Goal: Task Accomplishment & Management: Manage account settings

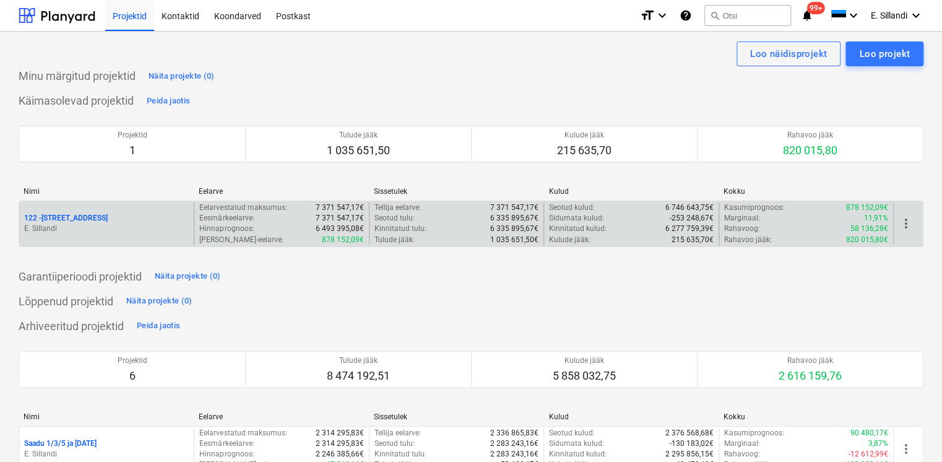
click at [136, 240] on div "122 - [STREET_ADDRESS] [GEOGRAPHIC_DATA]" at bounding box center [106, 223] width 175 height 43
click at [74, 221] on p "122 - [STREET_ADDRESS]" at bounding box center [66, 218] width 84 height 11
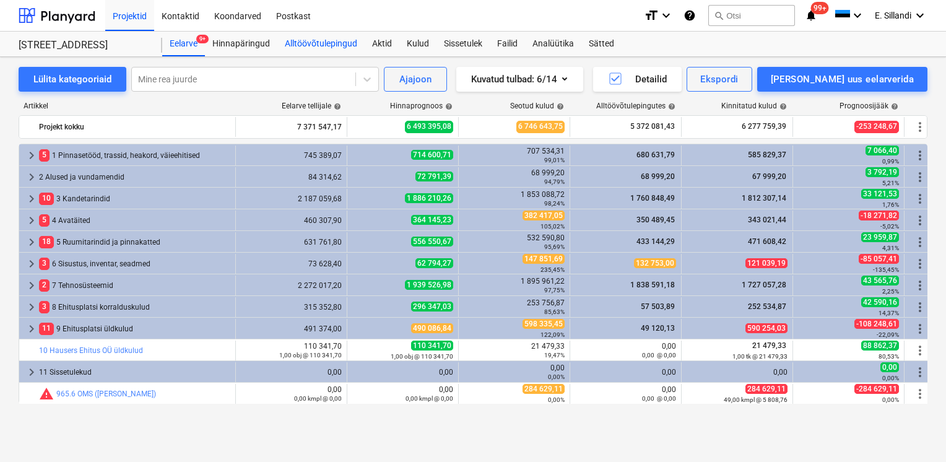
click at [323, 46] on div "Alltöövõtulepingud" at bounding box center [320, 44] width 87 height 25
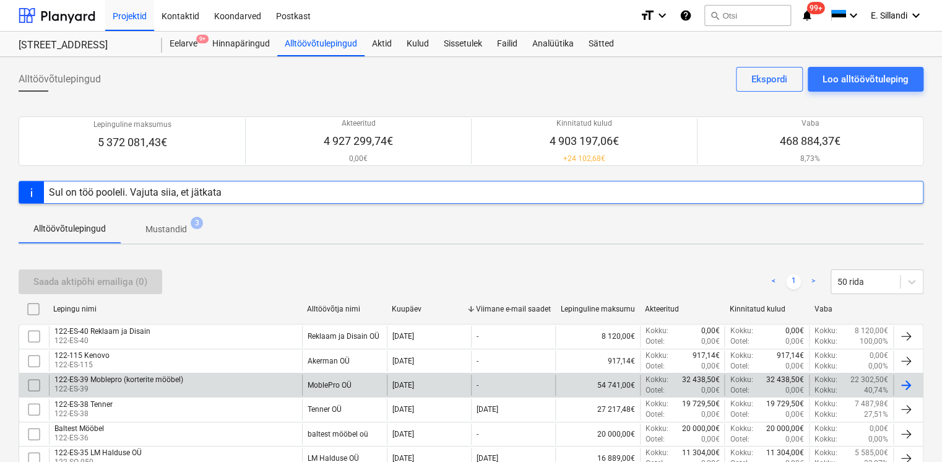
click at [258, 379] on div "122-ES-39 Moblepro (korterite mööbel) 122-ES-39" at bounding box center [175, 385] width 253 height 21
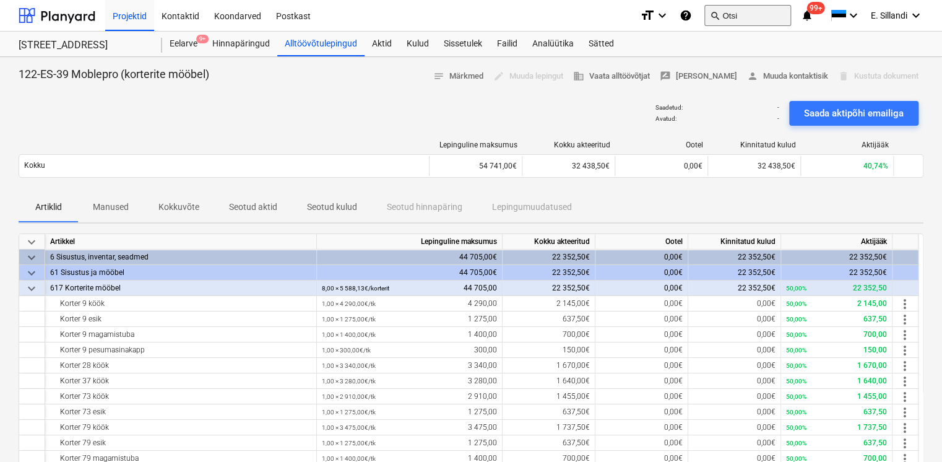
click at [757, 16] on button "search Otsi" at bounding box center [748, 15] width 87 height 21
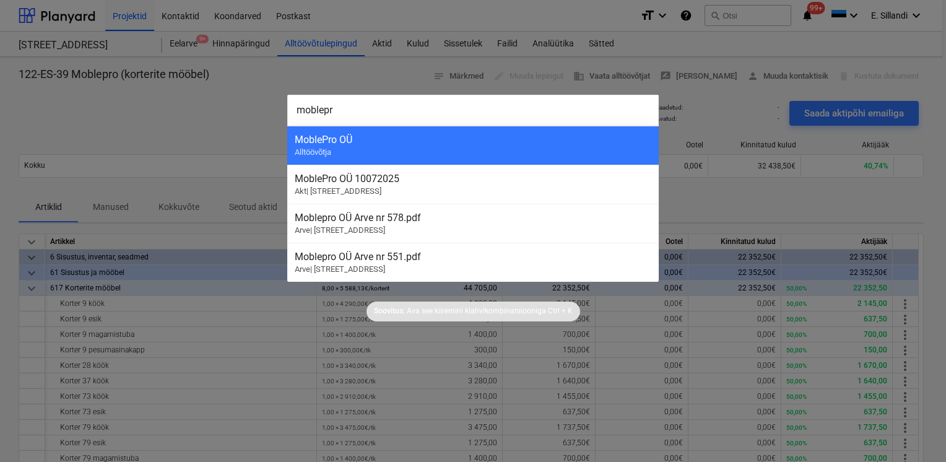
type input "moblepro"
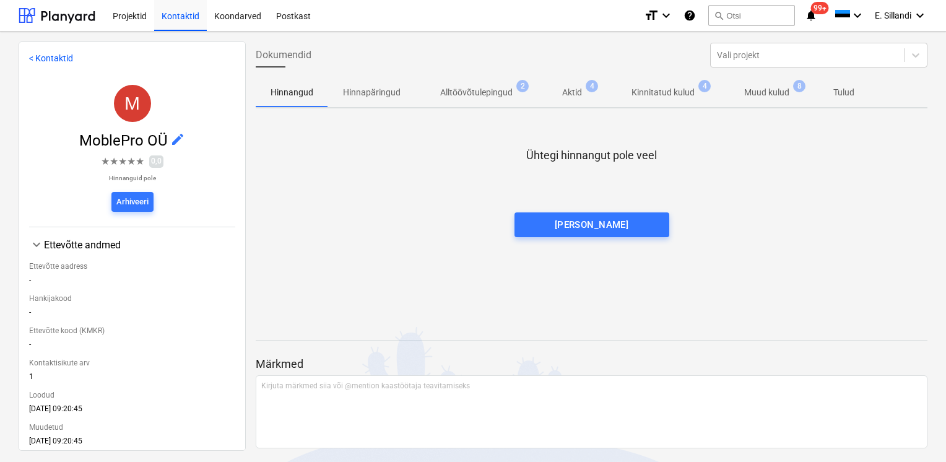
click at [659, 96] on p "Kinnitatud kulud" at bounding box center [663, 92] width 63 height 13
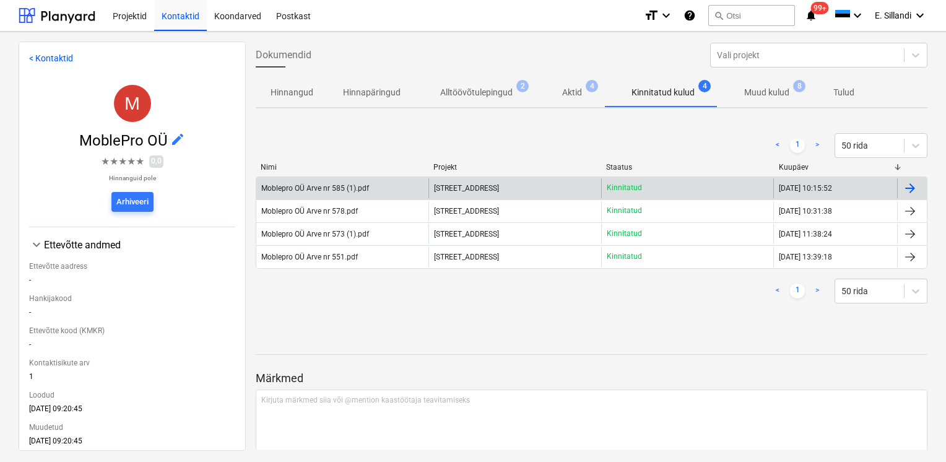
click at [468, 186] on span "[STREET_ADDRESS]" at bounding box center [466, 188] width 65 height 9
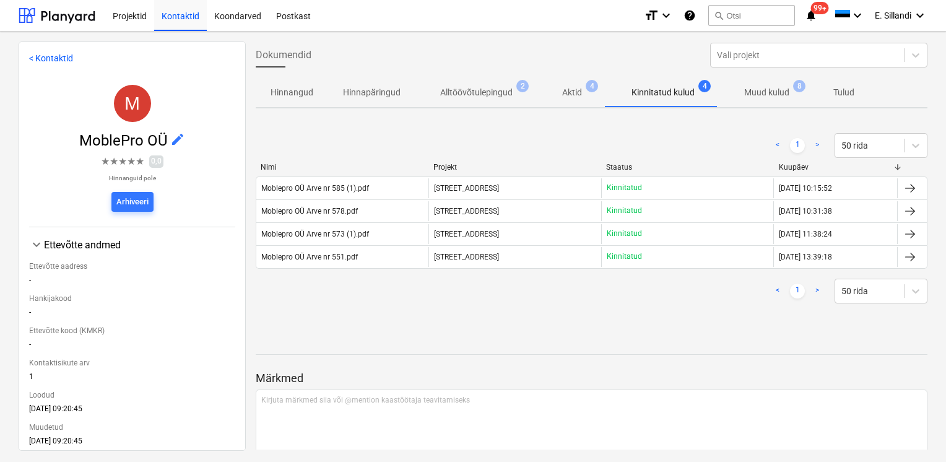
click at [750, 98] on p "Muud kulud" at bounding box center [766, 92] width 45 height 13
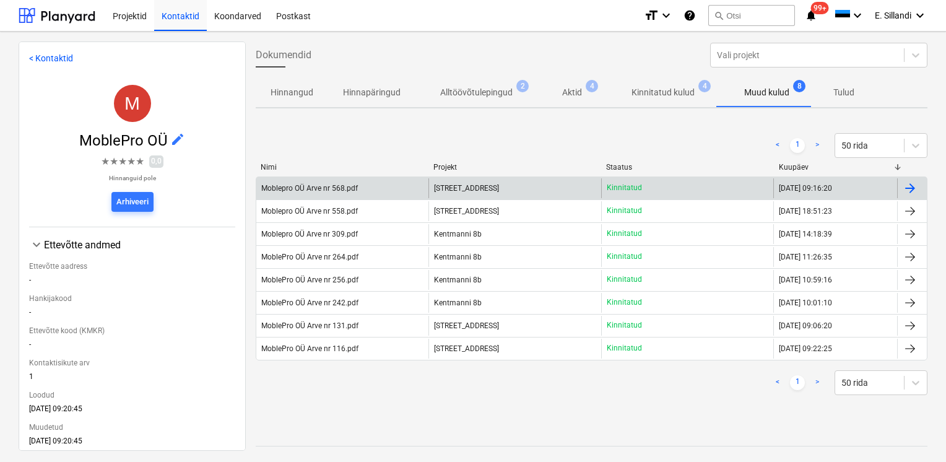
click at [503, 182] on div "[STREET_ADDRESS]" at bounding box center [514, 188] width 172 height 20
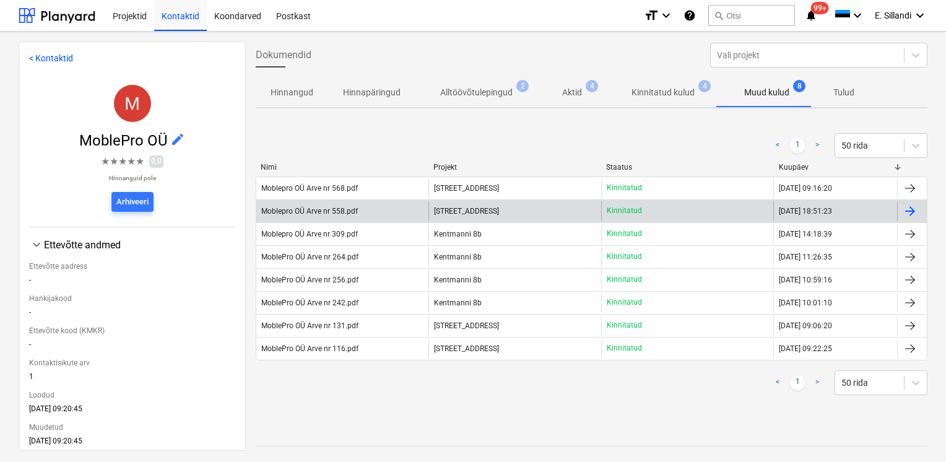
click at [578, 211] on div "[STREET_ADDRESS]" at bounding box center [514, 211] width 172 height 20
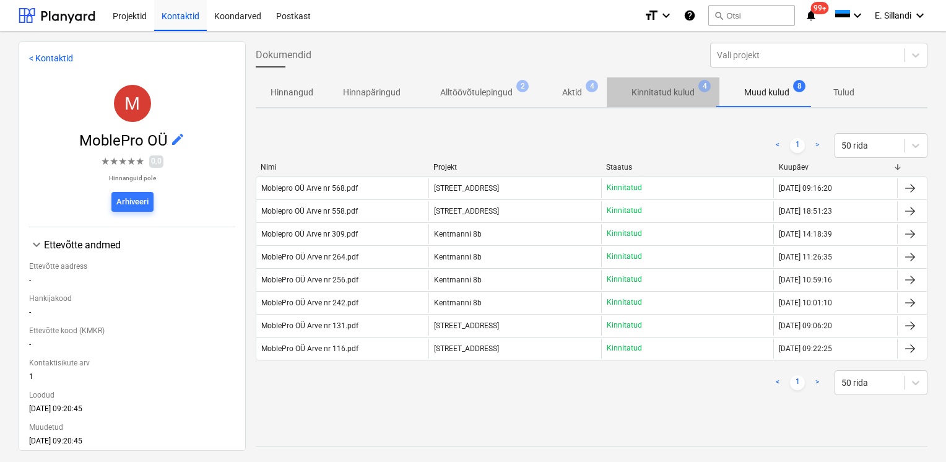
click at [650, 93] on p "Kinnitatud kulud" at bounding box center [663, 92] width 63 height 13
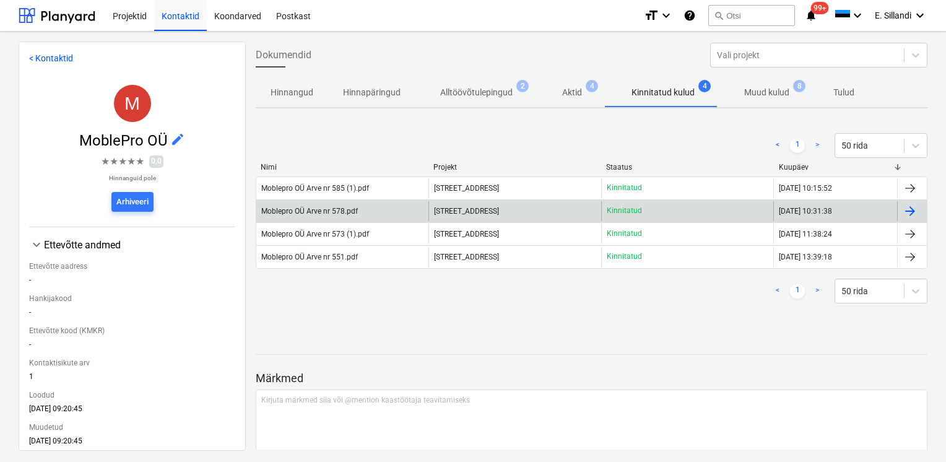
click at [513, 215] on div "[STREET_ADDRESS]" at bounding box center [514, 211] width 172 height 20
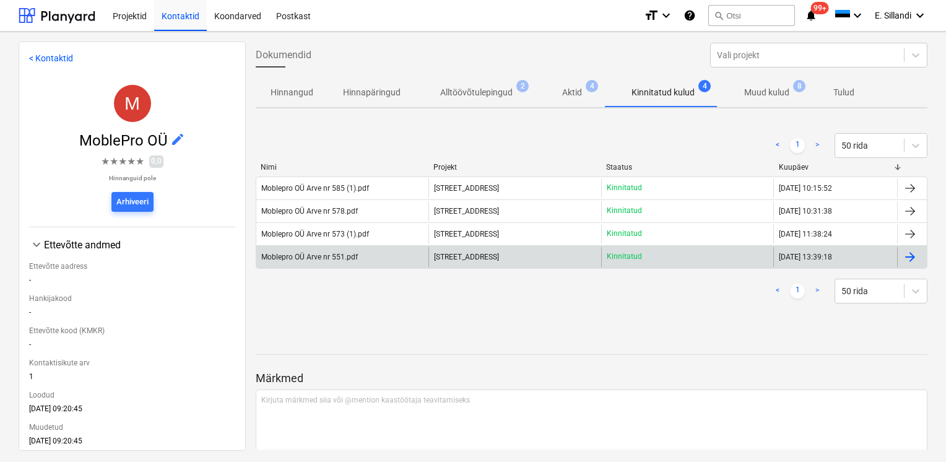
click at [438, 254] on span "[STREET_ADDRESS]" at bounding box center [466, 257] width 65 height 9
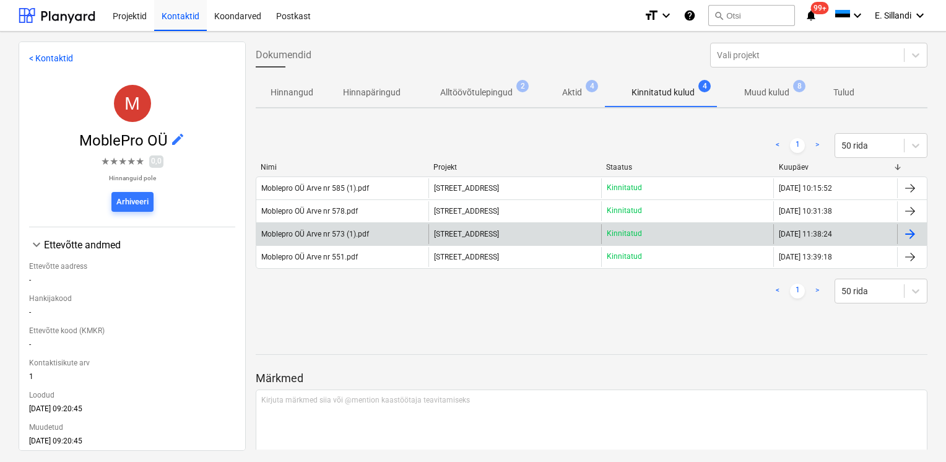
click at [309, 237] on div "Moblepro OÜ Arve nr 573 (1).pdf" at bounding box center [315, 234] width 108 height 9
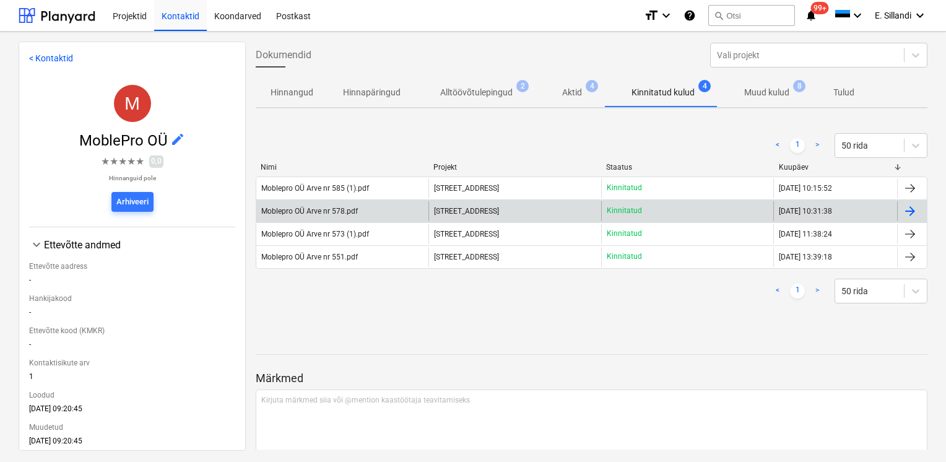
click at [278, 209] on div "Moblepro OÜ Arve nr 578.pdf" at bounding box center [309, 211] width 97 height 9
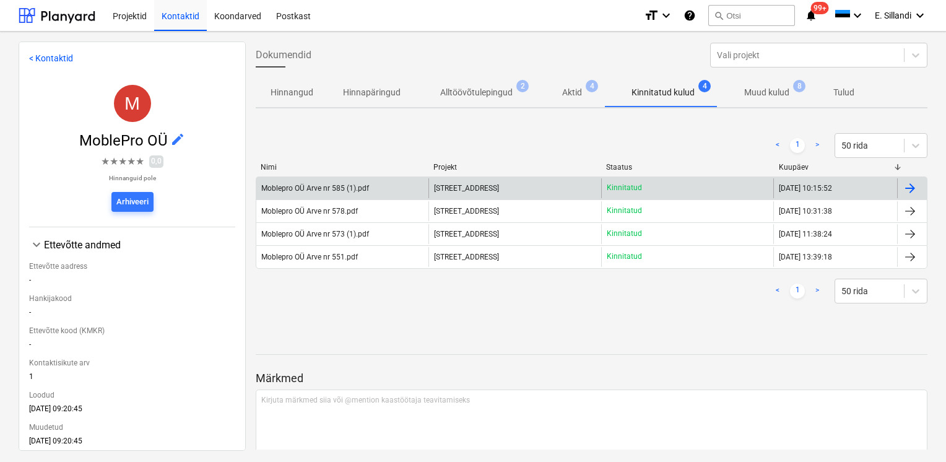
click at [316, 196] on div "Moblepro OÜ Arve nr 585 (1).pdf" at bounding box center [342, 188] width 172 height 20
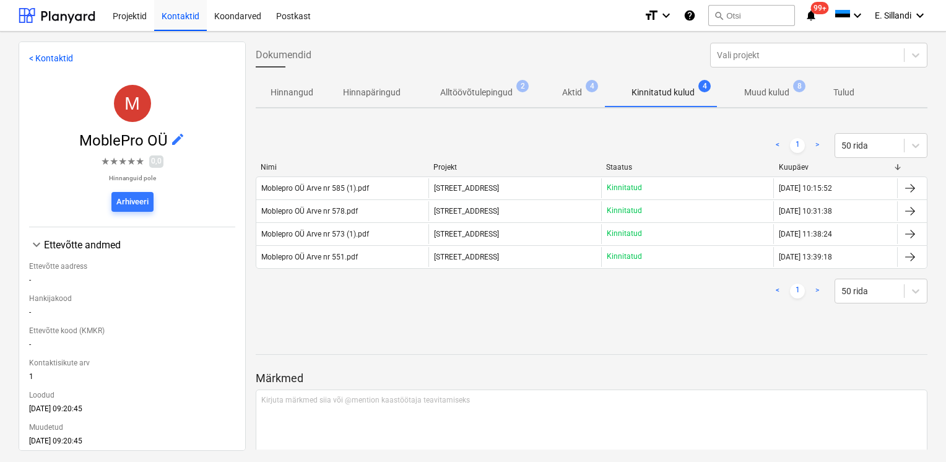
click at [763, 98] on p "Muud kulud" at bounding box center [766, 92] width 45 height 13
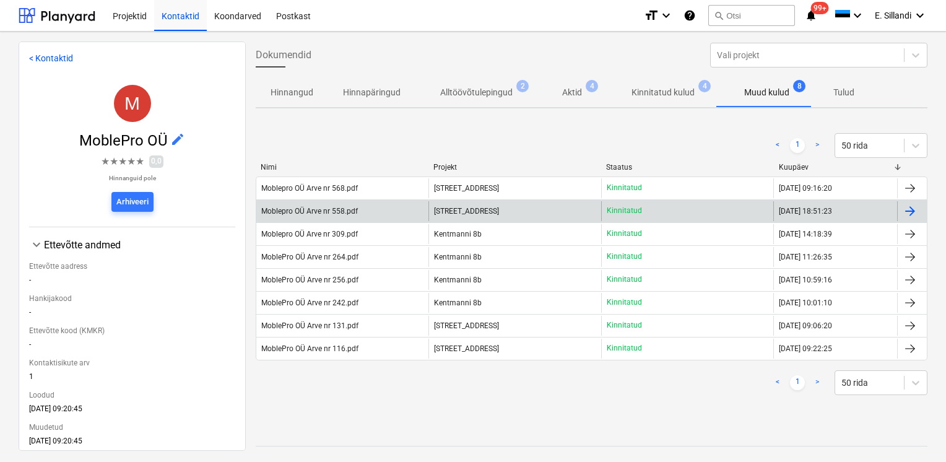
click at [511, 212] on div "[STREET_ADDRESS]" at bounding box center [514, 211] width 172 height 20
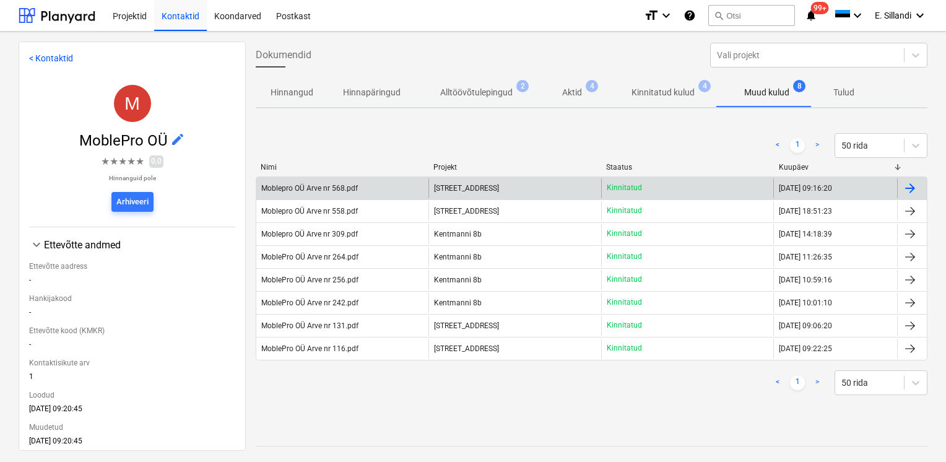
click at [332, 189] on div "Moblepro OÜ Arve nr 568.pdf" at bounding box center [309, 188] width 97 height 9
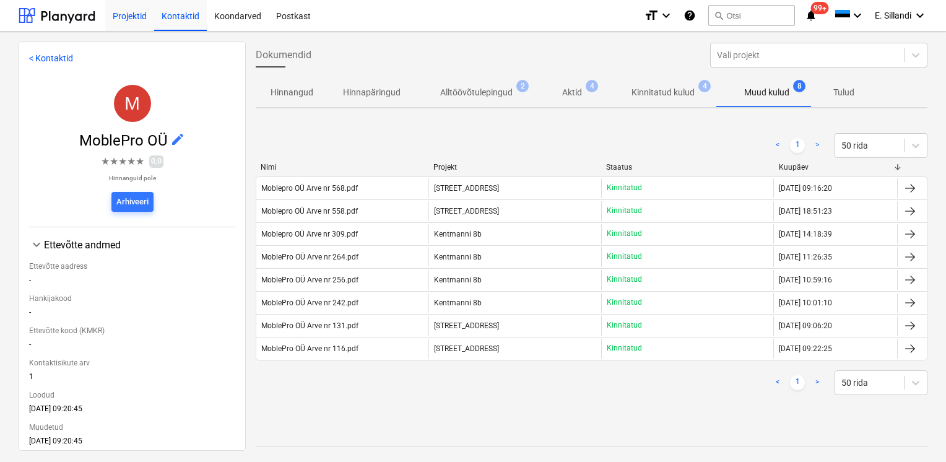
click at [122, 16] on div "Projektid" at bounding box center [129, 15] width 49 height 32
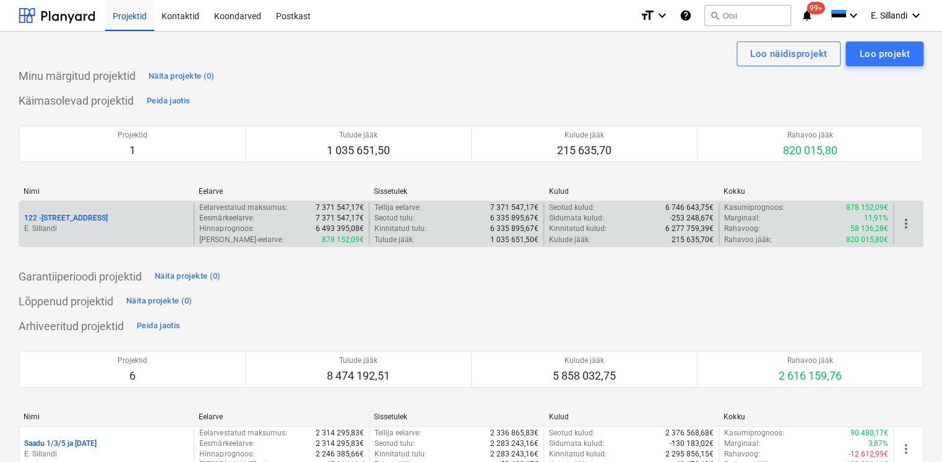
click at [82, 233] on p "E. Sillandi" at bounding box center [106, 229] width 165 height 11
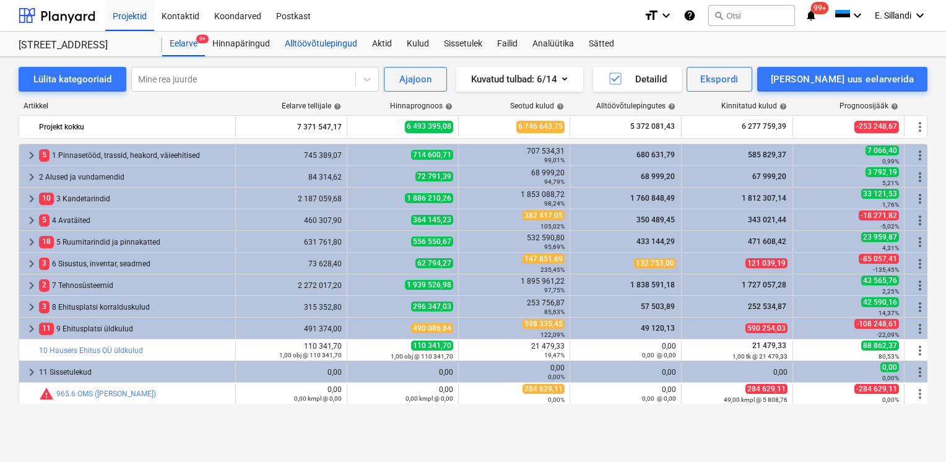
click at [316, 44] on div "Alltöövõtulepingud" at bounding box center [320, 44] width 87 height 25
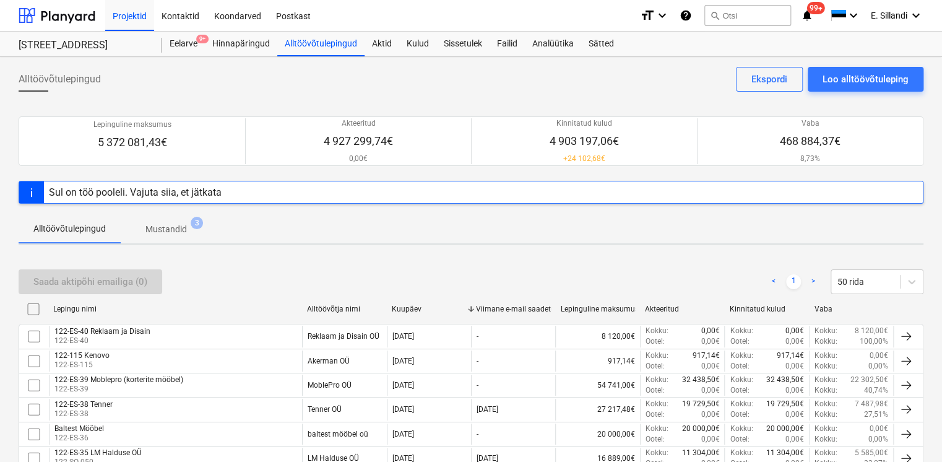
scroll to position [144, 0]
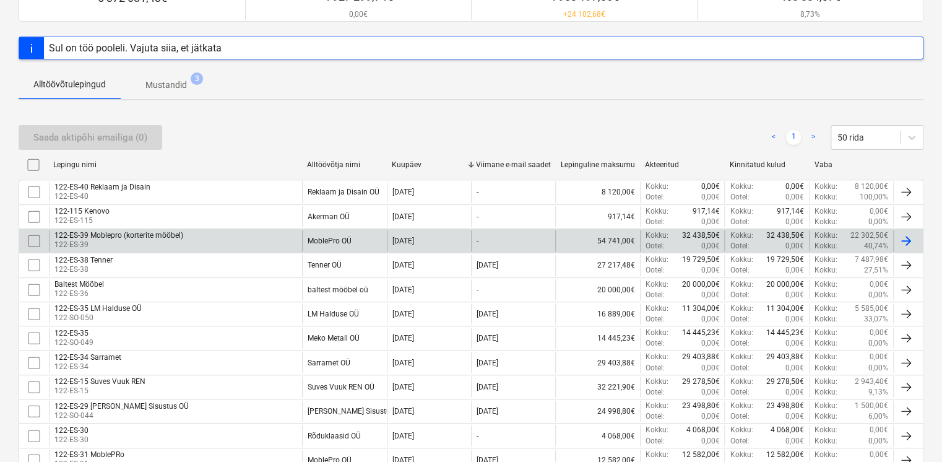
click at [161, 237] on div "122-ES-39 Moblepro (korterite mööbel)" at bounding box center [118, 235] width 129 height 9
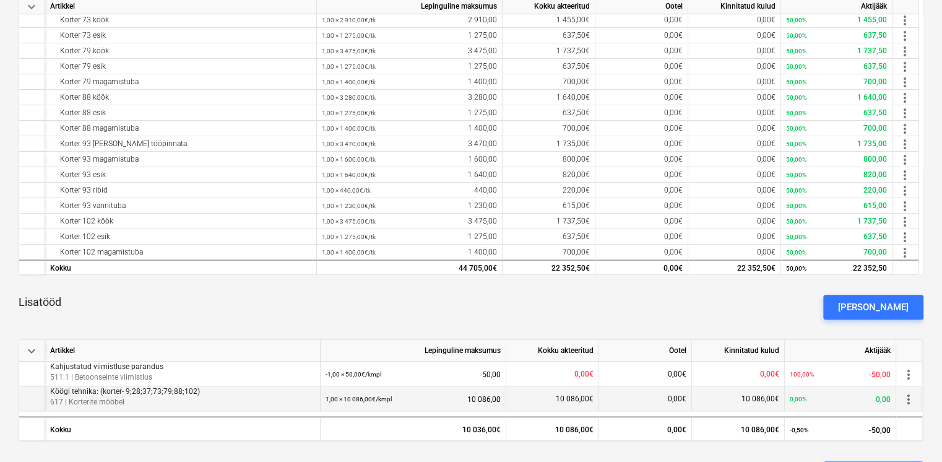
scroll to position [289, 0]
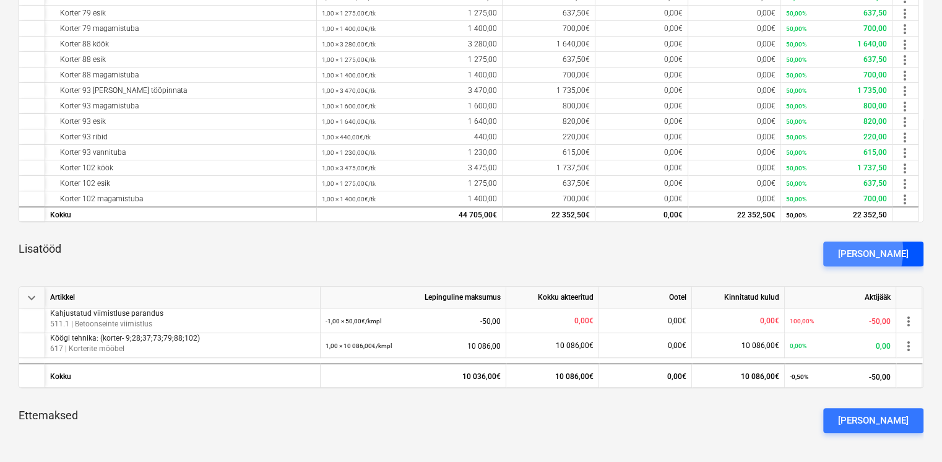
click at [859, 250] on button "[PERSON_NAME]" at bounding box center [873, 253] width 100 height 25
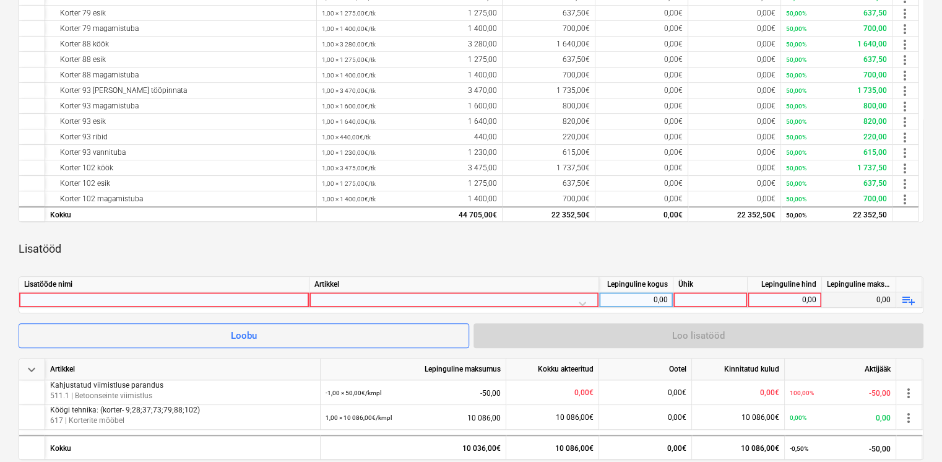
click at [129, 297] on div at bounding box center [164, 299] width 280 height 15
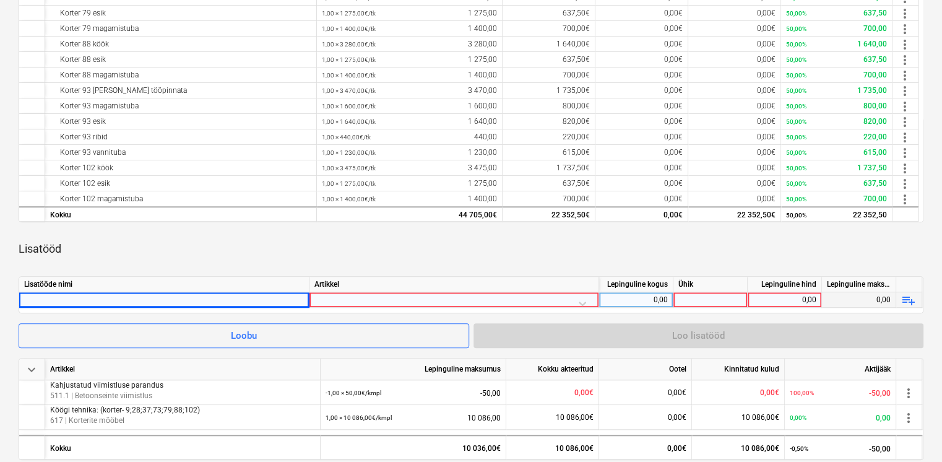
click at [233, 303] on div at bounding box center [164, 299] width 280 height 15
type input "Korter 70 köök tehnikaga"
click at [329, 297] on div at bounding box center [454, 303] width 279 height 22
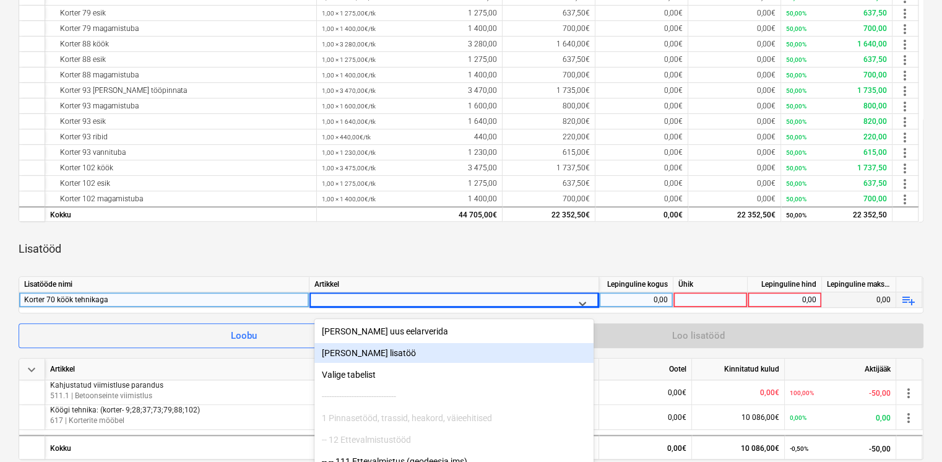
scroll to position [338, 0]
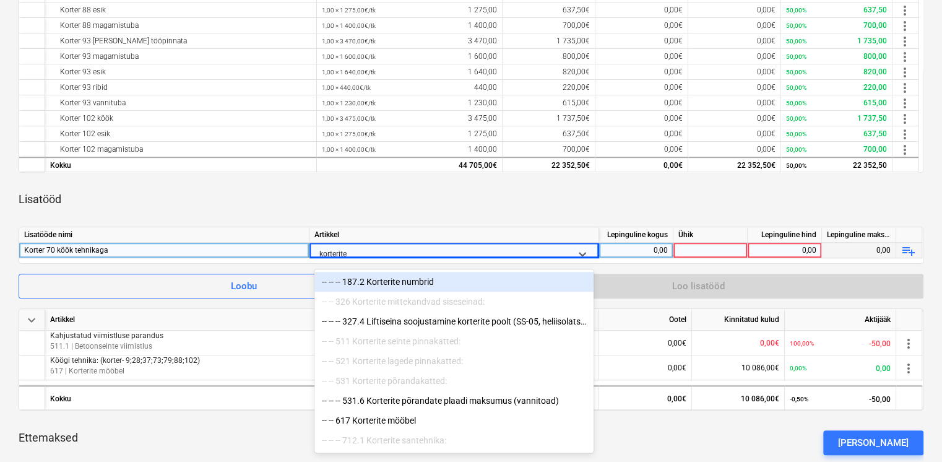
type input "korterite m"
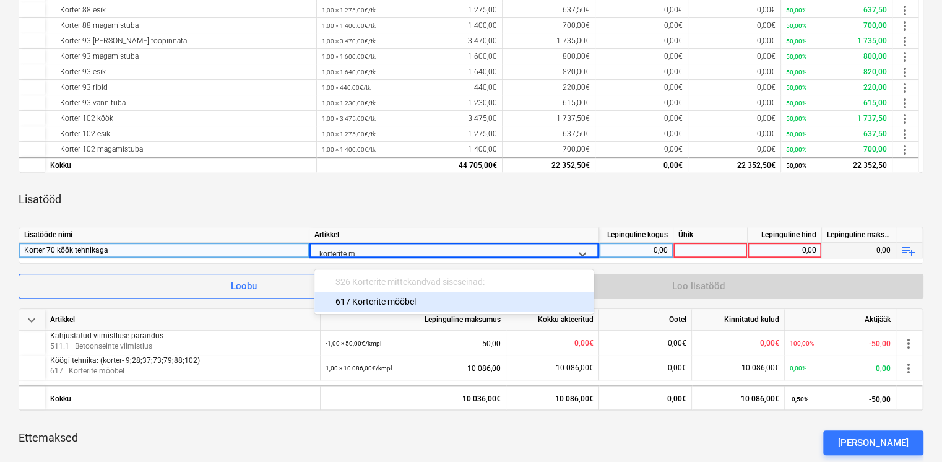
click at [369, 309] on div "-- -- 617 Korterite mööbel" at bounding box center [454, 302] width 279 height 20
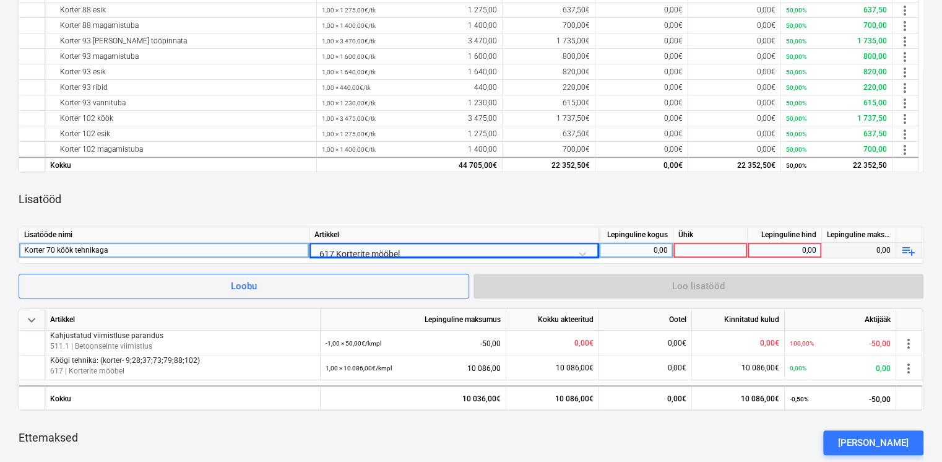
click at [491, 202] on div "Lisatööd" at bounding box center [471, 199] width 905 height 35
click at [655, 249] on div "0,00" at bounding box center [636, 250] width 64 height 15
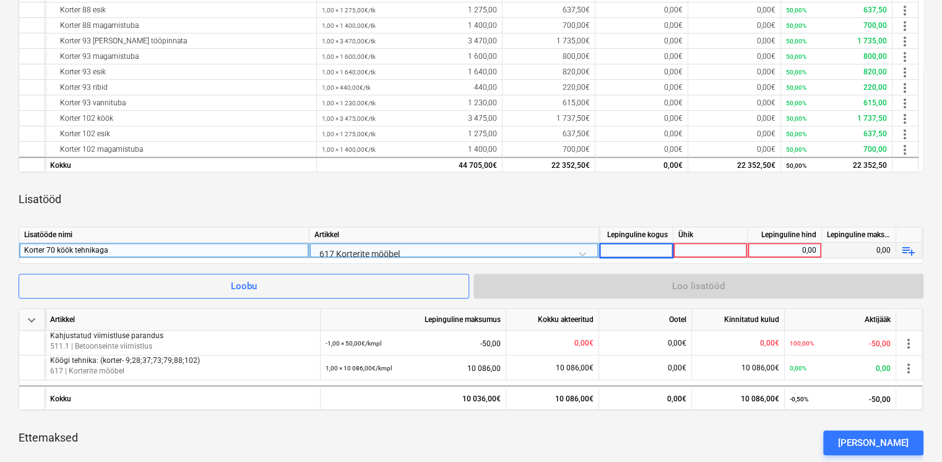
type input "1"
click at [700, 248] on div at bounding box center [711, 250] width 74 height 15
click at [712, 249] on div at bounding box center [711, 250] width 74 height 15
type input "kmpl"
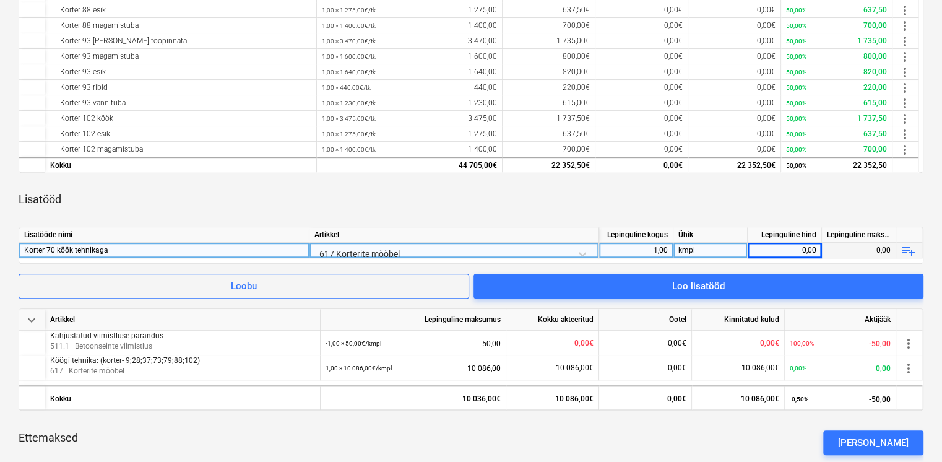
click at [804, 256] on div "0,00" at bounding box center [785, 250] width 64 height 15
type input "4704"
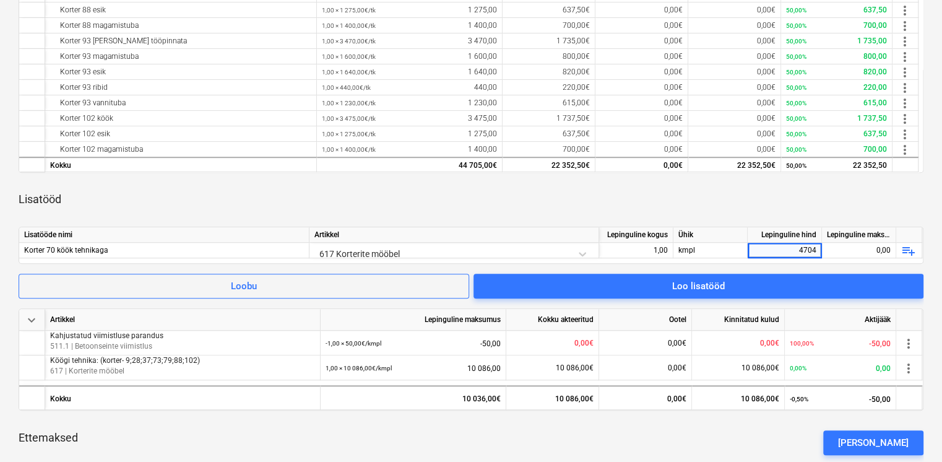
click at [737, 207] on div "Lisatööd" at bounding box center [471, 199] width 905 height 35
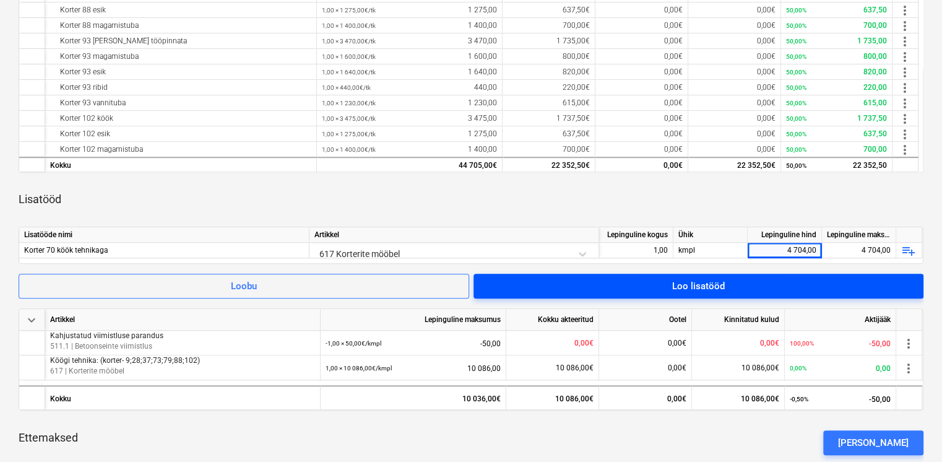
click at [725, 284] on span "Loo lisatööd" at bounding box center [698, 286] width 420 height 16
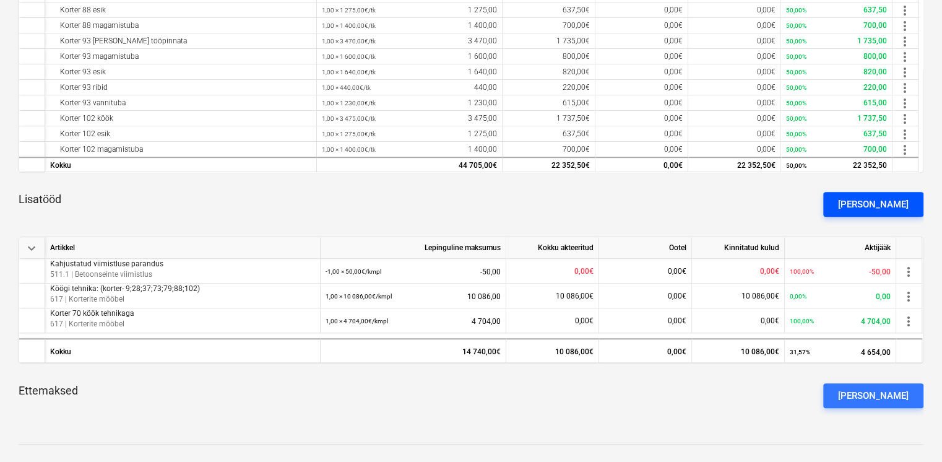
click at [864, 199] on div "[PERSON_NAME]" at bounding box center [873, 204] width 71 height 16
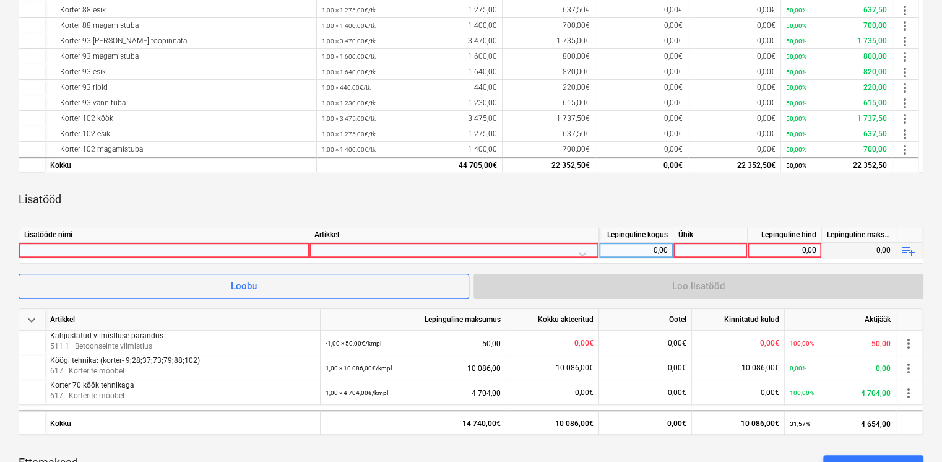
click at [239, 246] on div at bounding box center [164, 250] width 280 height 15
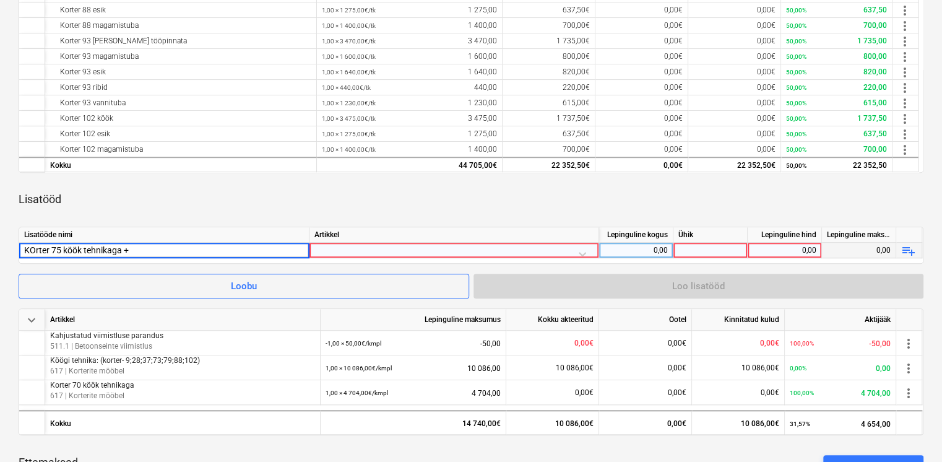
type input "KOrter 75 köök tehnikaga +"
click at [232, 242] on div "Lisatööde nimi [PERSON_NAME] kogus Ühik Lepinguline hind Lepinguline maksumus K…" at bounding box center [471, 245] width 905 height 37
click at [228, 246] on div "KOrter 75 köök tehnikaga +" at bounding box center [164, 250] width 280 height 15
click at [223, 251] on input "KOrter 75 köök tehnikaga +" at bounding box center [164, 250] width 290 height 15
type input "KOrter 75 köök tehnikaga + esikukapp +"
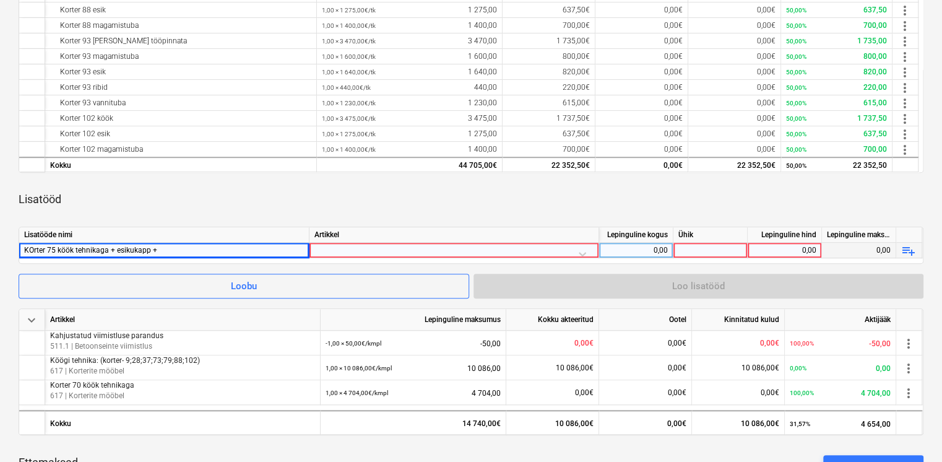
click at [212, 251] on div "KOrter 75 köök tehnikaga + esikukapp +" at bounding box center [164, 250] width 280 height 15
type input "KOrter 75 köök tehnikaga + esikukapp + mag.toa [PERSON_NAME] +"
click at [225, 246] on div "KOrter 75 köök tehnikaga + esikukapp + mag.toa [PERSON_NAME] +" at bounding box center [164, 250] width 280 height 15
type input "KOrter 75 köök tehnikaga + esikukapp + mag.toa [PERSON_NAME] + vannitoa mööbel"
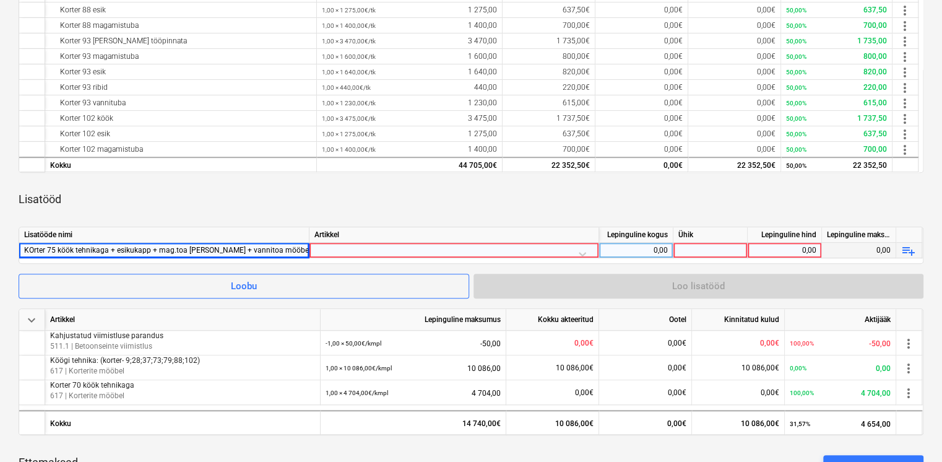
click at [366, 244] on div at bounding box center [454, 254] width 279 height 22
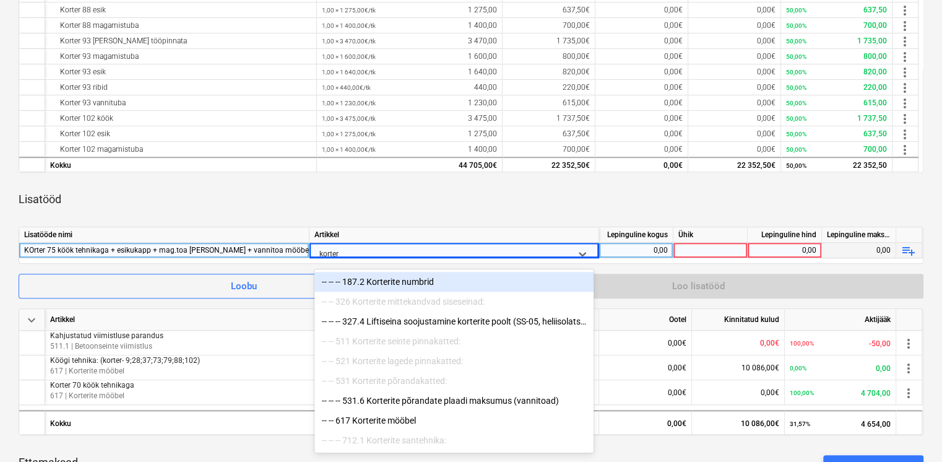
type input "korteri"
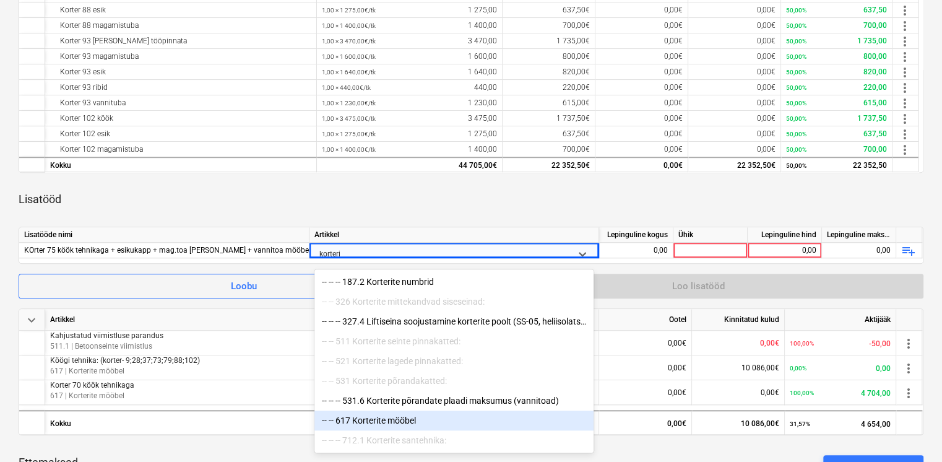
click at [398, 418] on div "-- -- 617 Korterite mööbel" at bounding box center [454, 420] width 279 height 20
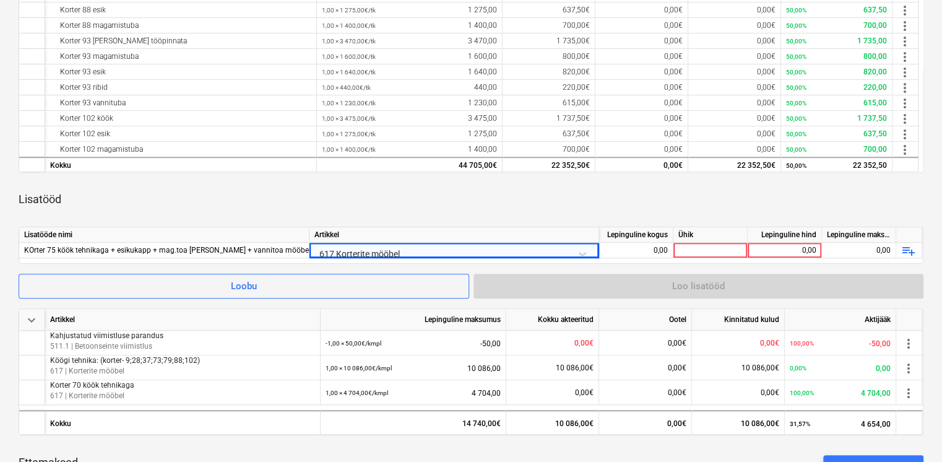
drag, startPoint x: 465, startPoint y: 223, endPoint x: 645, endPoint y: 250, distance: 182.1
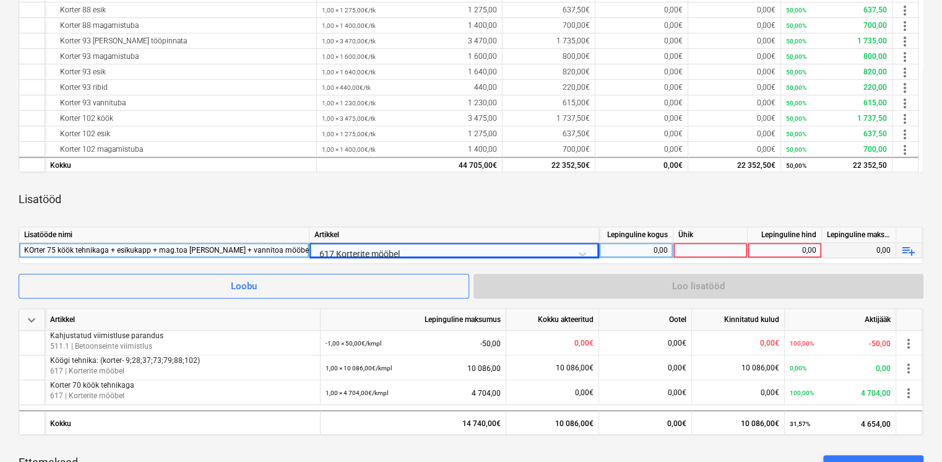
click at [466, 223] on div "keyboard_arrow_down Artikkel Lepinguline maksumus Kokku akteeritud Ootel Kinnit…" at bounding box center [471, 192] width 905 height 595
click at [658, 252] on div "0,00" at bounding box center [636, 250] width 64 height 15
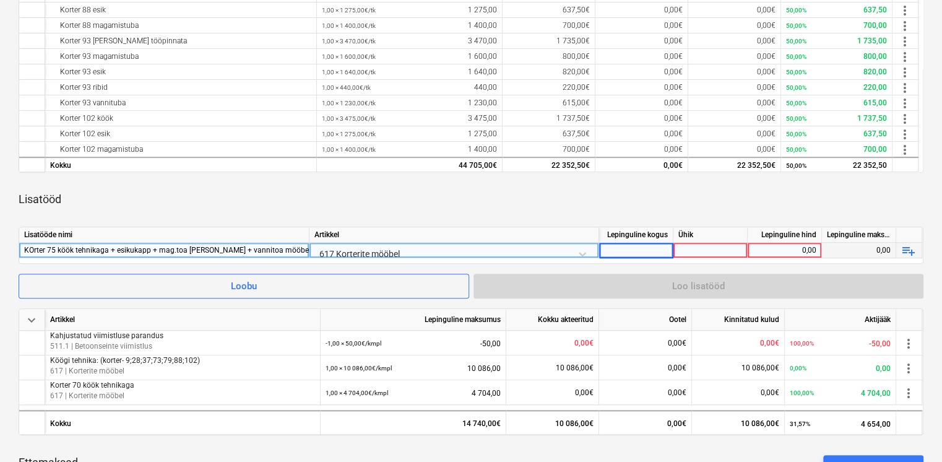
type input "1"
type input "kmpl"
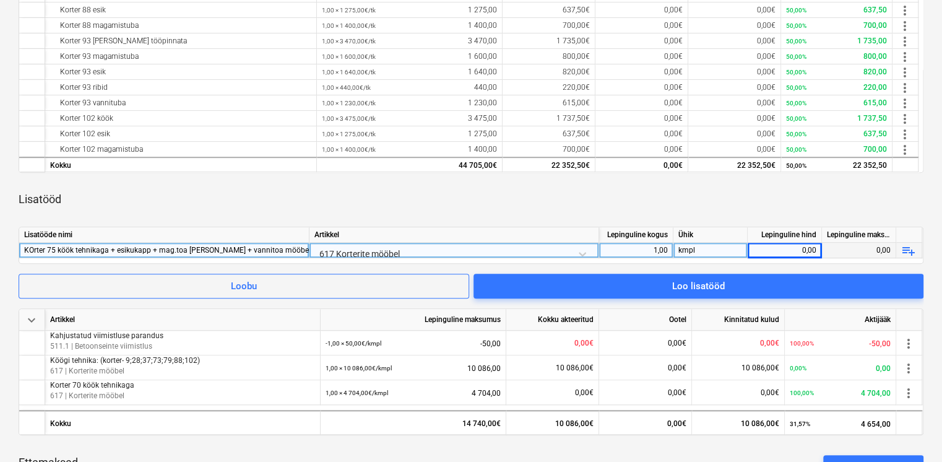
click at [781, 250] on div "0,00" at bounding box center [785, 250] width 64 height 15
type input "8689"
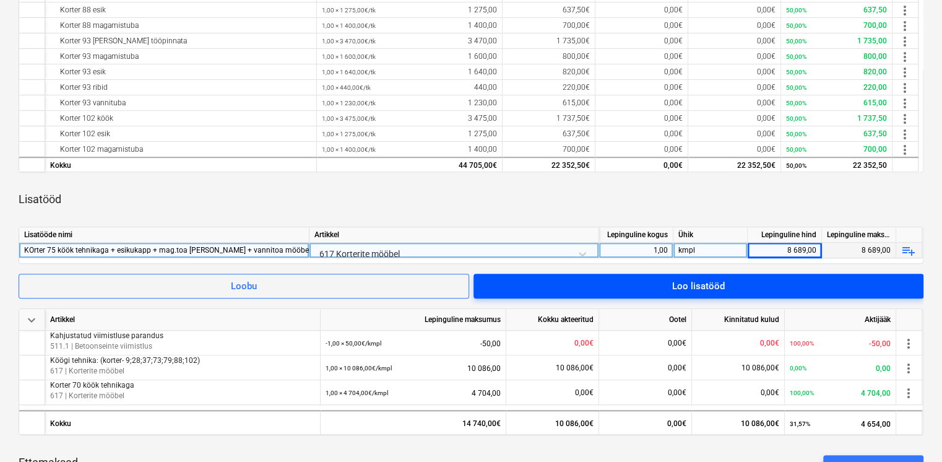
click at [743, 287] on span "Loo lisatööd" at bounding box center [698, 286] width 420 height 16
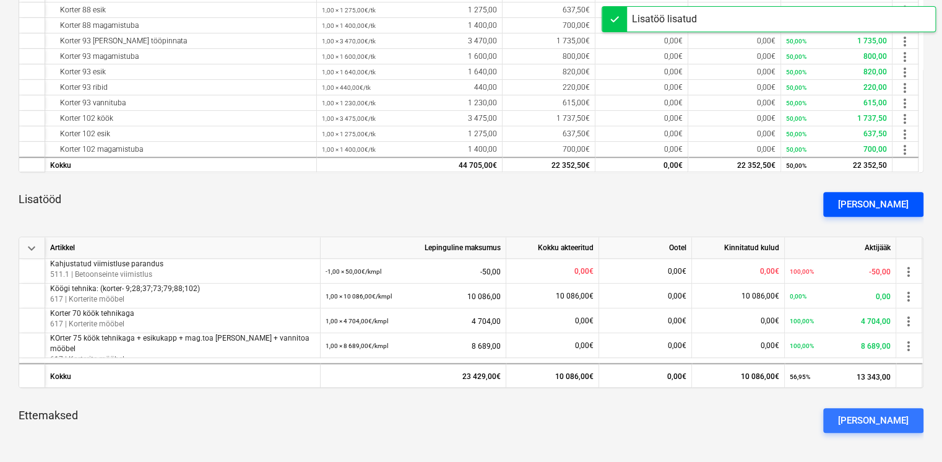
click at [887, 207] on div "[PERSON_NAME]" at bounding box center [873, 204] width 71 height 16
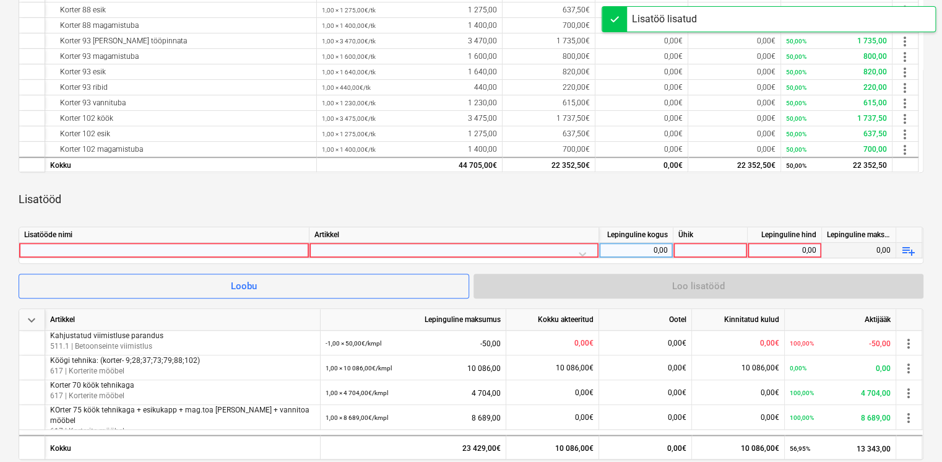
click at [146, 251] on div at bounding box center [164, 250] width 280 height 15
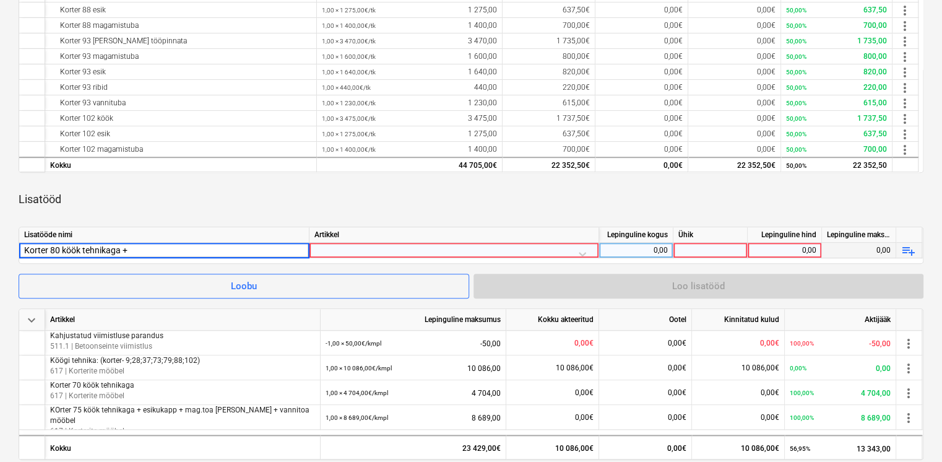
type input "Korter 80 köök tehnikaga +"
click at [161, 251] on div "Korter 80 köök tehnikaga +" at bounding box center [164, 250] width 280 height 15
type input "Korter 80 köök tehnikaga + esiku mööbel +"
click at [220, 250] on div "Korter 80 köök tehnikaga + esiku mööbel +" at bounding box center [164, 250] width 280 height 15
type input "Korter 80 köök tehnikaga + esiku mööbel + magamistoa mööbel"
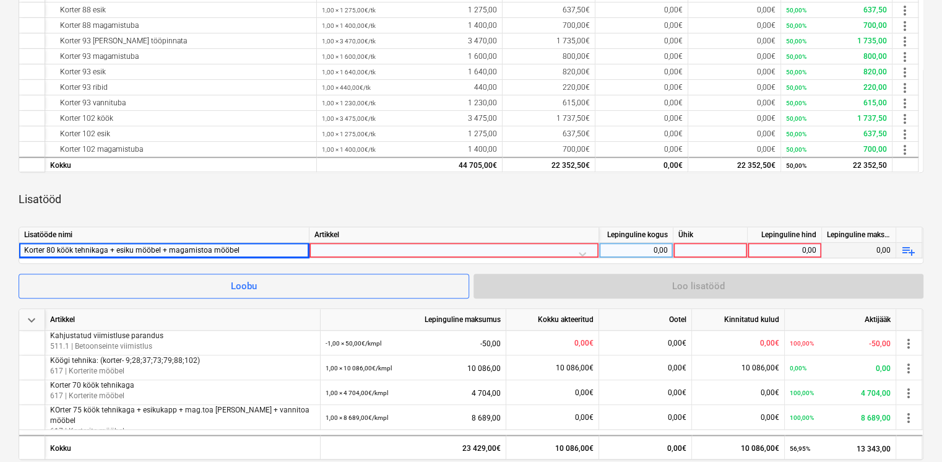
click at [451, 250] on div at bounding box center [454, 254] width 279 height 22
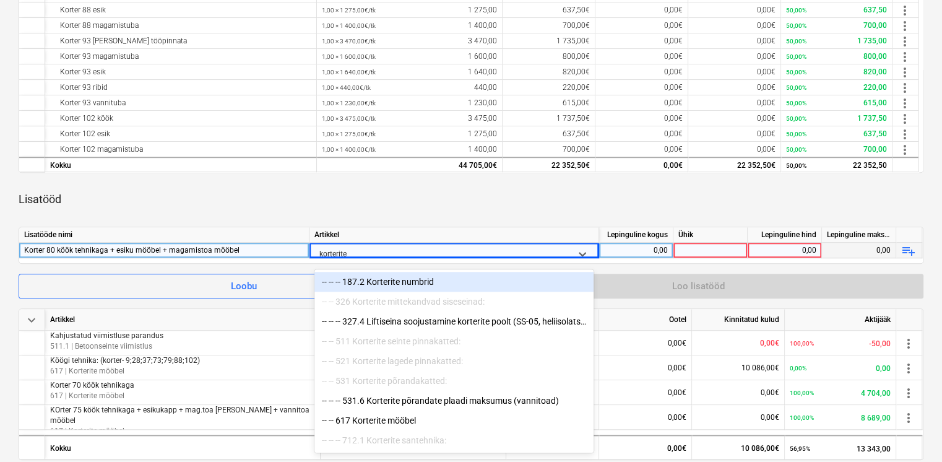
type input "korterite m"
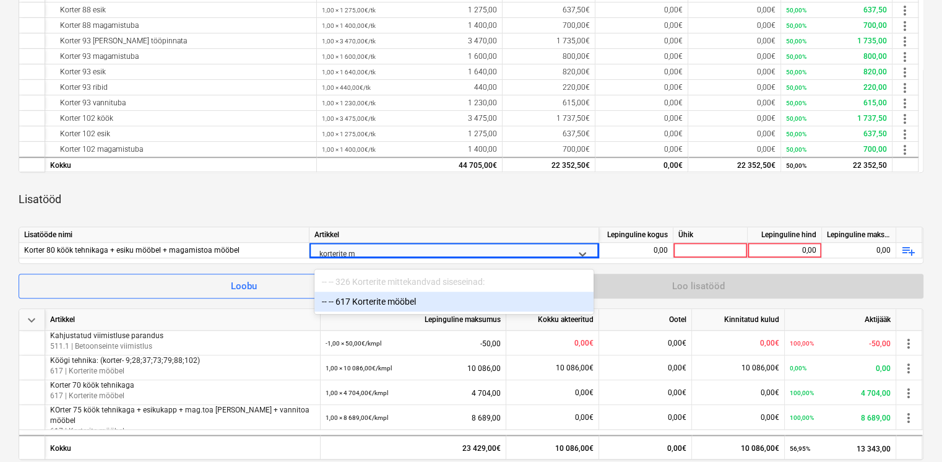
click at [402, 303] on div "-- -- 617 Korterite mööbel" at bounding box center [454, 302] width 279 height 20
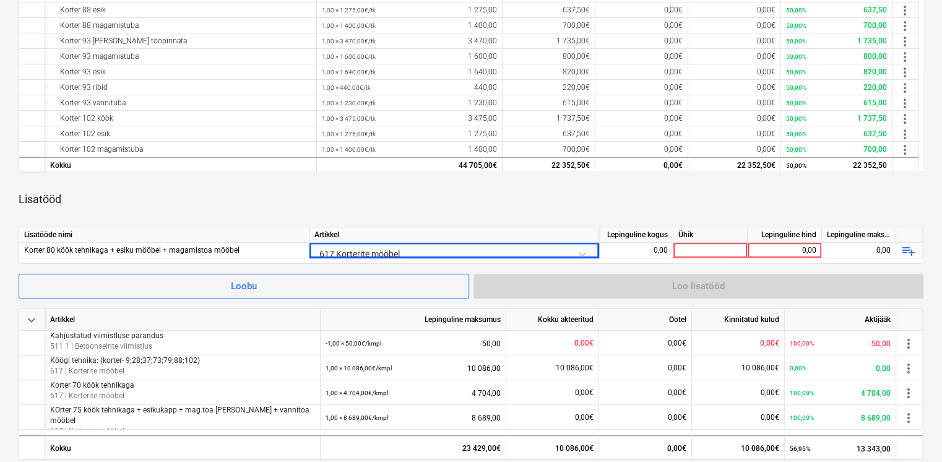
click at [521, 202] on div "Lisatööd" at bounding box center [471, 199] width 905 height 35
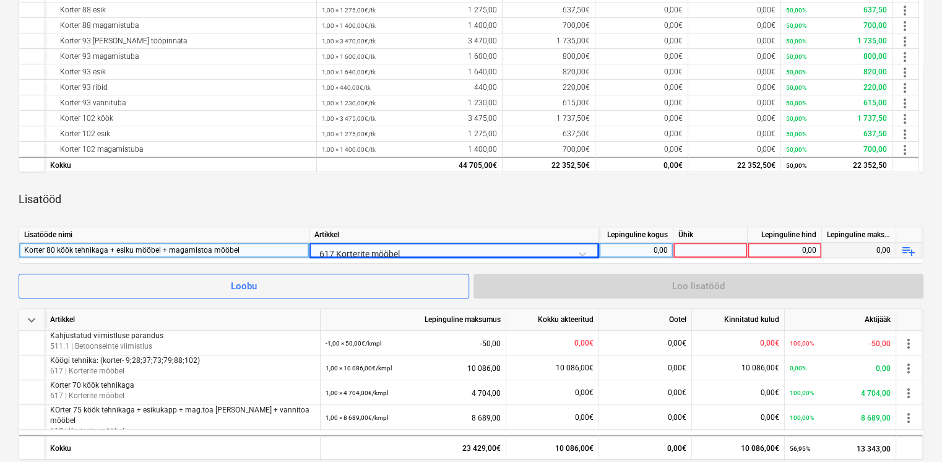
click at [660, 251] on div "0,00" at bounding box center [636, 250] width 64 height 15
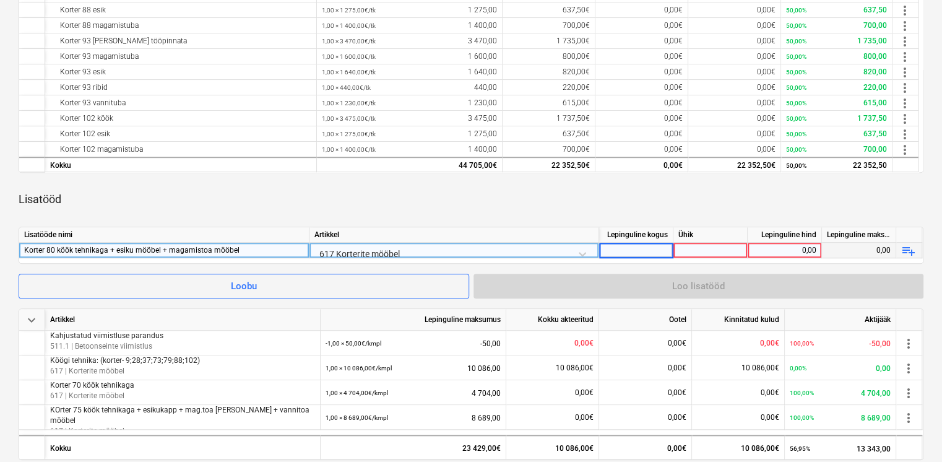
type input "1"
click at [714, 246] on div at bounding box center [711, 250] width 74 height 15
type input "kmpl"
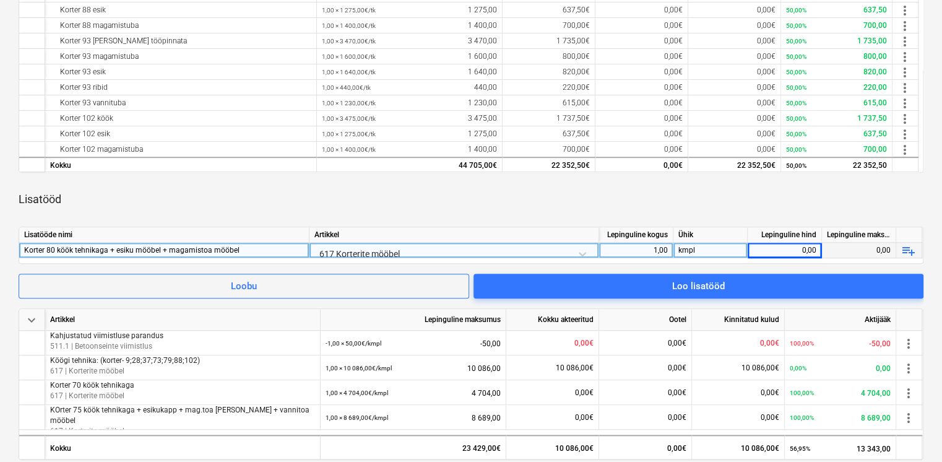
click at [786, 250] on div "0,00" at bounding box center [785, 250] width 64 height 15
click at [791, 251] on div "0,00" at bounding box center [785, 250] width 64 height 15
type input "7741"
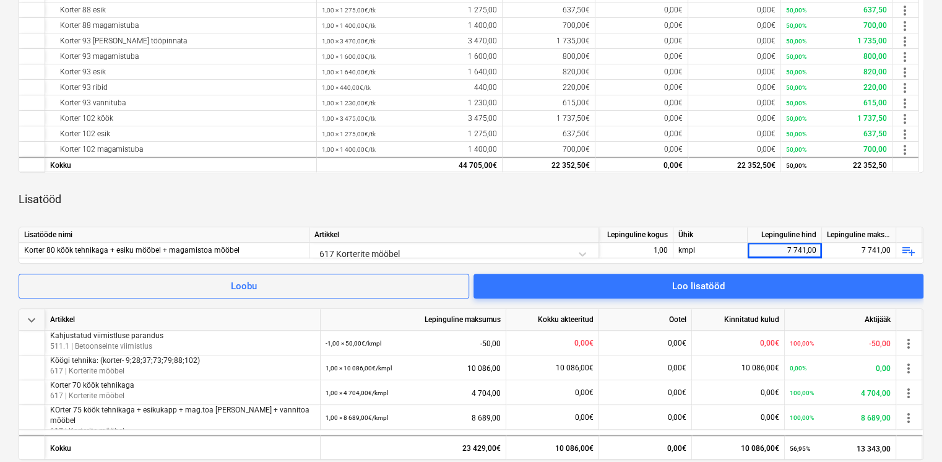
click at [792, 213] on div "Lisatööd" at bounding box center [471, 199] width 905 height 35
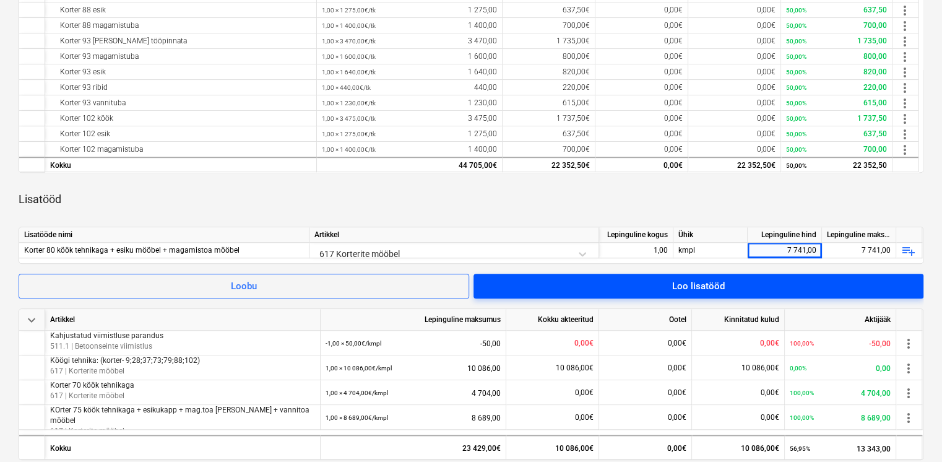
click at [803, 281] on span "Loo lisatööd" at bounding box center [698, 286] width 420 height 16
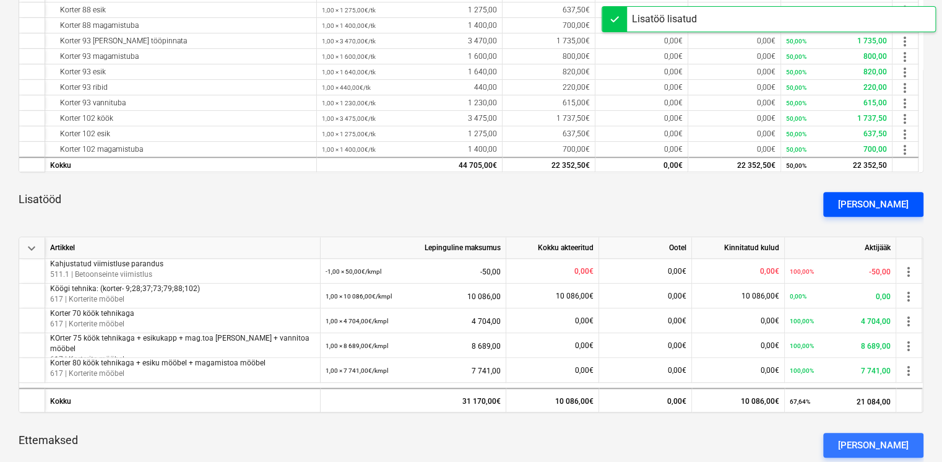
click at [882, 202] on div "[PERSON_NAME]" at bounding box center [873, 204] width 71 height 16
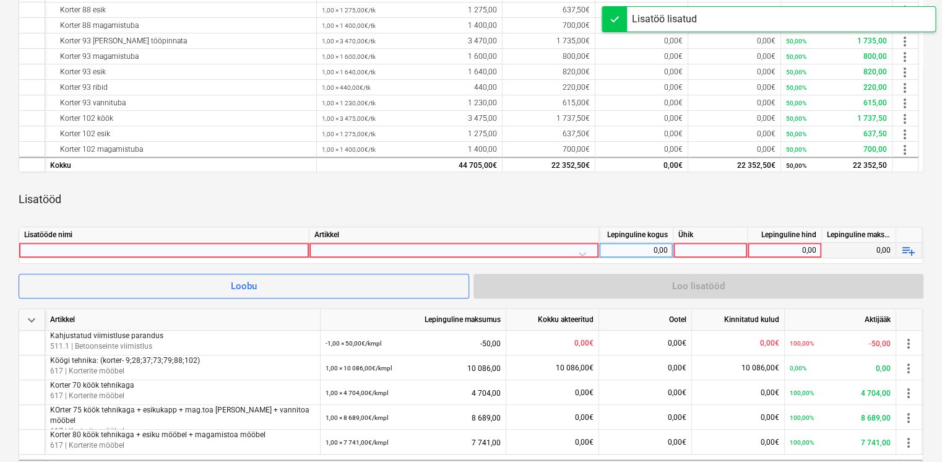
click at [198, 256] on div at bounding box center [164, 250] width 280 height 15
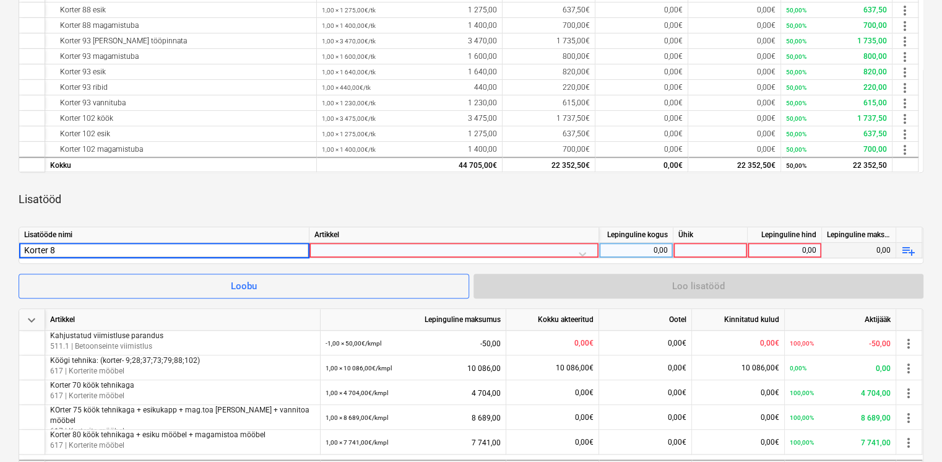
type input "Korter"
click at [195, 234] on div "Lisatööde nimi" at bounding box center [164, 234] width 290 height 15
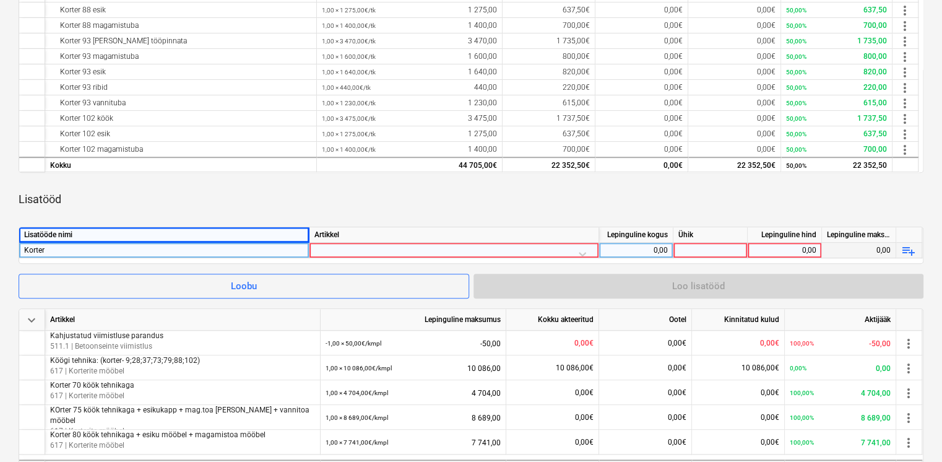
click at [176, 254] on div "Korter" at bounding box center [164, 250] width 280 height 15
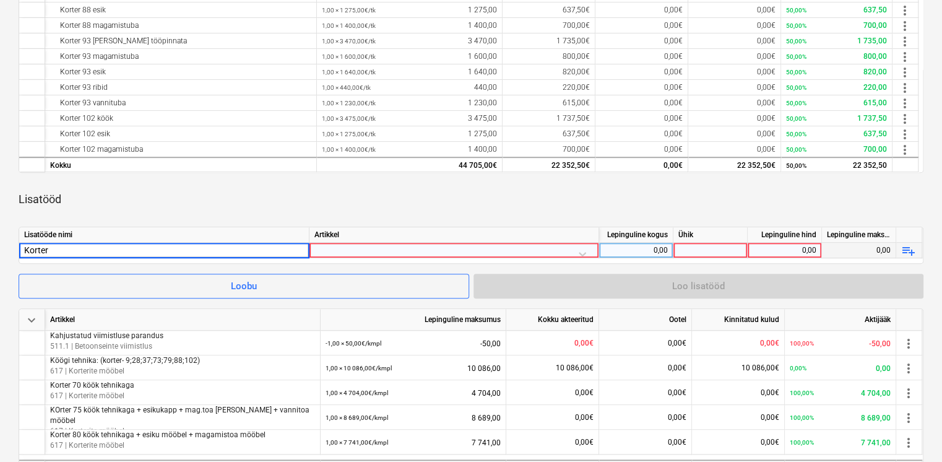
click at [176, 254] on input "Korter" at bounding box center [164, 250] width 290 height 15
click at [178, 254] on input "Korter" at bounding box center [164, 250] width 290 height 15
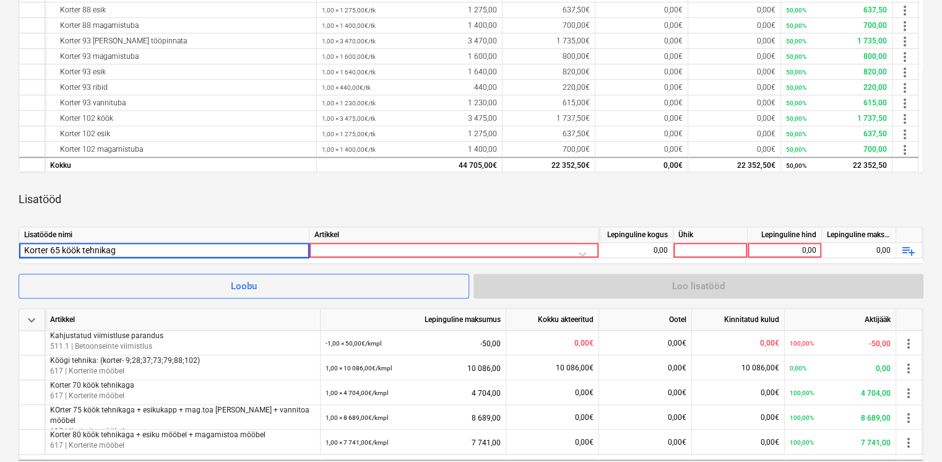
type input "Korter 65 köök tehnikaga"
click at [321, 245] on div "Lisatööde nimi [PERSON_NAME] kogus Ühik Lepinguline hind Lepinguline [PERSON_NA…" at bounding box center [471, 245] width 905 height 37
click at [322, 251] on div at bounding box center [454, 254] width 279 height 22
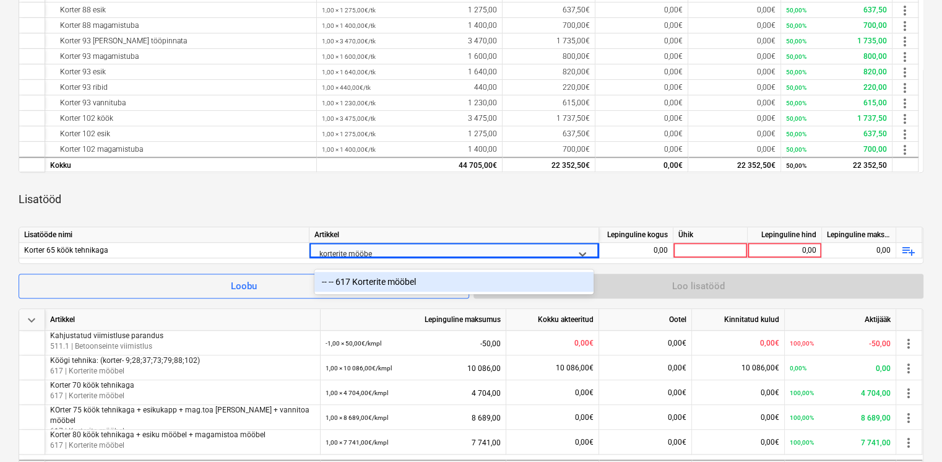
type input "korterite mööbel"
click at [406, 284] on div "-- -- 617 Korterite mööbel" at bounding box center [454, 282] width 279 height 20
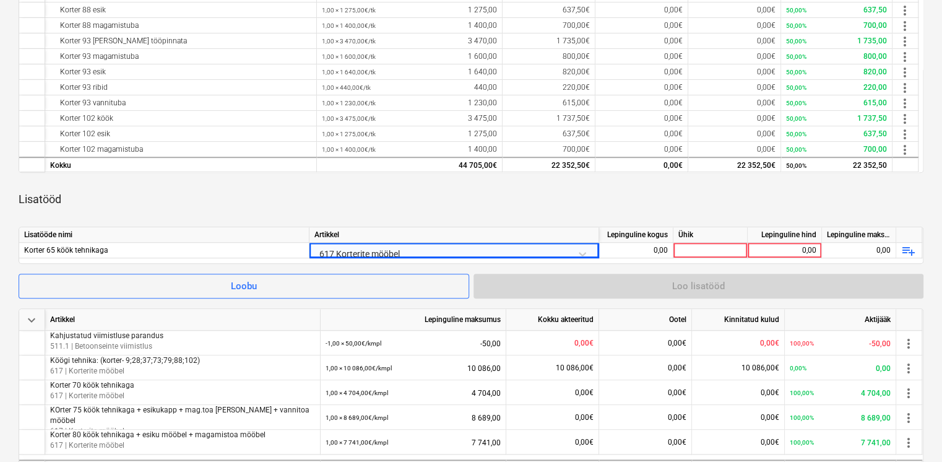
drag, startPoint x: 489, startPoint y: 214, endPoint x: 628, endPoint y: 264, distance: 147.7
click at [490, 214] on div "Lisatööd" at bounding box center [471, 199] width 905 height 35
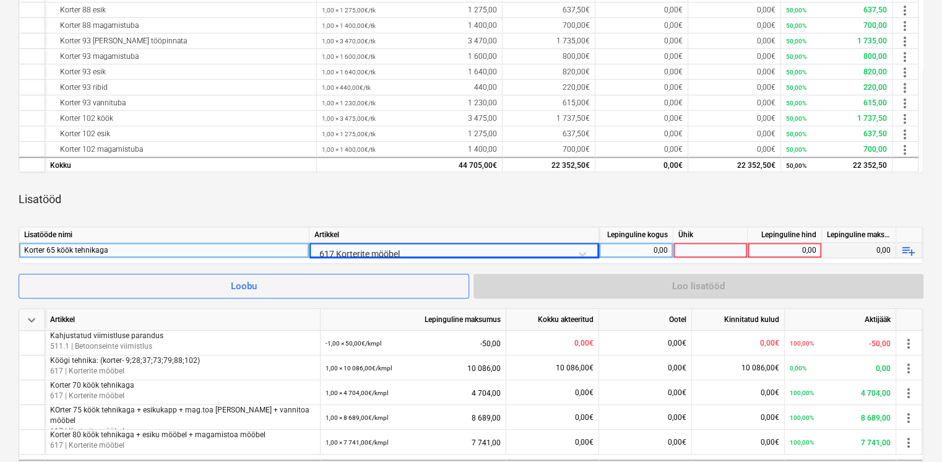
click at [648, 253] on div "0,00" at bounding box center [636, 250] width 64 height 15
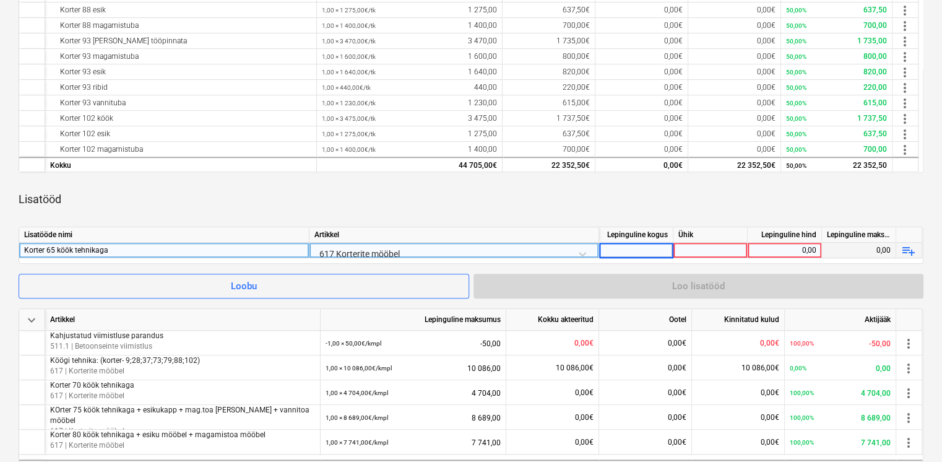
type input "1"
click at [694, 245] on div at bounding box center [711, 250] width 74 height 15
type input "kmpl"
click at [814, 249] on div "0,00" at bounding box center [785, 250] width 64 height 15
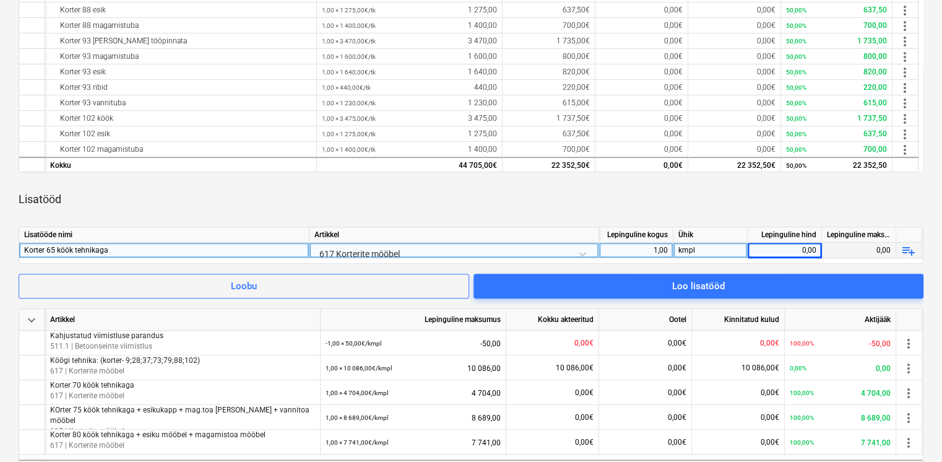
click at [799, 245] on div "0,00" at bounding box center [785, 250] width 64 height 15
type input "5161"
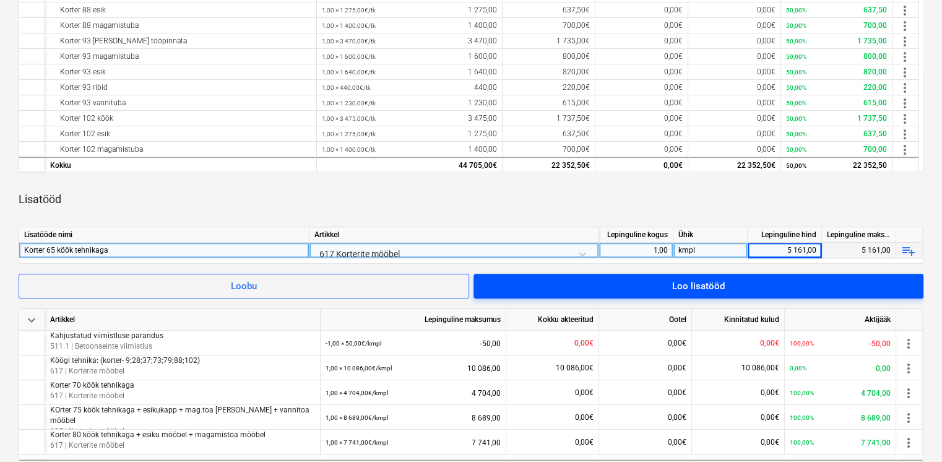
click at [708, 286] on div "Loo lisatööd" at bounding box center [698, 286] width 53 height 16
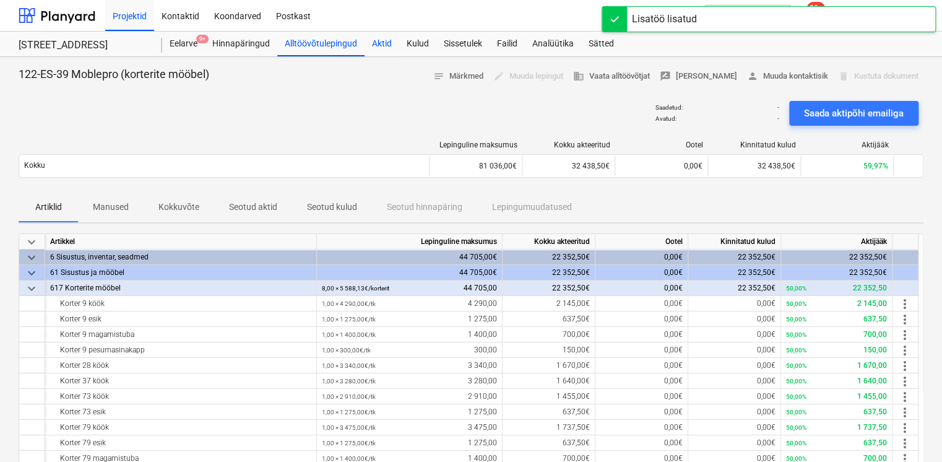
click at [383, 48] on div "Aktid" at bounding box center [382, 44] width 35 height 25
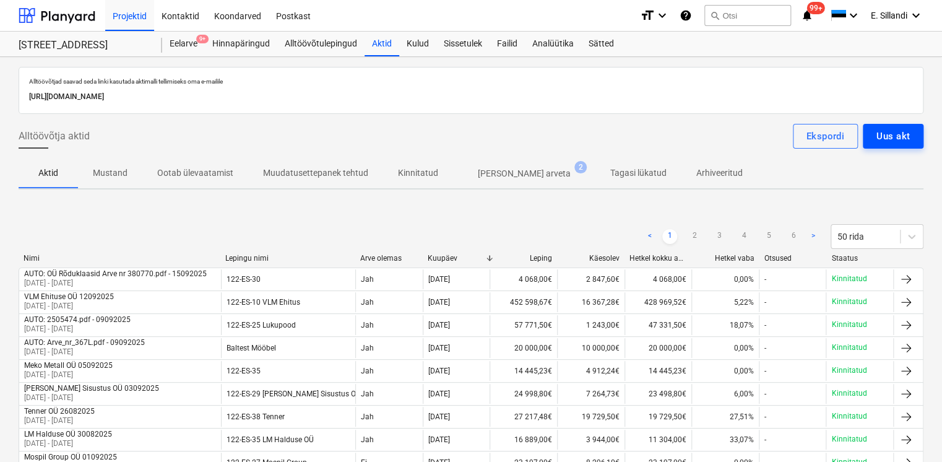
click at [880, 131] on div "Uus akt" at bounding box center [893, 136] width 33 height 16
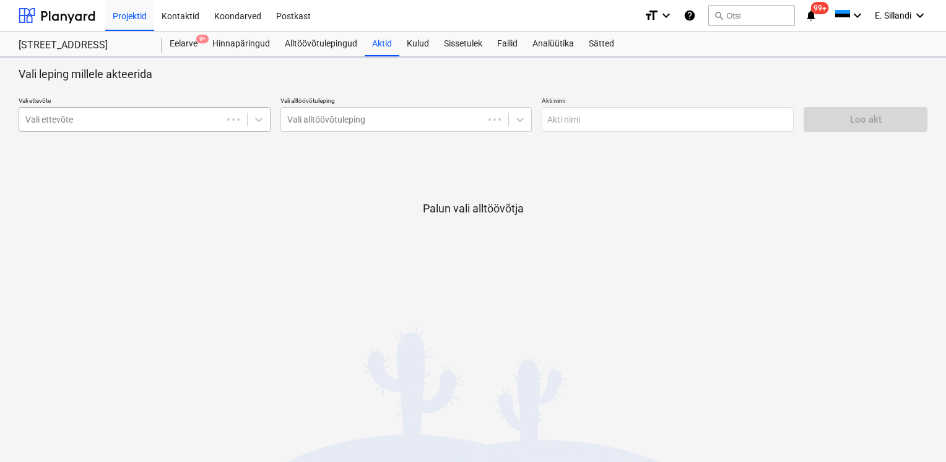
click at [171, 119] on div at bounding box center [120, 119] width 191 height 12
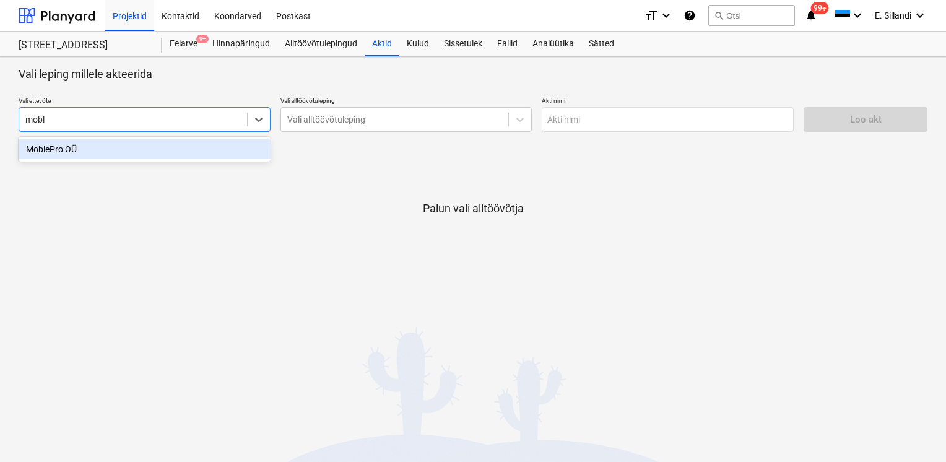
type input "moble"
click at [165, 142] on div "MoblePro OÜ" at bounding box center [145, 149] width 252 height 20
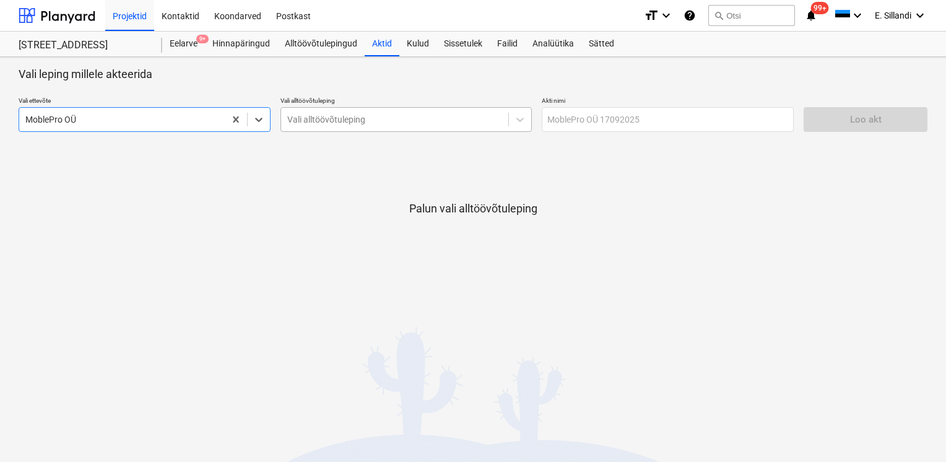
click at [351, 128] on div "Vali alltöövõtuleping" at bounding box center [406, 119] width 252 height 25
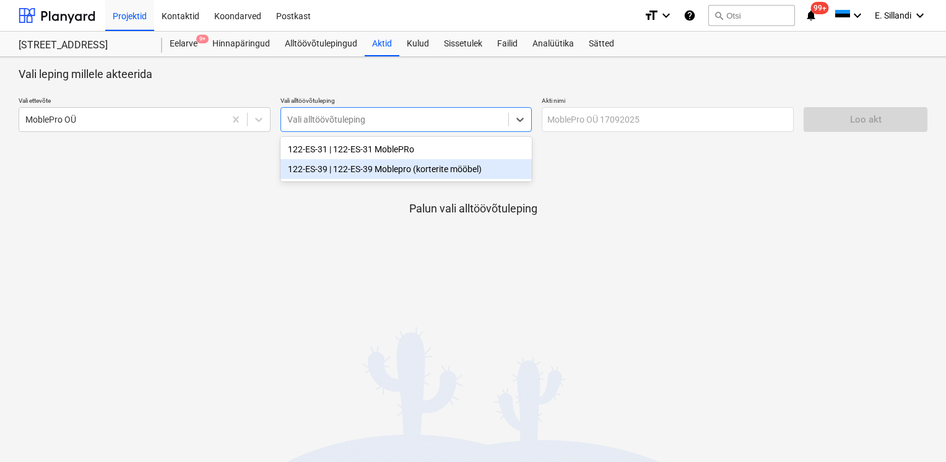
click at [386, 168] on div "122-ES-39 | 122-ES-39 Moblepro (korterite mööbel)" at bounding box center [406, 169] width 252 height 20
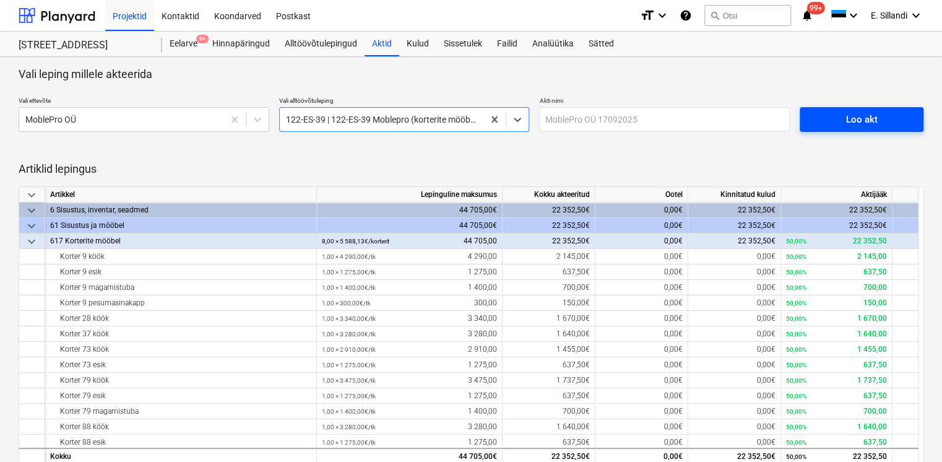
click at [844, 121] on span "Loo akt" at bounding box center [862, 119] width 94 height 16
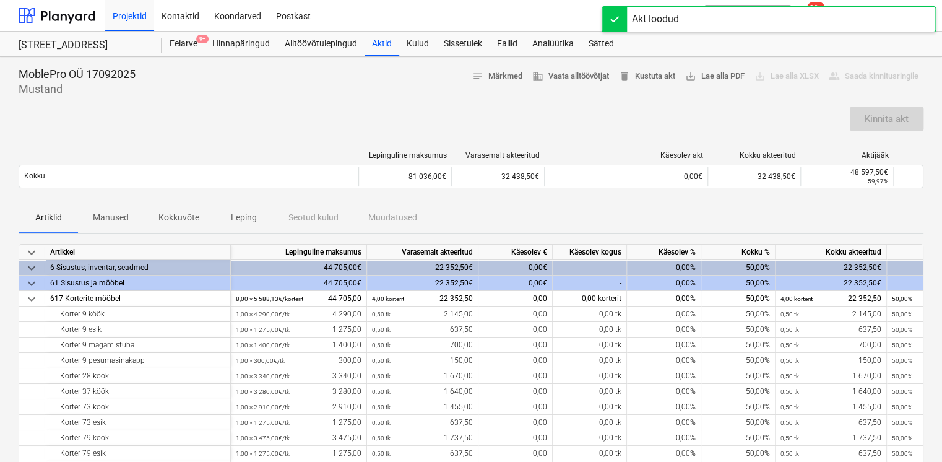
scroll to position [144, 0]
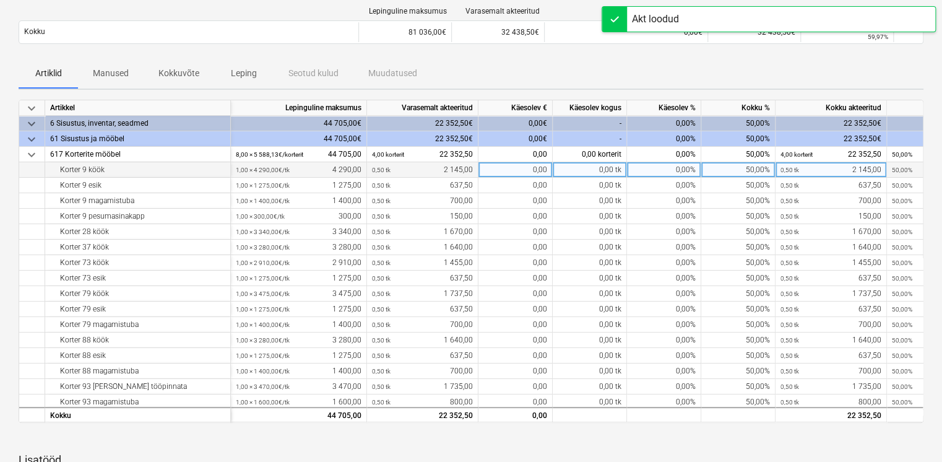
click at [743, 173] on div "50,00%" at bounding box center [738, 169] width 74 height 15
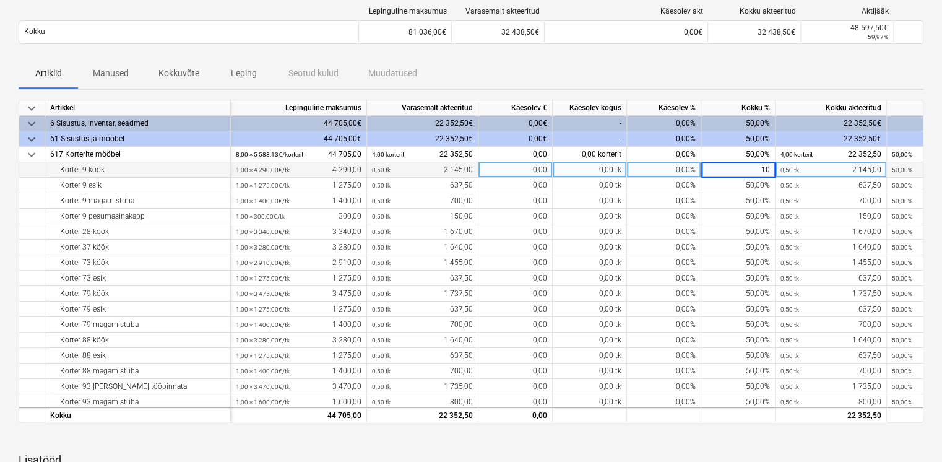
type input "100"
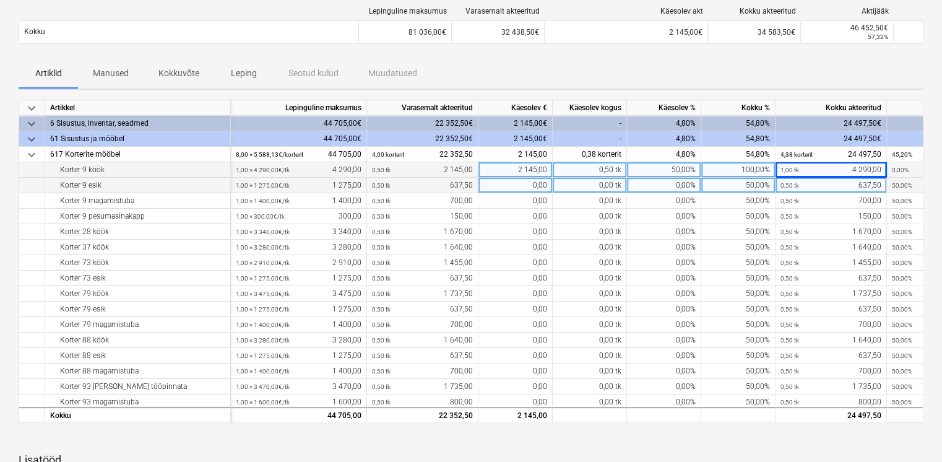
click at [747, 188] on div "50,00%" at bounding box center [738, 185] width 74 height 15
type input "100"
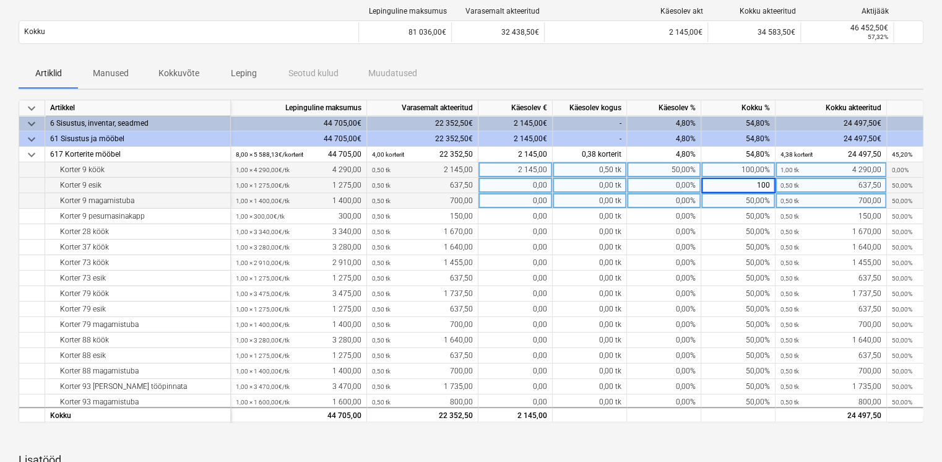
click at [758, 194] on div "50,00%" at bounding box center [738, 200] width 74 height 15
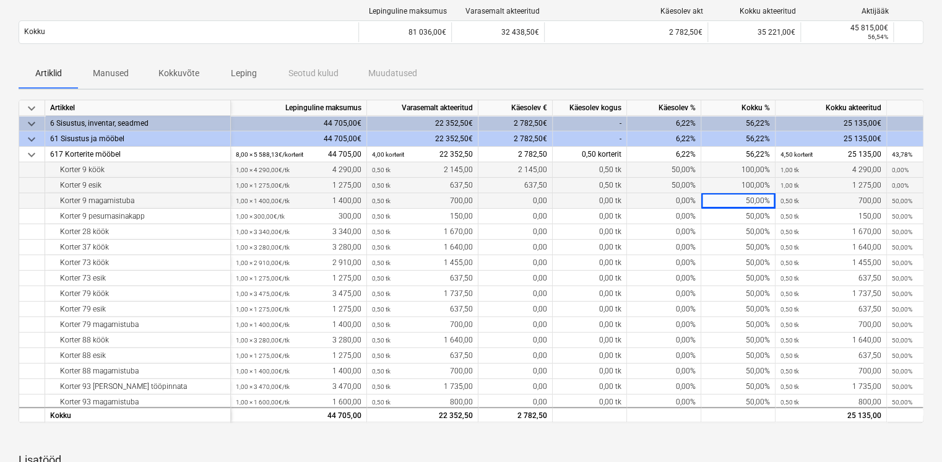
click at [748, 202] on div "50,00%" at bounding box center [738, 200] width 74 height 15
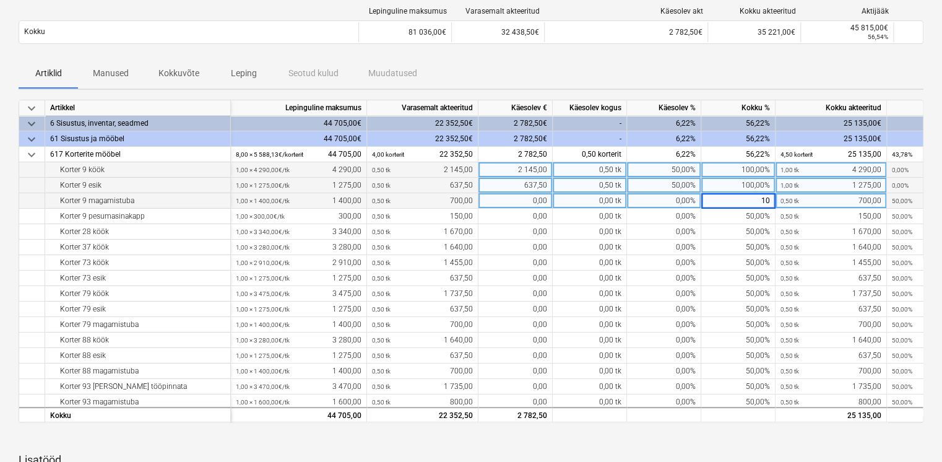
type input "100"
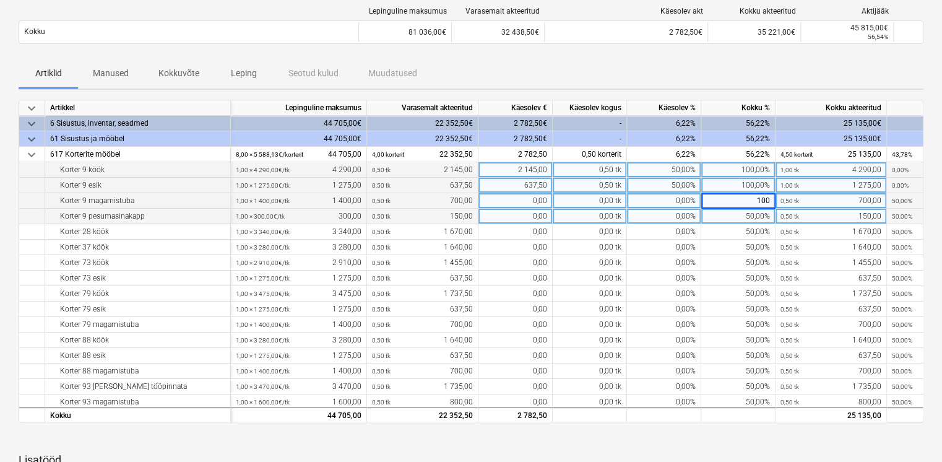
click at [750, 209] on div "50,00%" at bounding box center [738, 216] width 74 height 15
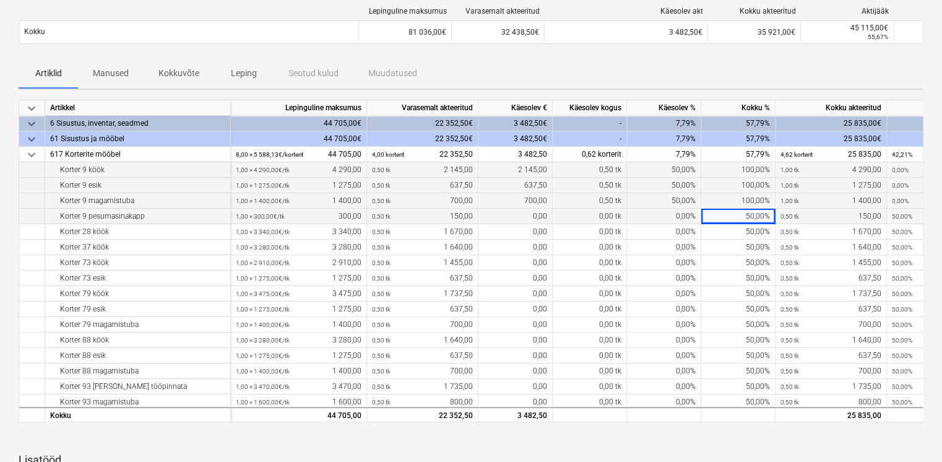
click at [743, 214] on div "50,00%" at bounding box center [738, 216] width 74 height 15
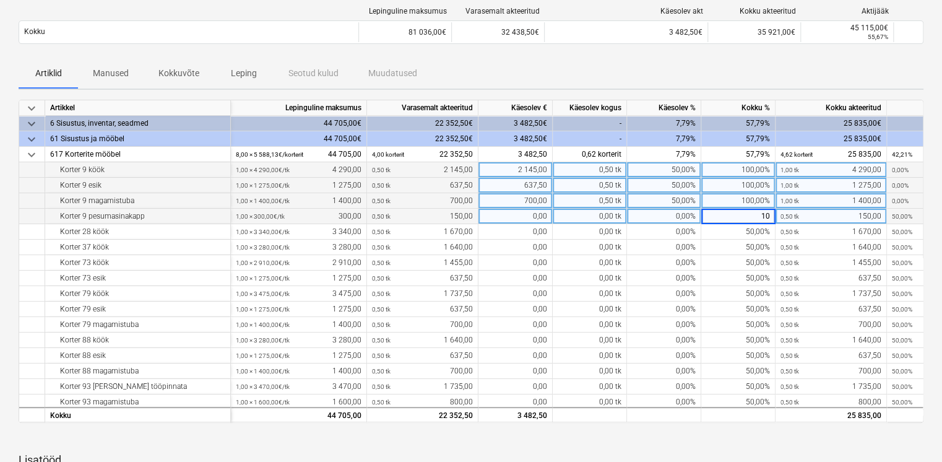
type input "100"
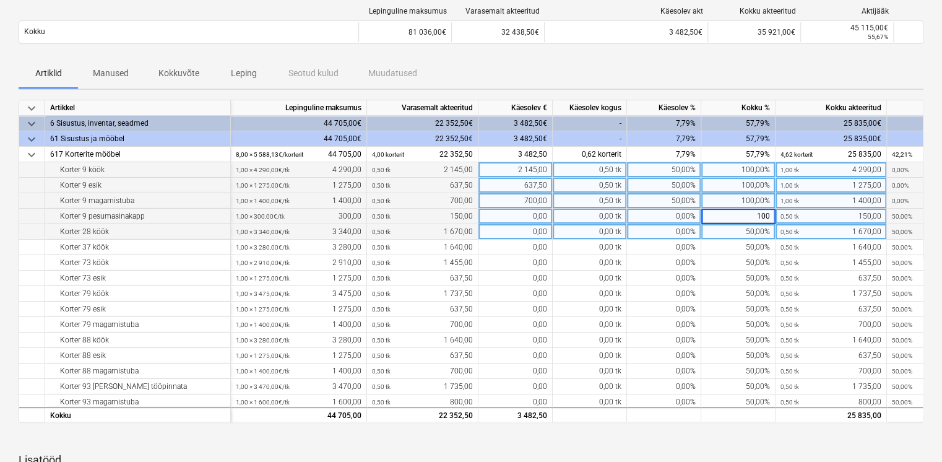
click at [755, 232] on div "50,00%" at bounding box center [738, 231] width 74 height 15
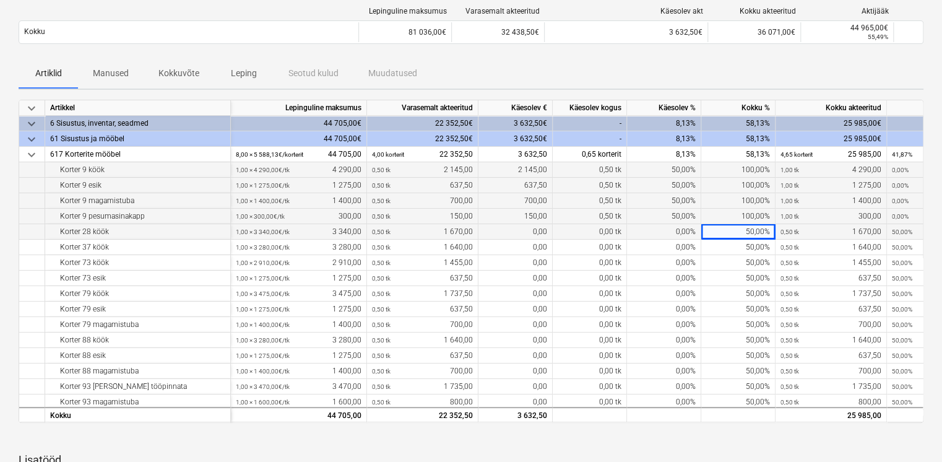
click at [750, 232] on div "50,00%" at bounding box center [738, 231] width 74 height 15
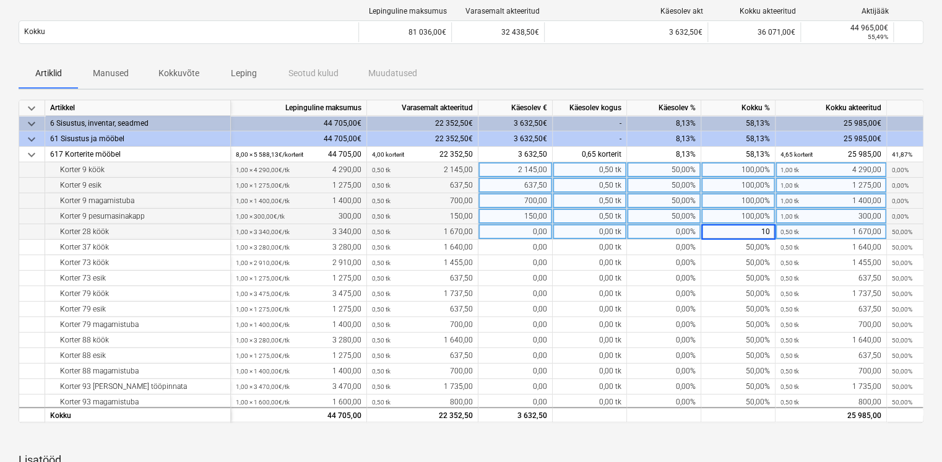
type input "100"
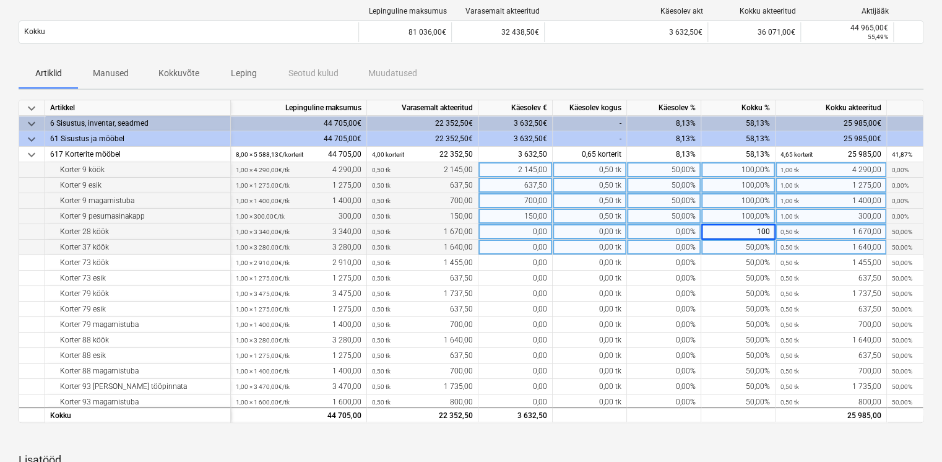
click at [743, 246] on div "50,00%" at bounding box center [738, 247] width 74 height 15
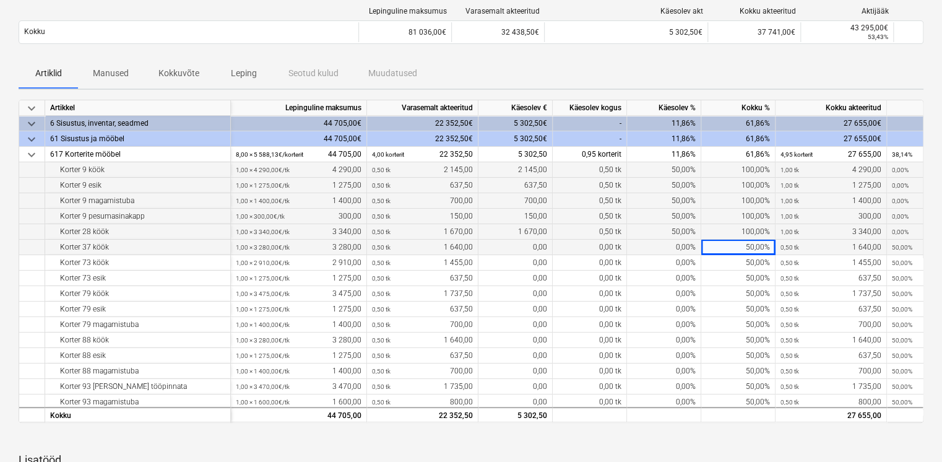
click at [742, 246] on div "50,00%" at bounding box center [738, 247] width 74 height 15
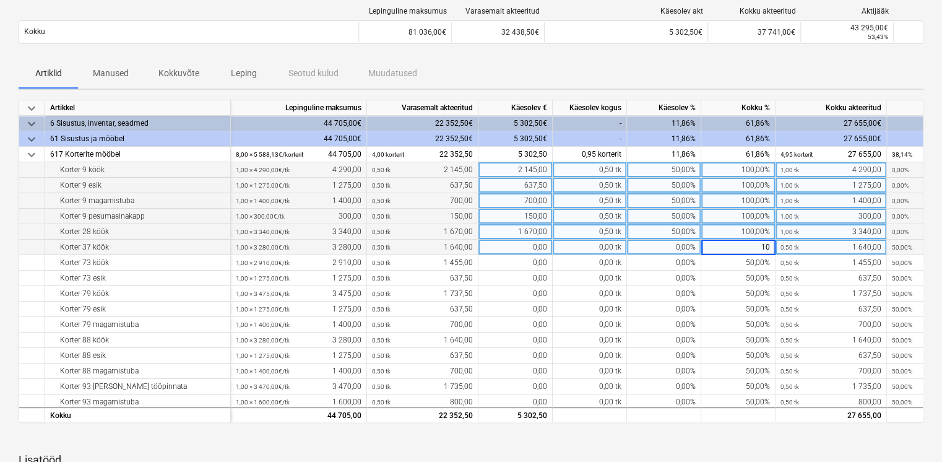
type input "100"
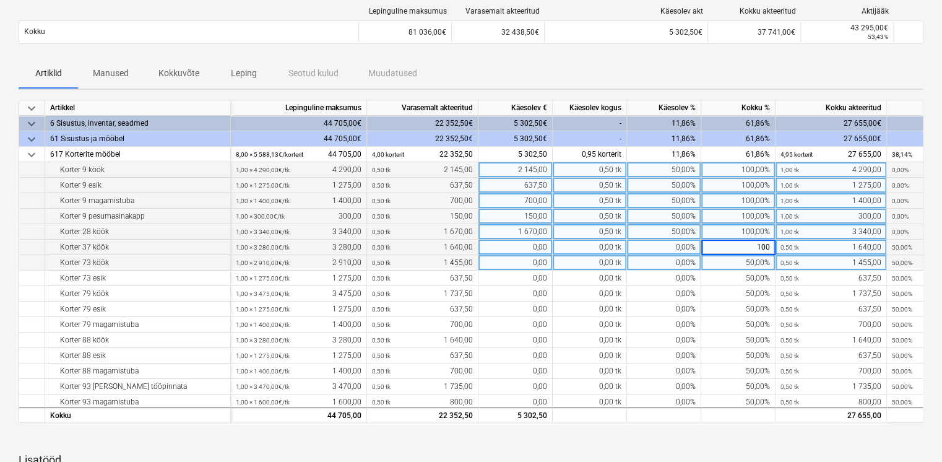
click at [732, 268] on div "50,00%" at bounding box center [738, 262] width 74 height 15
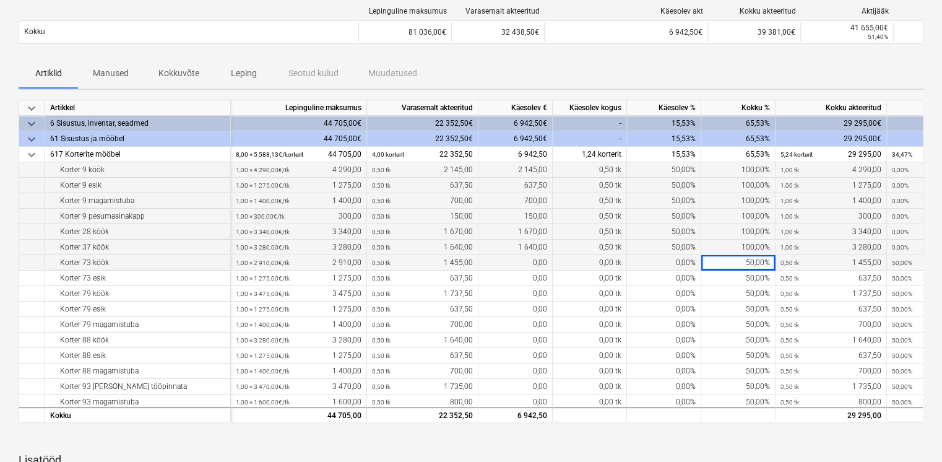
click at [736, 262] on div "50,00%" at bounding box center [738, 262] width 74 height 15
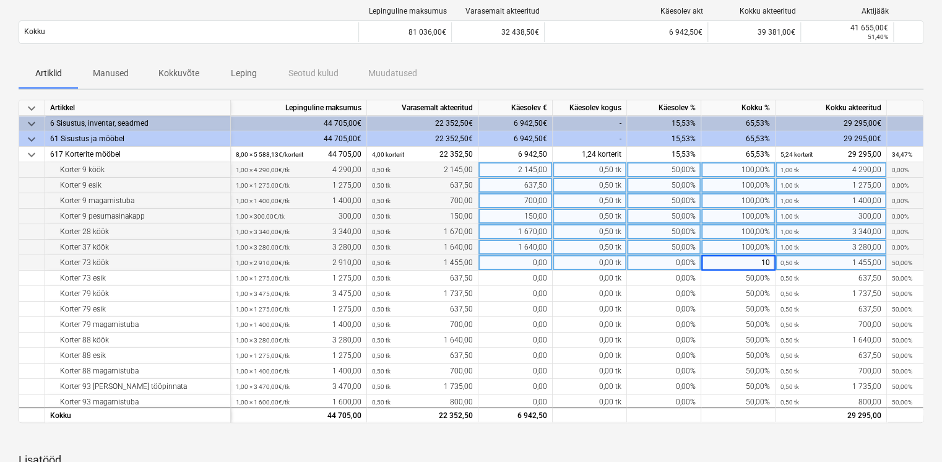
type input "100"
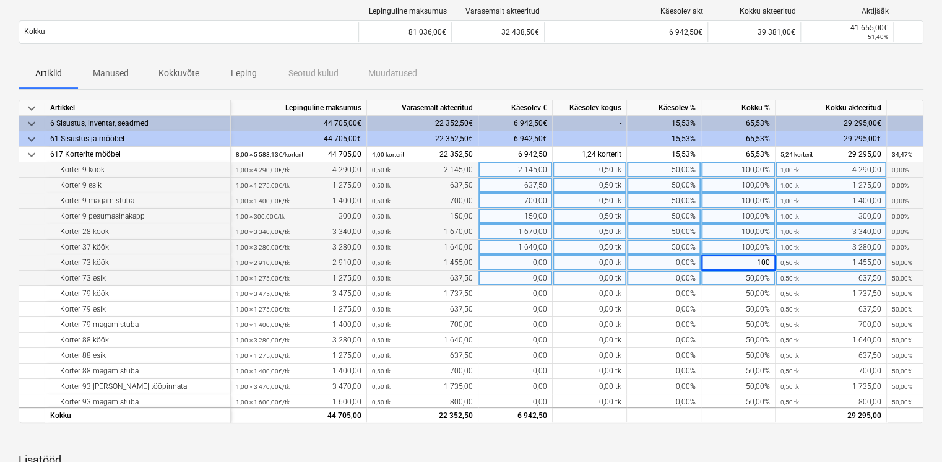
click at [745, 274] on div "50,00%" at bounding box center [738, 278] width 74 height 15
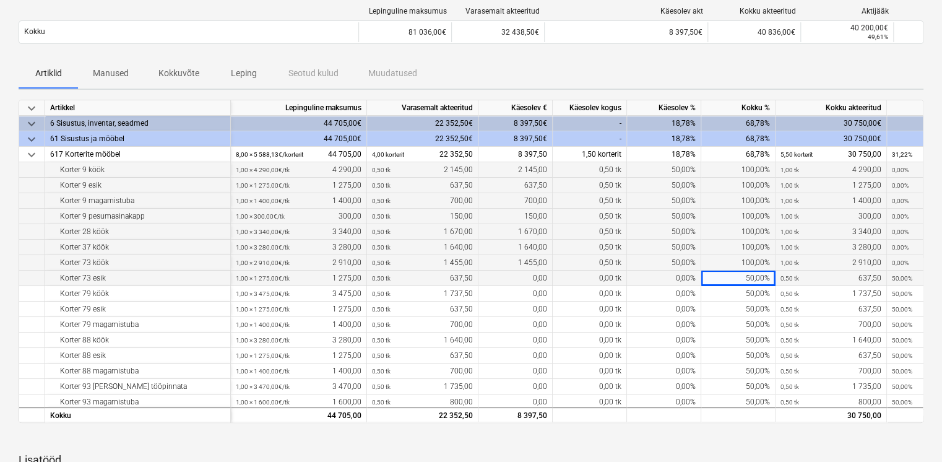
click at [740, 274] on div "50,00%" at bounding box center [738, 278] width 74 height 15
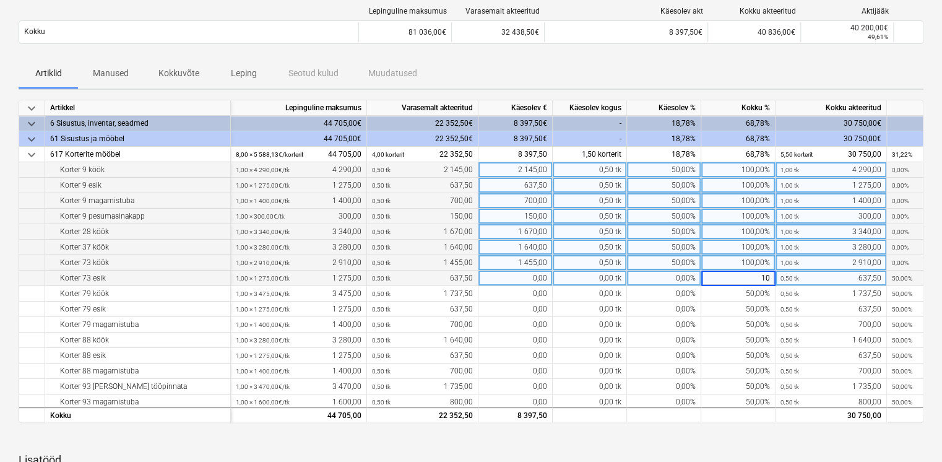
type input "100"
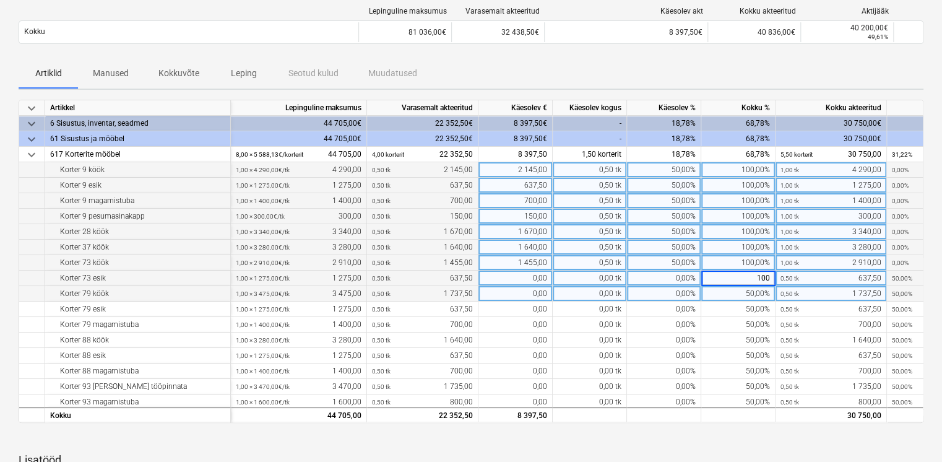
click at [736, 291] on div "50,00%" at bounding box center [738, 293] width 74 height 15
click at [734, 291] on div "50,00%" at bounding box center [738, 293] width 74 height 15
type input "100"
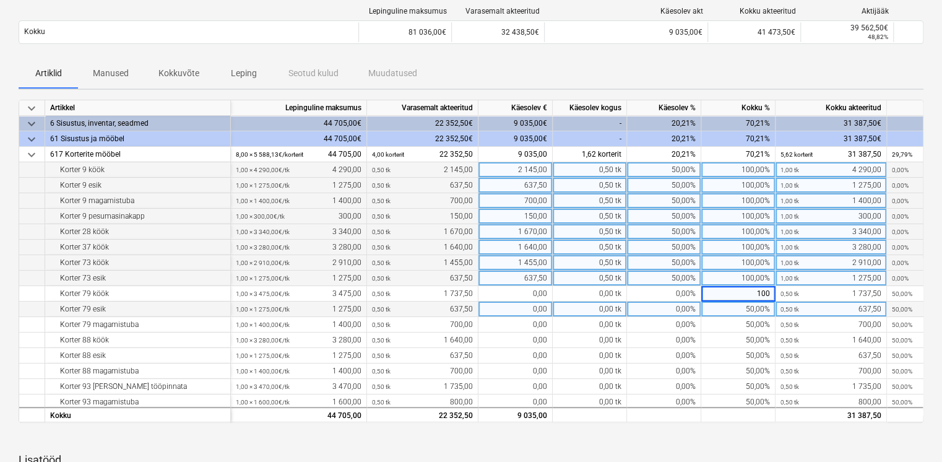
click at [735, 306] on div "50,00%" at bounding box center [738, 309] width 74 height 15
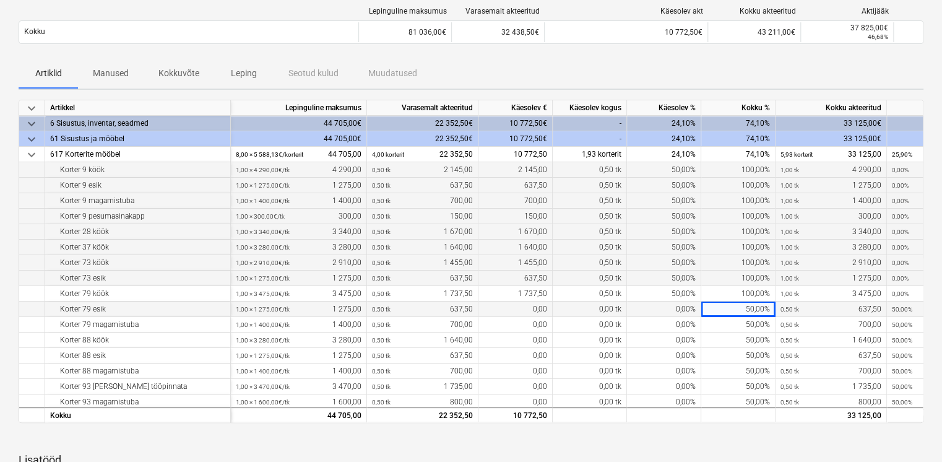
click at [735, 306] on div "50,00%" at bounding box center [738, 309] width 74 height 15
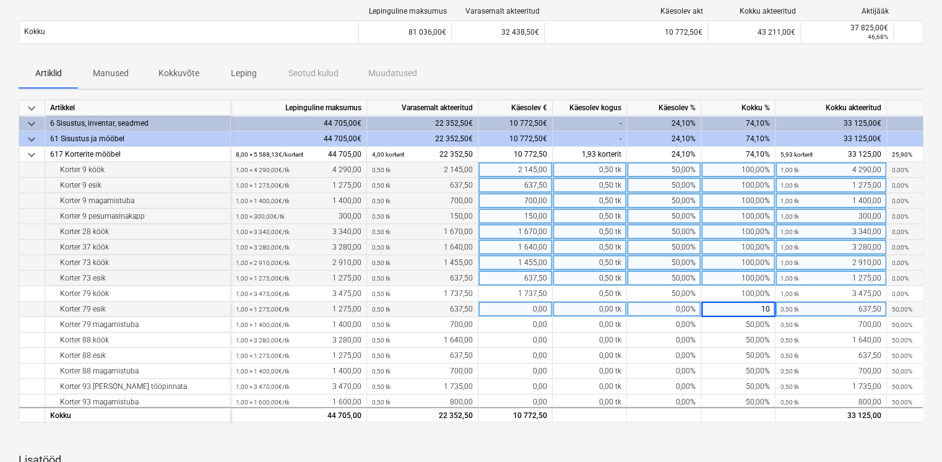
type input "100"
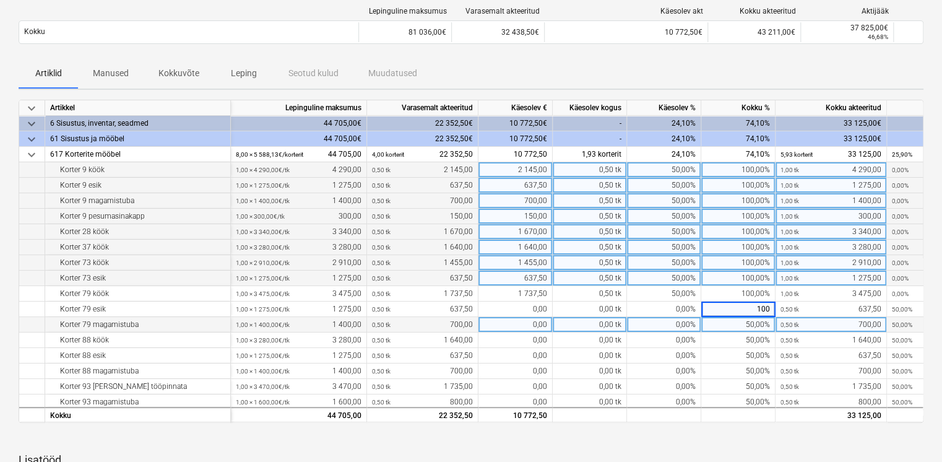
click at [738, 321] on div "50,00%" at bounding box center [738, 324] width 74 height 15
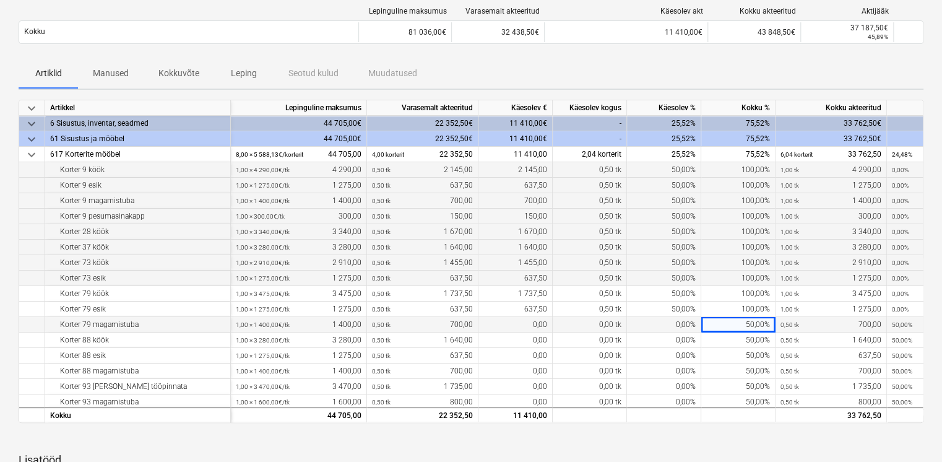
click at [738, 321] on div "50,00%" at bounding box center [738, 324] width 74 height 15
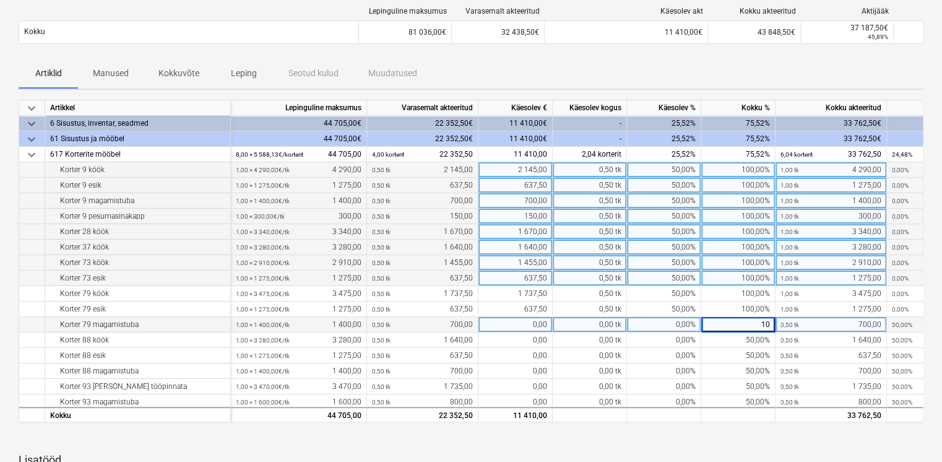
type input "100"
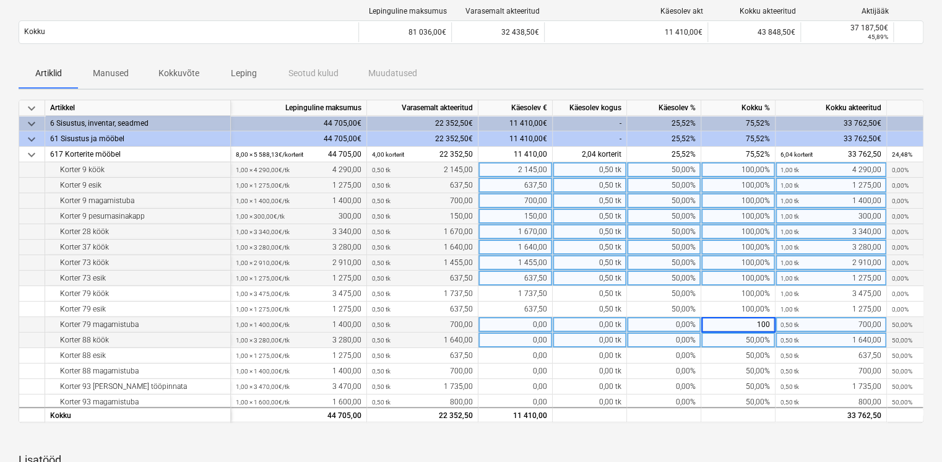
click at [753, 342] on div "50,00%" at bounding box center [738, 339] width 74 height 15
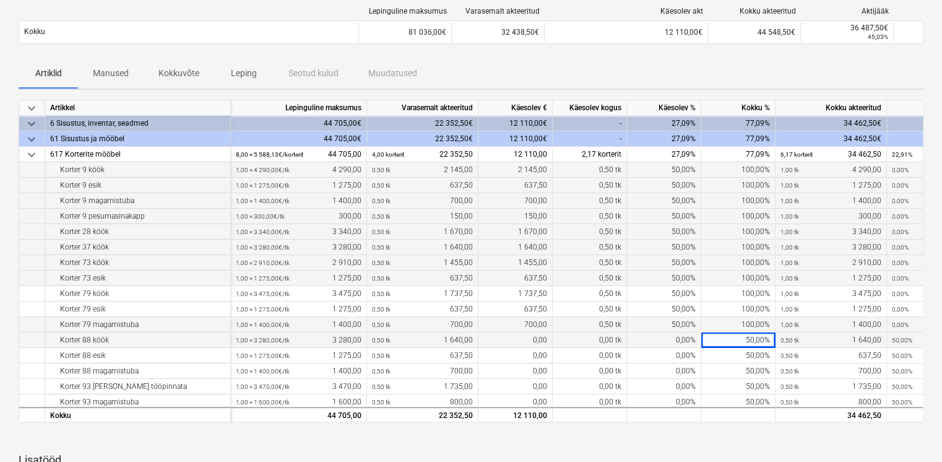
click at [745, 342] on div "50,00%" at bounding box center [738, 339] width 74 height 15
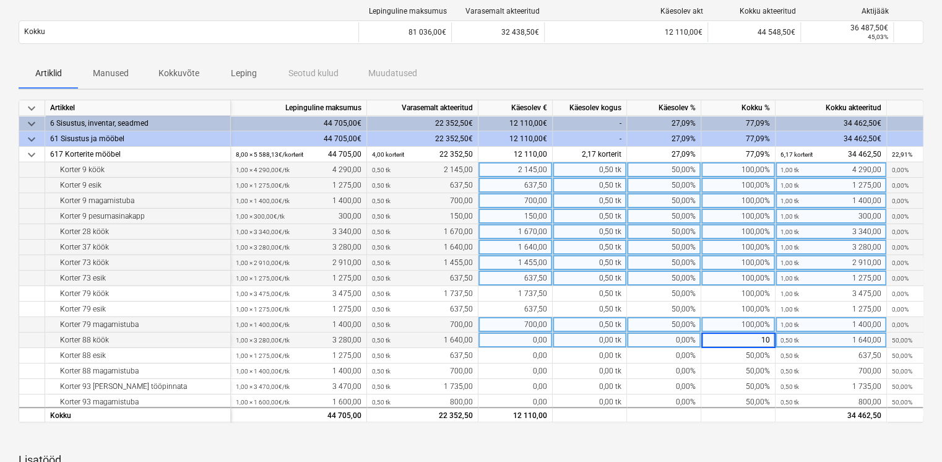
type input "100"
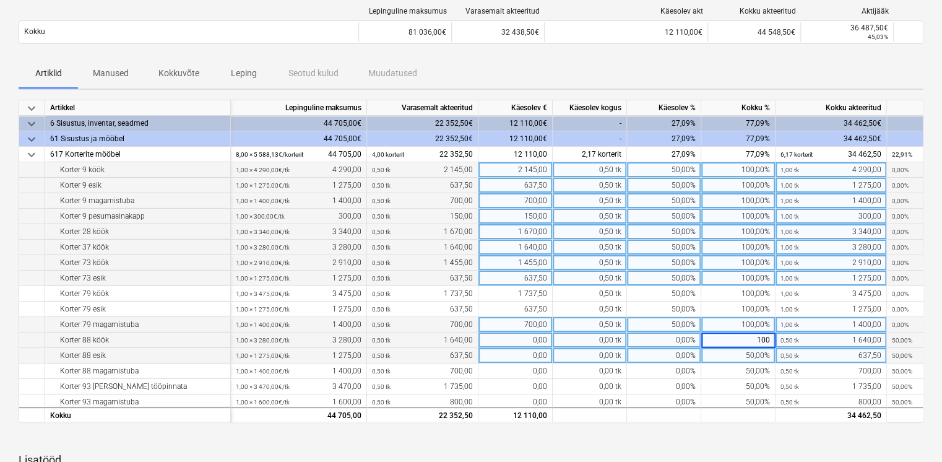
click at [746, 350] on div "50,00%" at bounding box center [738, 355] width 74 height 15
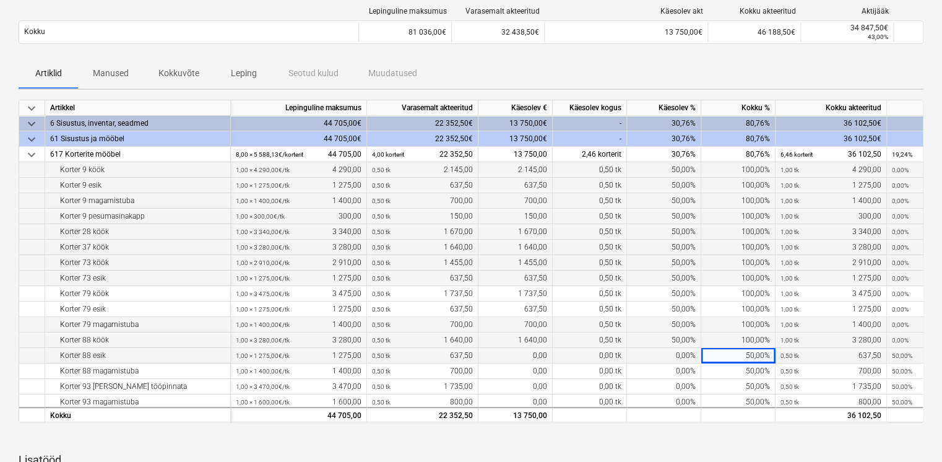
click at [744, 352] on div "50,00%" at bounding box center [738, 355] width 74 height 15
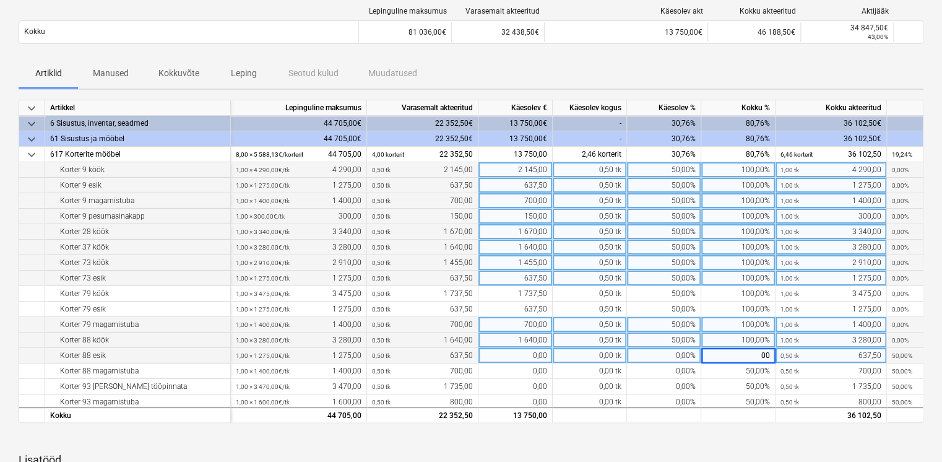
type input "0"
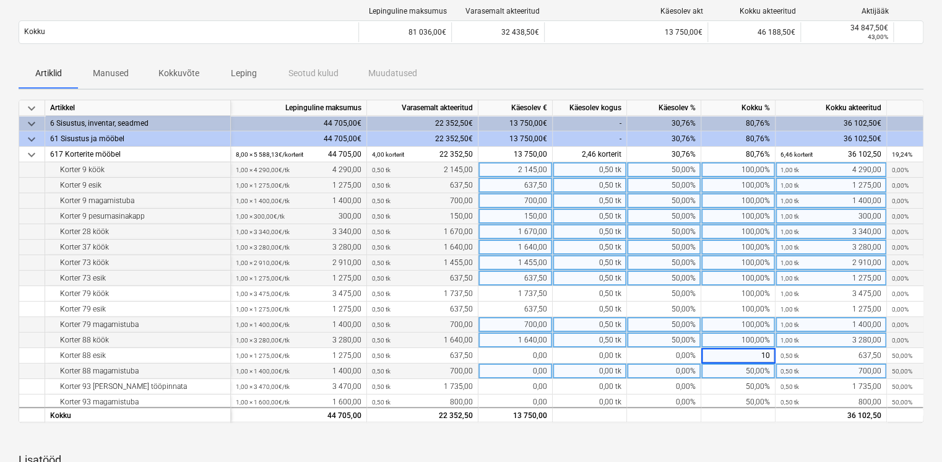
type input "100"
click at [736, 368] on div "50,00%" at bounding box center [738, 370] width 74 height 15
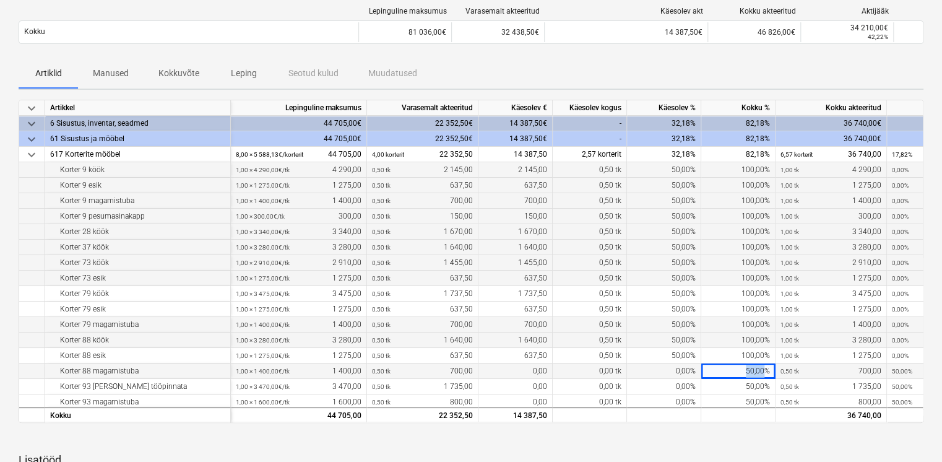
click at [736, 368] on div "50,00%" at bounding box center [738, 370] width 74 height 15
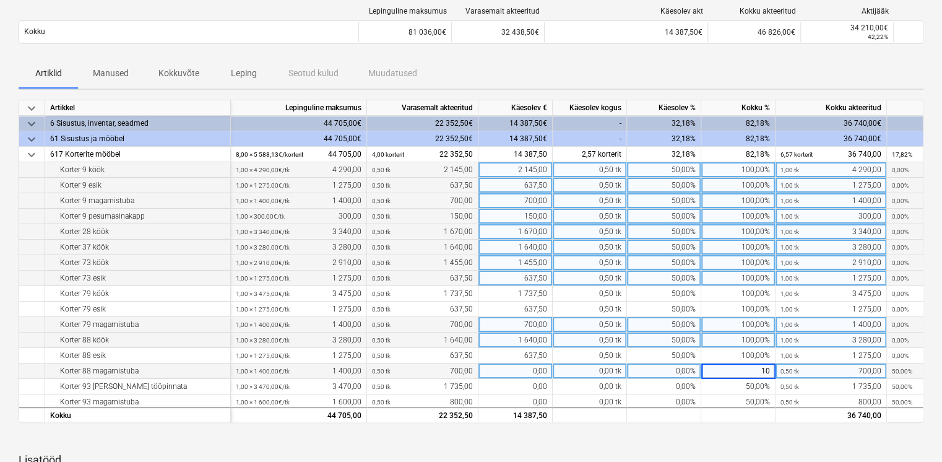
type input "100"
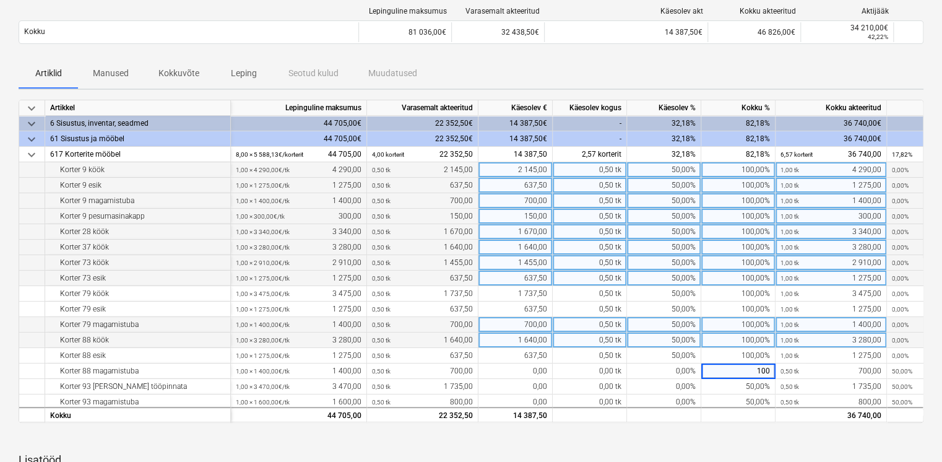
scroll to position [99, 0]
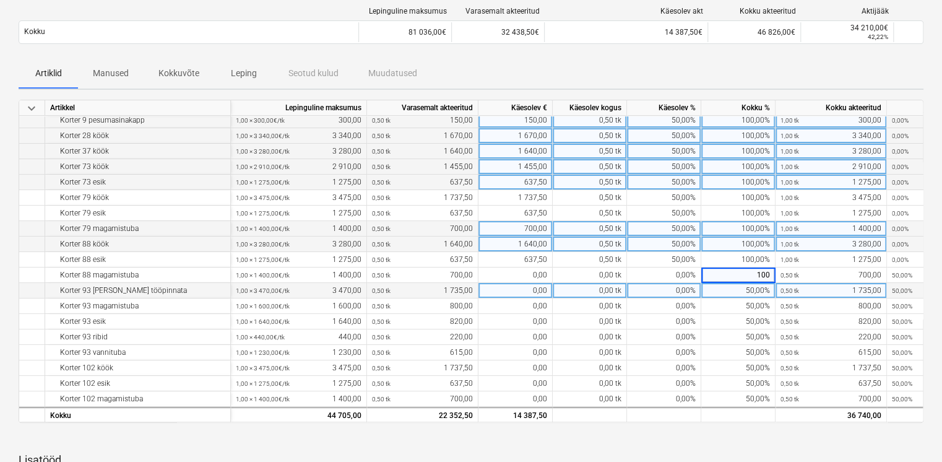
click at [742, 291] on div "50,00%" at bounding box center [738, 290] width 74 height 15
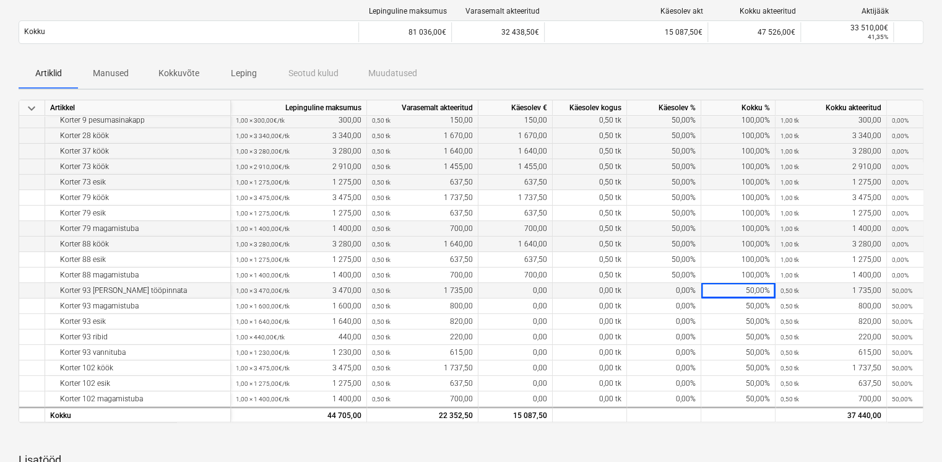
click at [742, 290] on div "50,00%" at bounding box center [738, 290] width 74 height 15
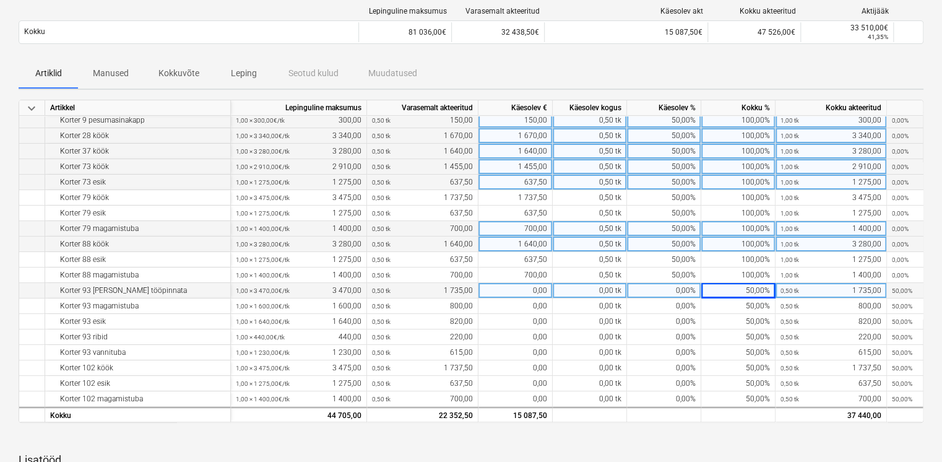
click at [742, 290] on div "50,00%" at bounding box center [738, 290] width 74 height 15
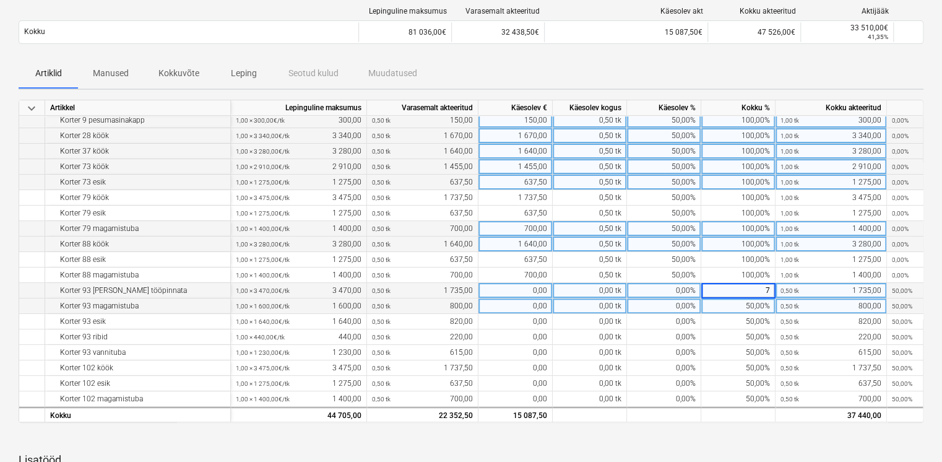
type input "75"
click at [744, 306] on div "50,00%" at bounding box center [738, 305] width 74 height 15
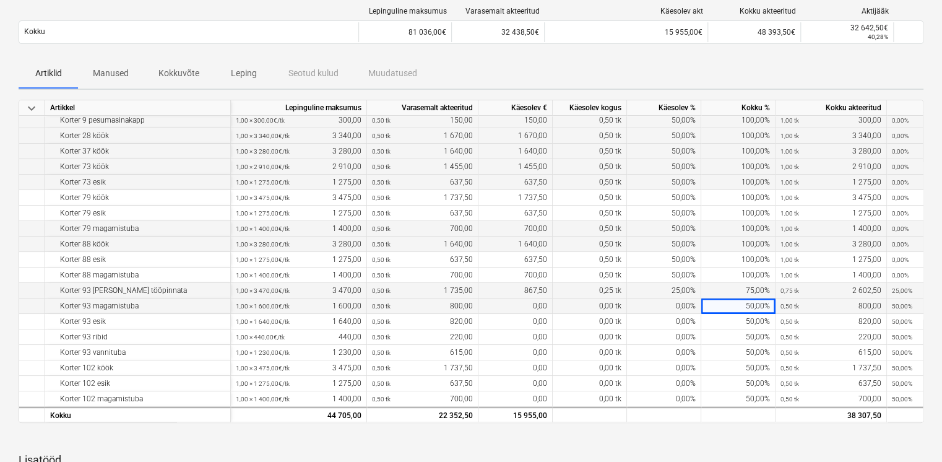
click at [744, 301] on div "50,00%" at bounding box center [738, 305] width 74 height 15
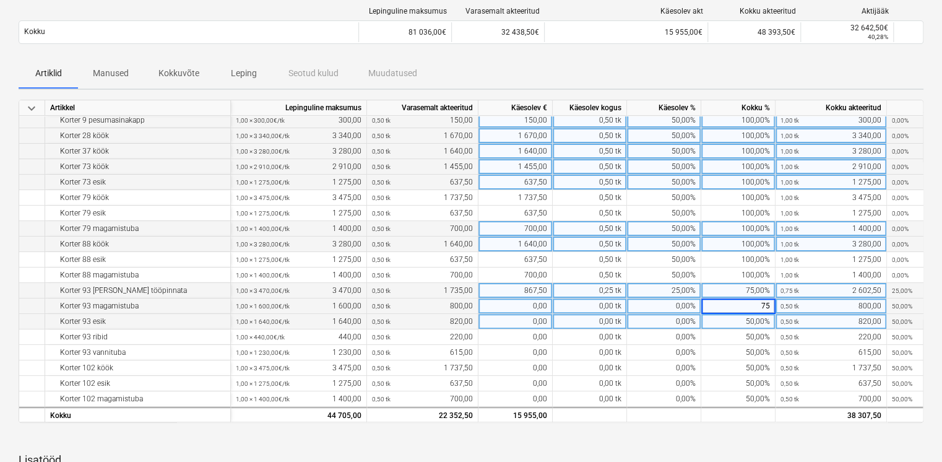
click at [747, 318] on div "50,00%" at bounding box center [738, 321] width 74 height 15
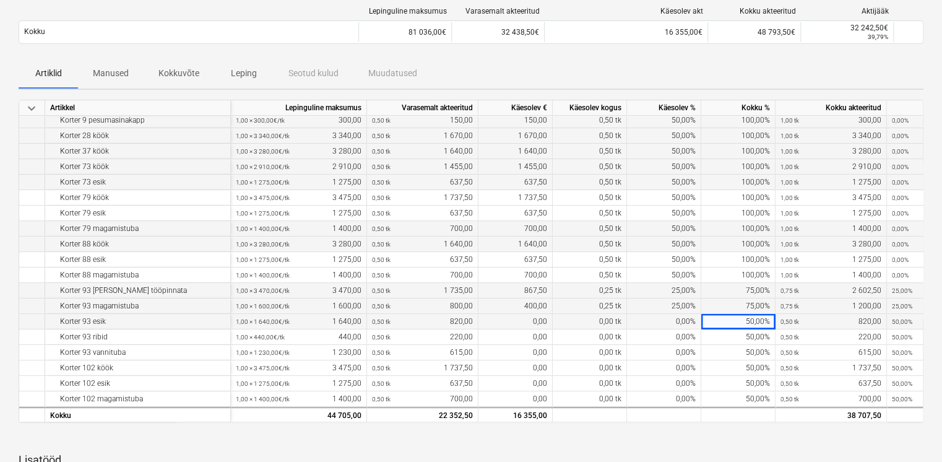
click at [744, 314] on div "50,00%" at bounding box center [738, 321] width 74 height 15
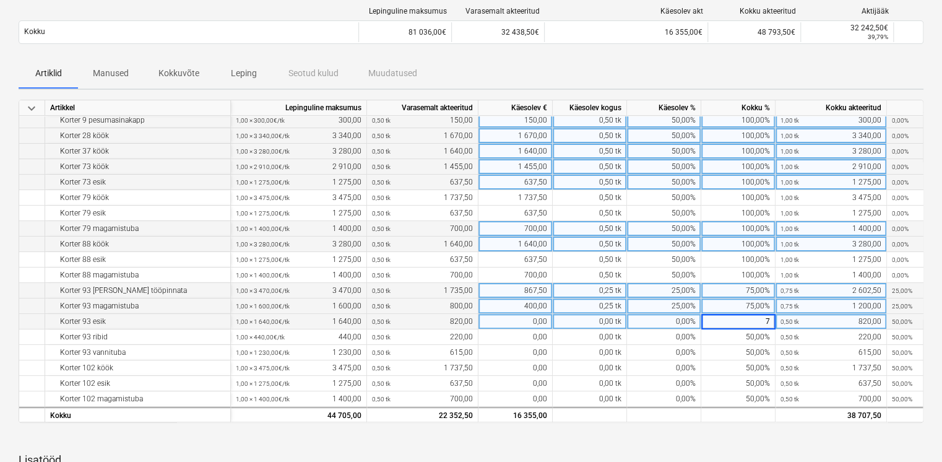
type input "75"
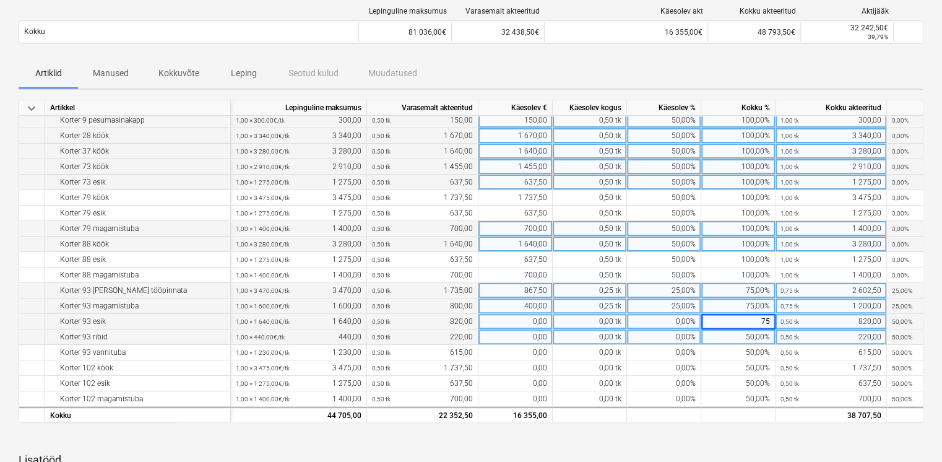
click at [742, 329] on div "50,00%" at bounding box center [738, 336] width 74 height 15
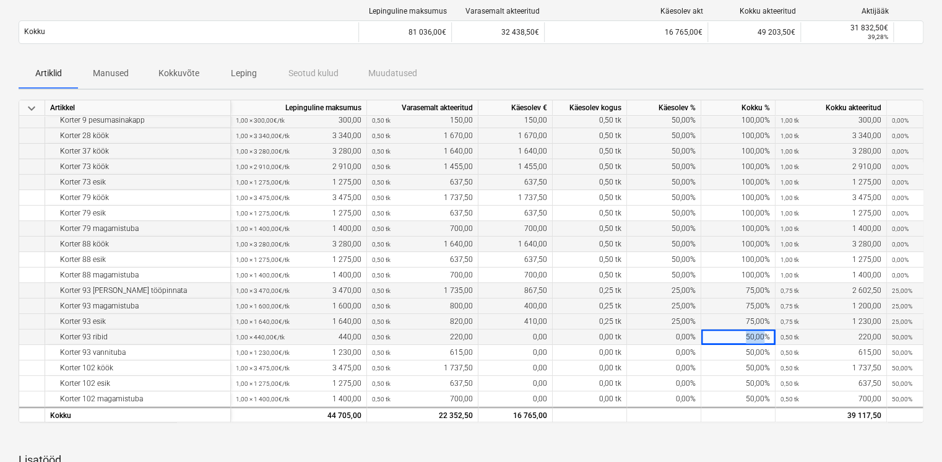
click at [742, 329] on div "50,00%" at bounding box center [738, 336] width 74 height 15
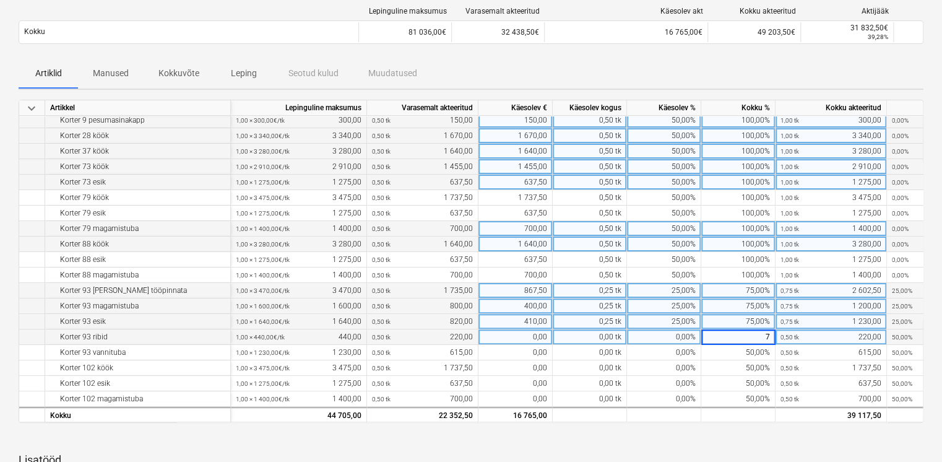
type input "75"
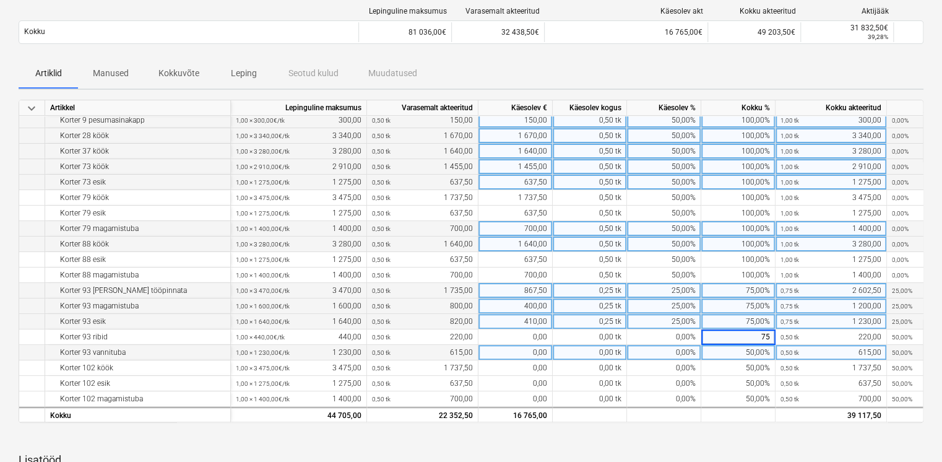
click at [745, 347] on div "50,00%" at bounding box center [738, 352] width 74 height 15
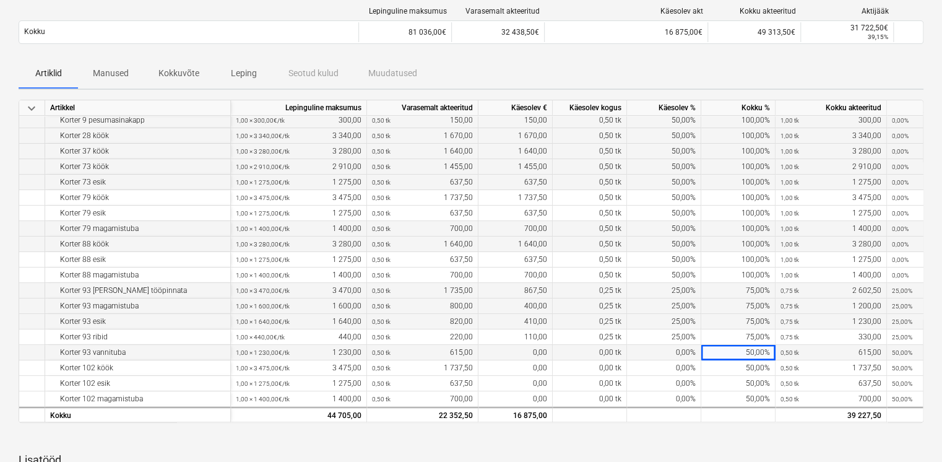
click at [741, 347] on div "50,00%" at bounding box center [738, 352] width 74 height 15
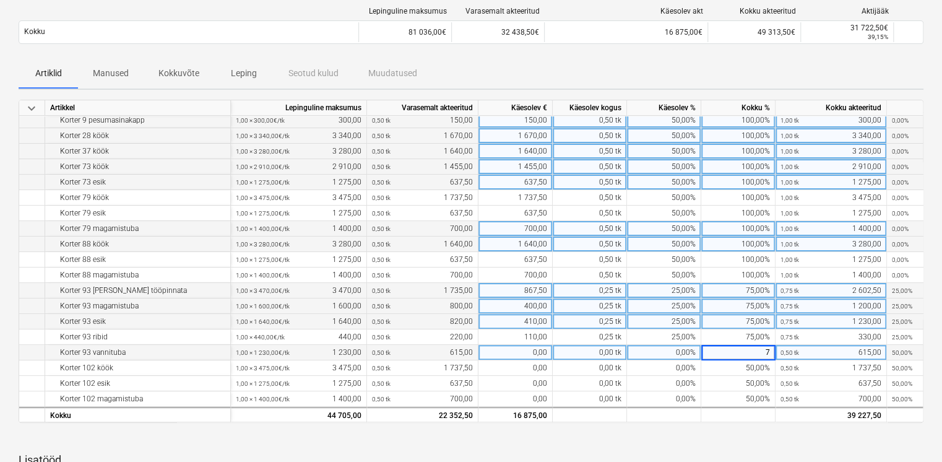
type input "75"
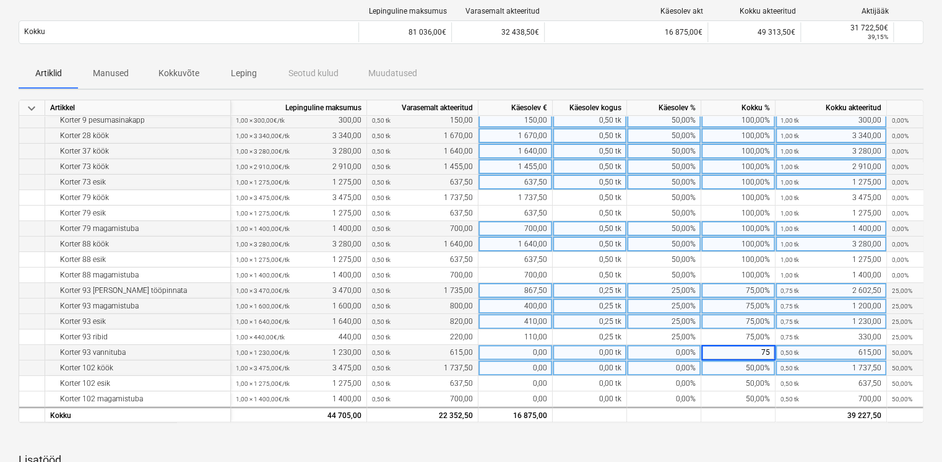
click at [742, 360] on div "50,00%" at bounding box center [738, 367] width 74 height 15
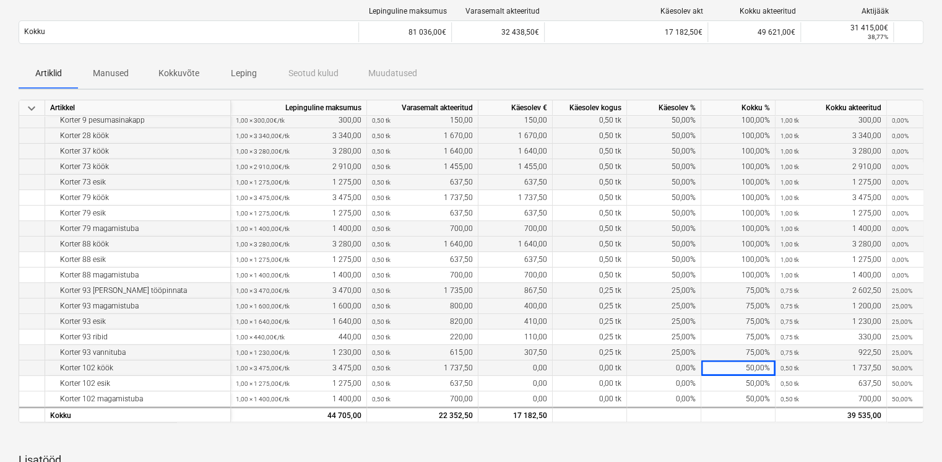
click at [742, 360] on div "50,00%" at bounding box center [738, 367] width 74 height 15
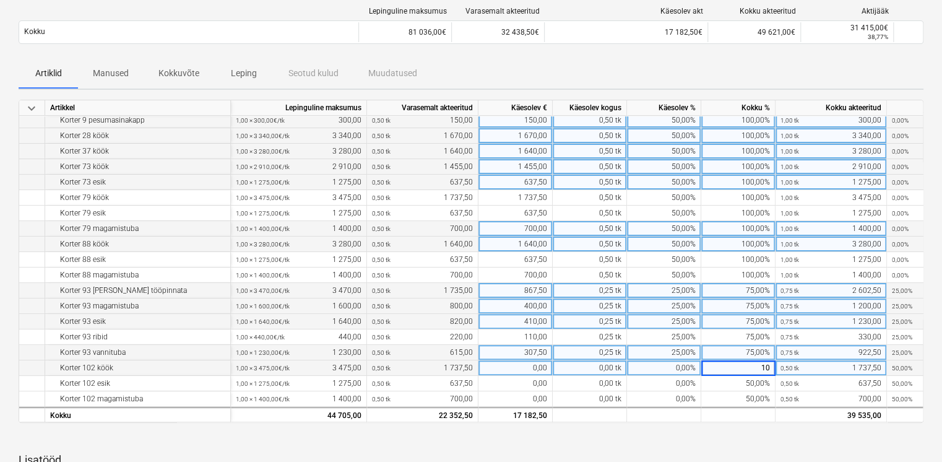
type input "100"
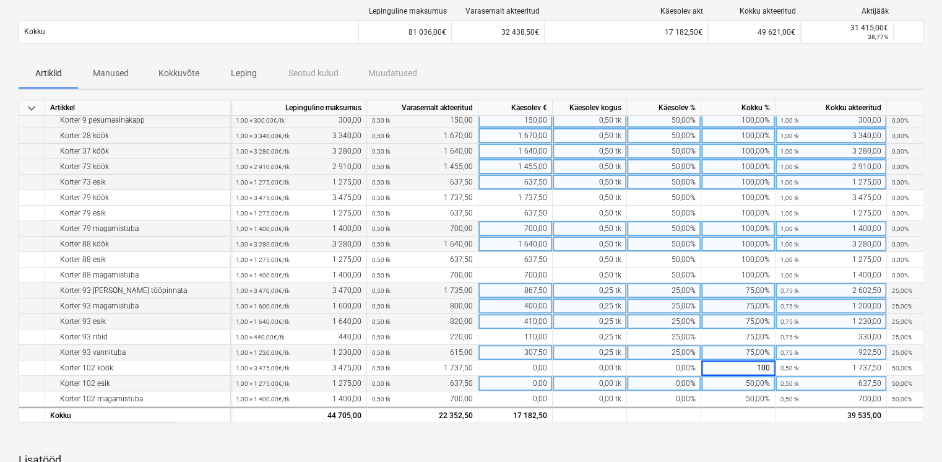
click at [742, 378] on div "50,00%" at bounding box center [738, 383] width 74 height 15
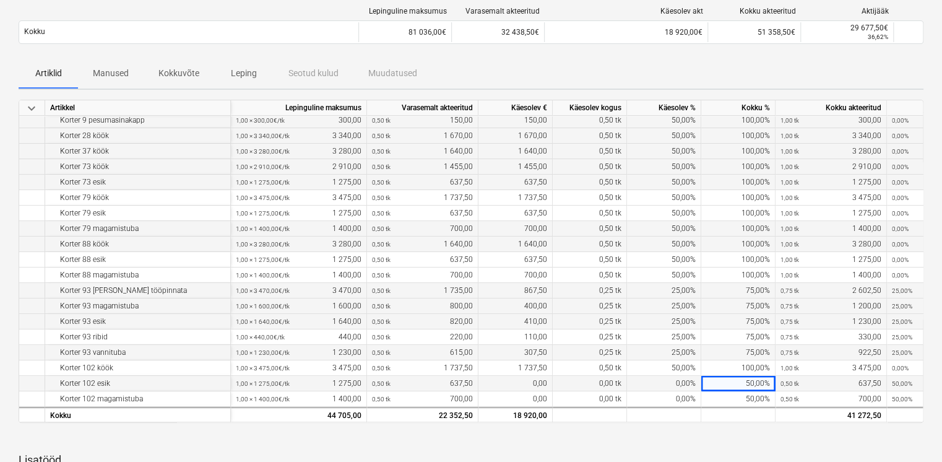
click at [745, 378] on div "50,00%" at bounding box center [738, 383] width 74 height 15
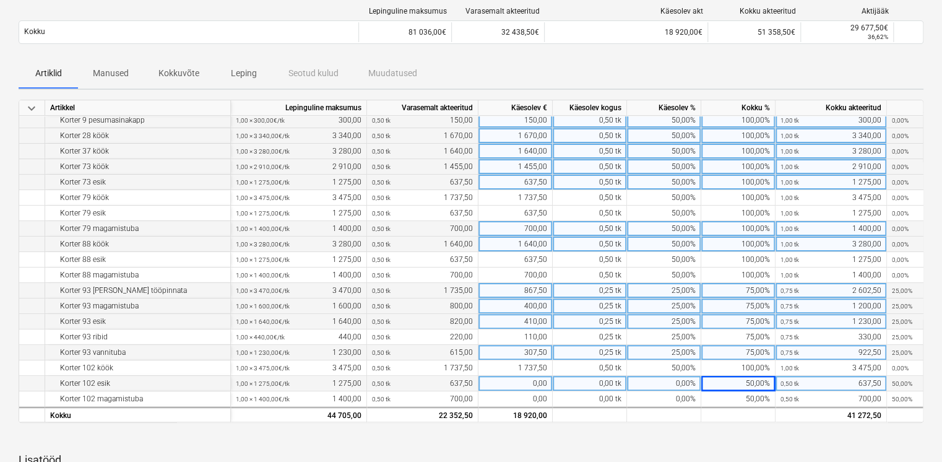
click at [745, 378] on div "50,00%" at bounding box center [738, 383] width 74 height 15
type input "100"
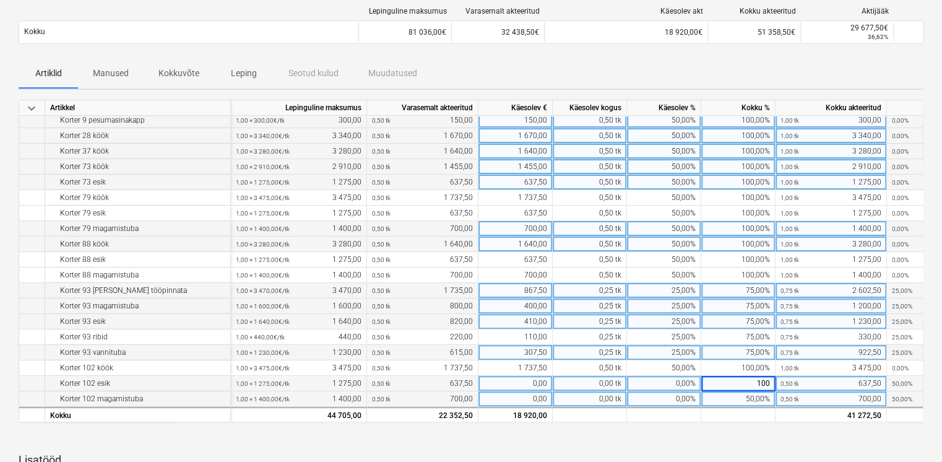
click at [745, 391] on div "50,00%" at bounding box center [738, 398] width 74 height 15
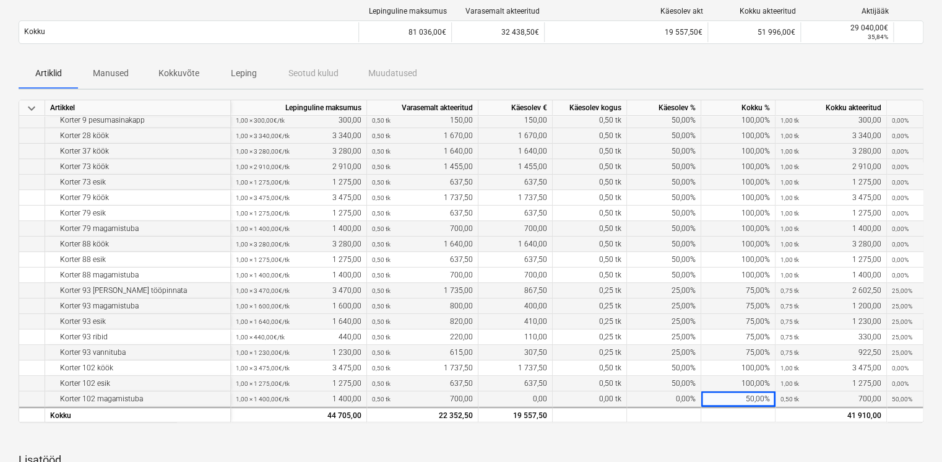
click at [745, 391] on div "50,00%" at bounding box center [738, 398] width 74 height 15
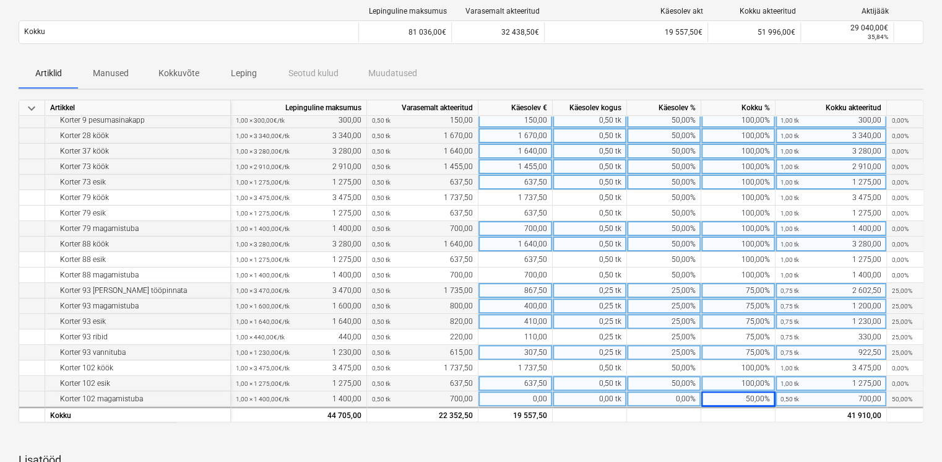
click at [749, 394] on div "50,00%" at bounding box center [738, 398] width 74 height 15
type input "100"
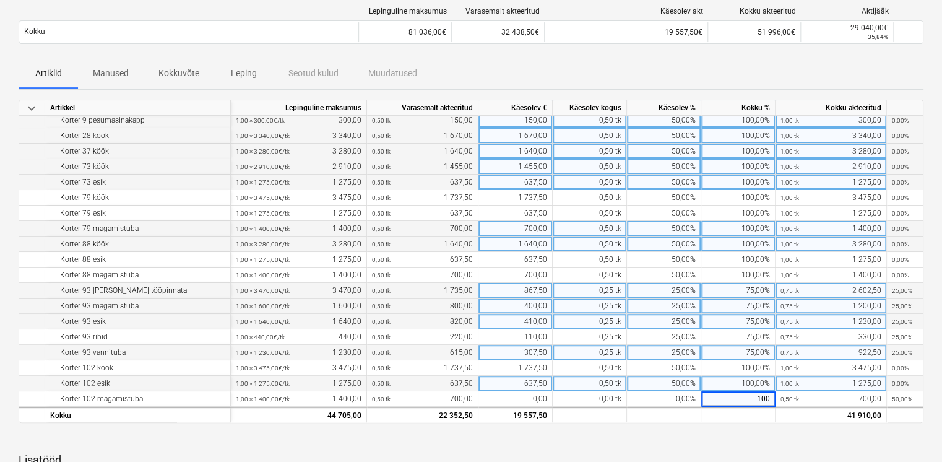
click at [750, 345] on div "75,00%" at bounding box center [738, 352] width 74 height 15
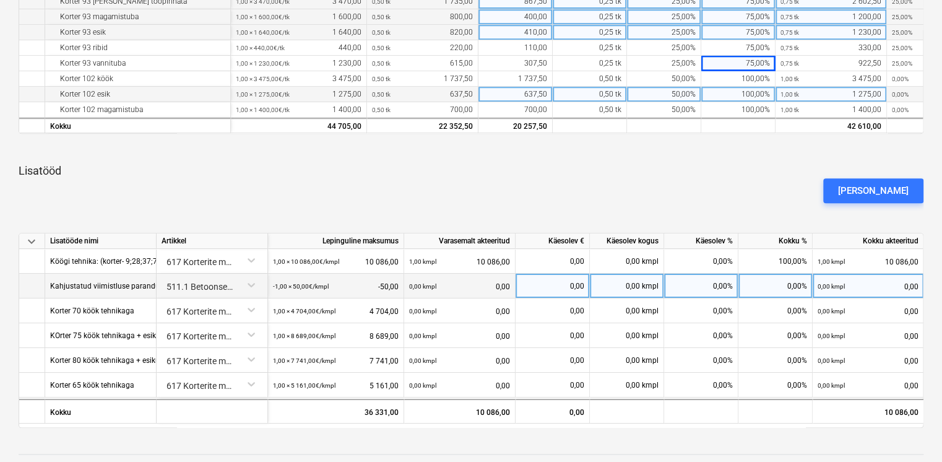
scroll to position [578, 0]
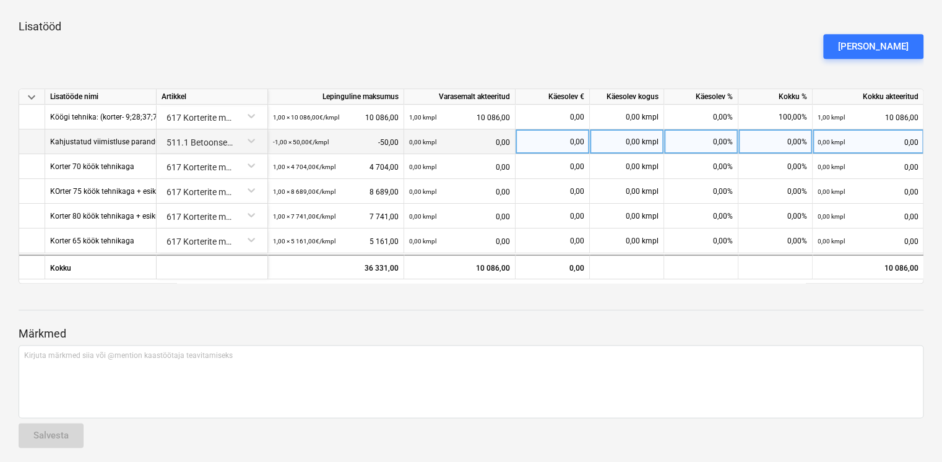
click at [758, 141] on div "0,00%" at bounding box center [776, 141] width 74 height 25
type input "100"
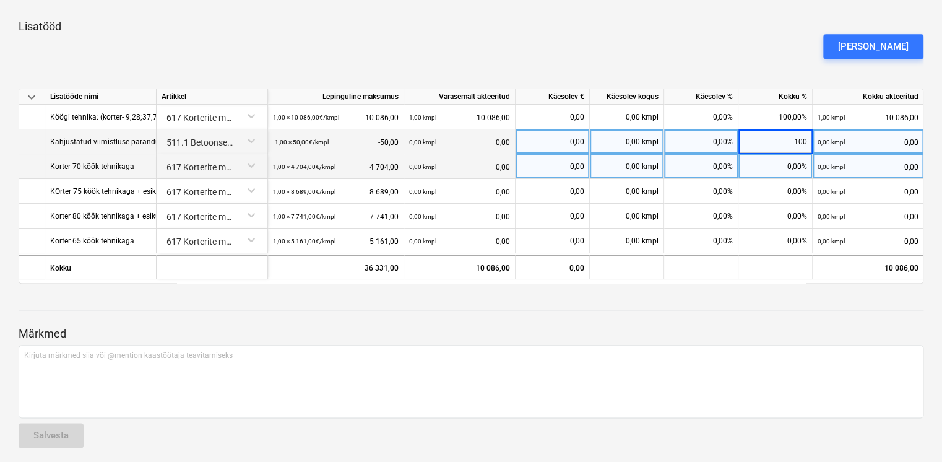
click at [775, 163] on div "0,00%" at bounding box center [776, 166] width 74 height 25
click at [783, 165] on div "0,00%" at bounding box center [776, 166] width 74 height 25
type input "100"
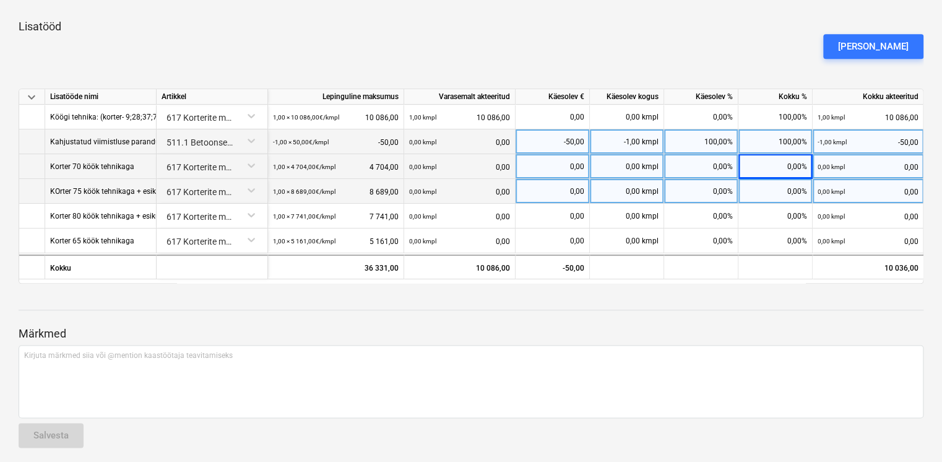
drag, startPoint x: 784, startPoint y: 182, endPoint x: 783, endPoint y: 189, distance: 7.7
click at [785, 182] on div "0,00%" at bounding box center [776, 191] width 74 height 25
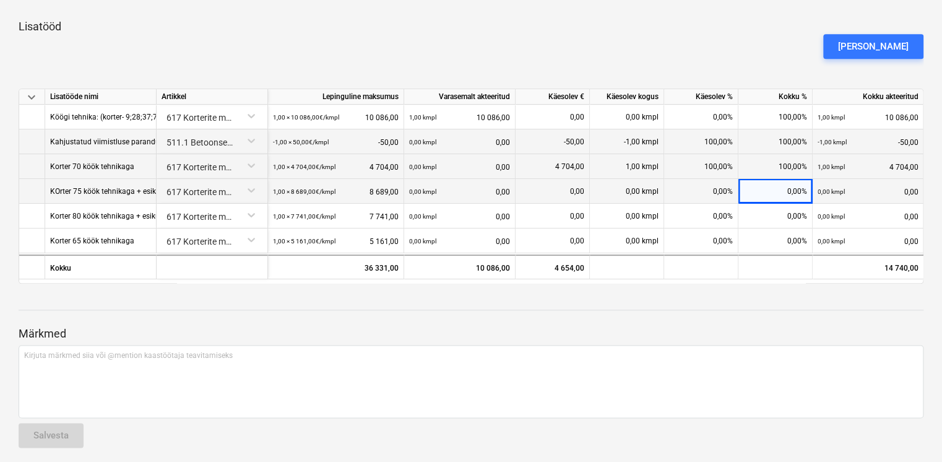
click at [782, 194] on div "0,00%" at bounding box center [776, 191] width 74 height 25
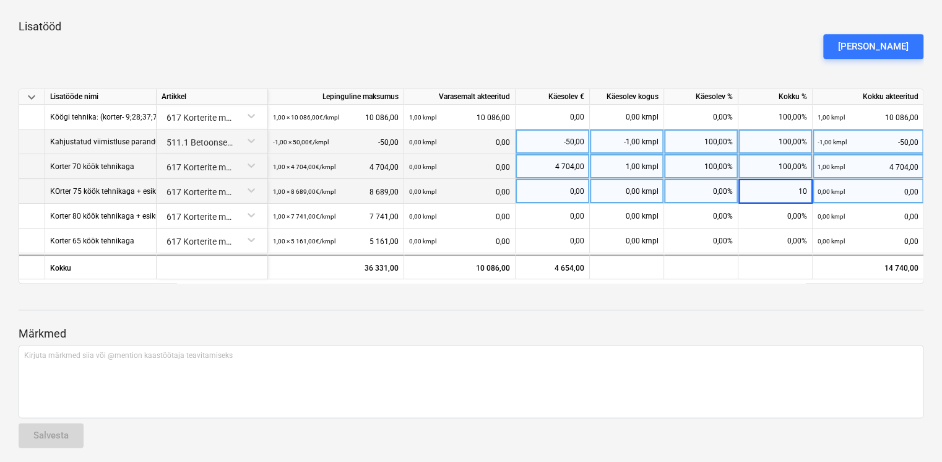
type input "100"
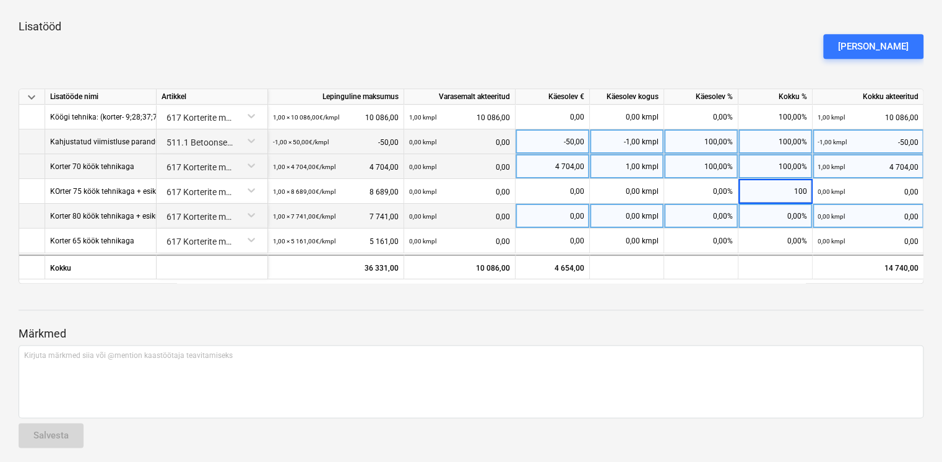
click at [788, 214] on div "0,00%" at bounding box center [776, 216] width 74 height 25
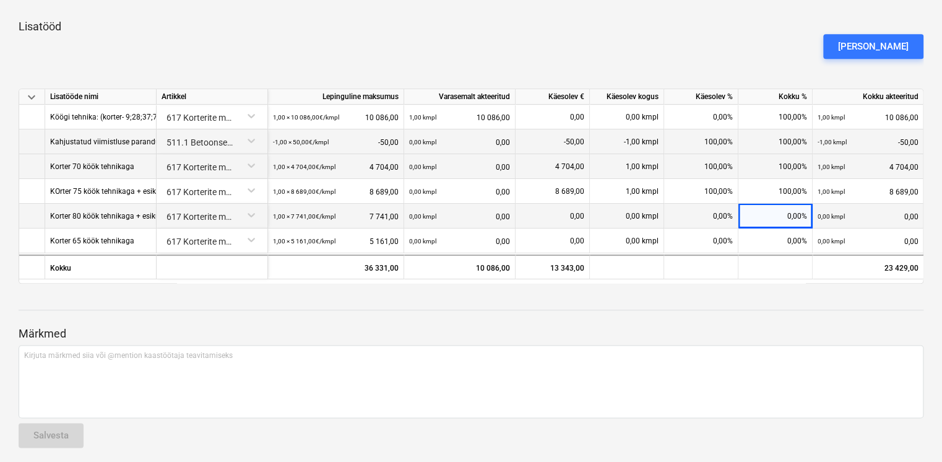
click at [786, 217] on div "0,00%" at bounding box center [776, 216] width 74 height 25
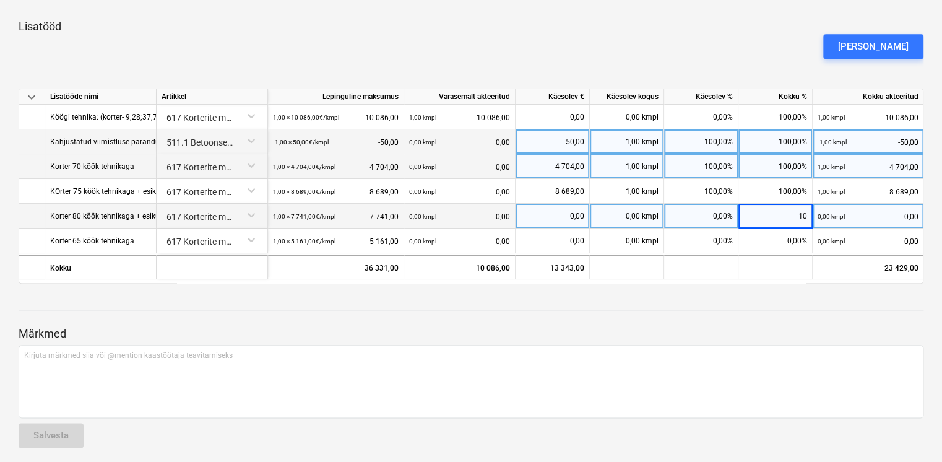
type input "100"
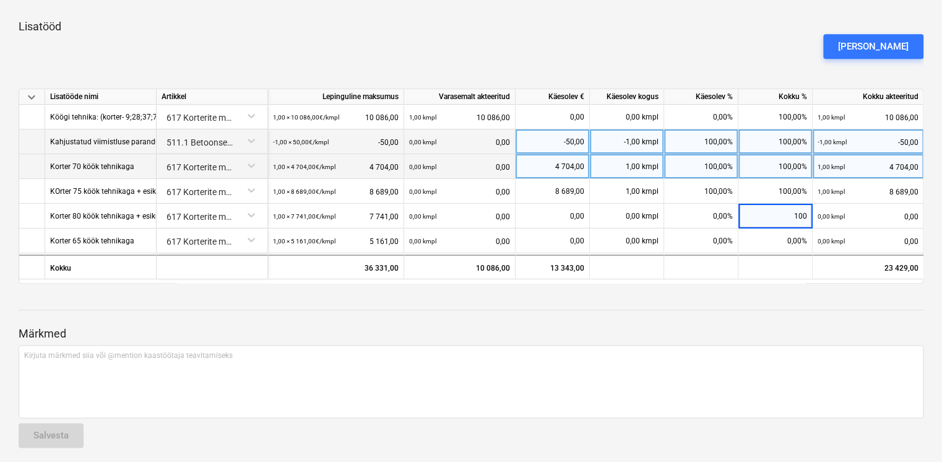
click at [780, 308] on div "Märkmed Kirjuta märkmed siia või @mention kaastöötaja teavitamiseks ﻿ Salvesta" at bounding box center [471, 375] width 905 height 164
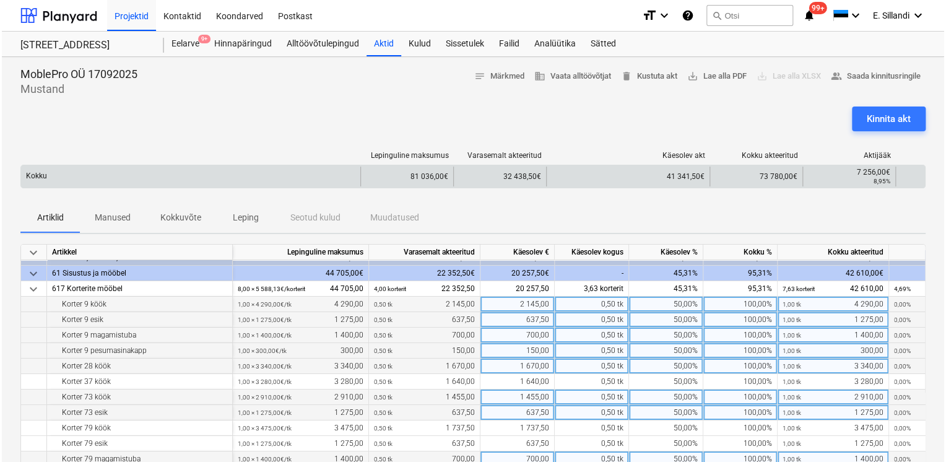
scroll to position [0, 0]
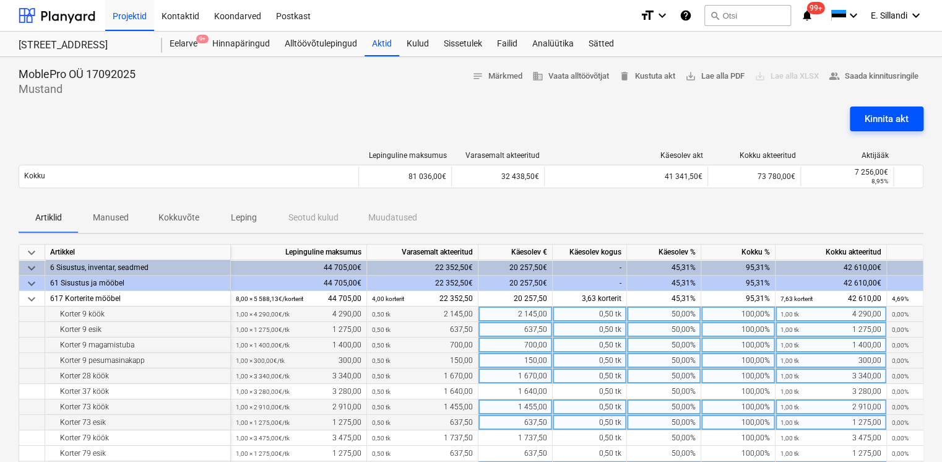
click at [893, 115] on div "Kinnita akt" at bounding box center [887, 119] width 44 height 16
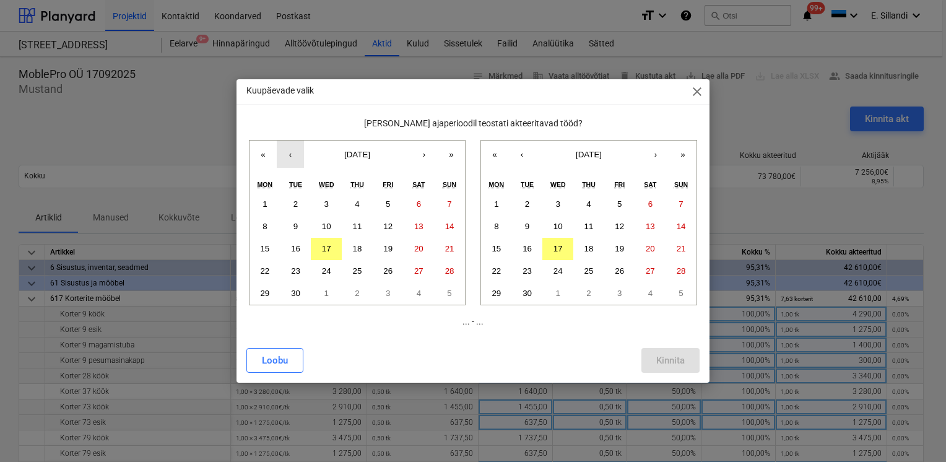
click at [295, 152] on button "‹" at bounding box center [290, 154] width 27 height 27
click at [388, 204] on abbr "1" at bounding box center [388, 203] width 4 height 9
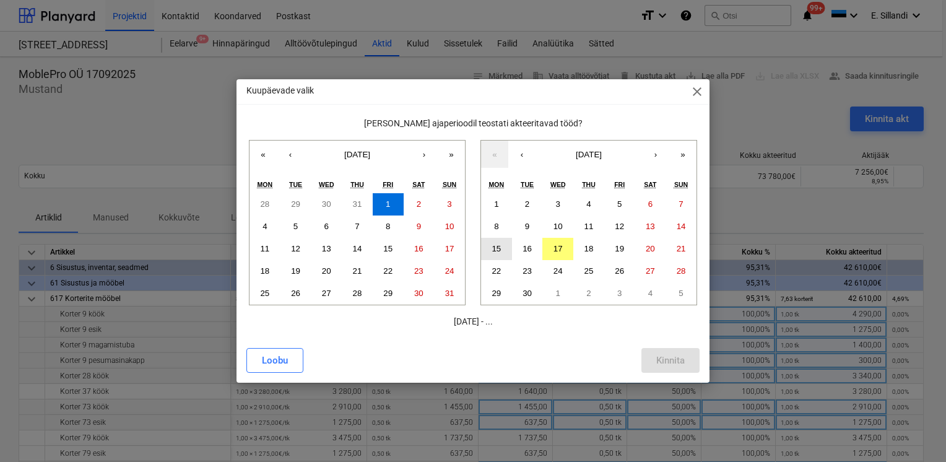
click at [495, 250] on abbr "15" at bounding box center [496, 248] width 9 height 9
click at [680, 357] on div "Kinnita" at bounding box center [670, 360] width 28 height 16
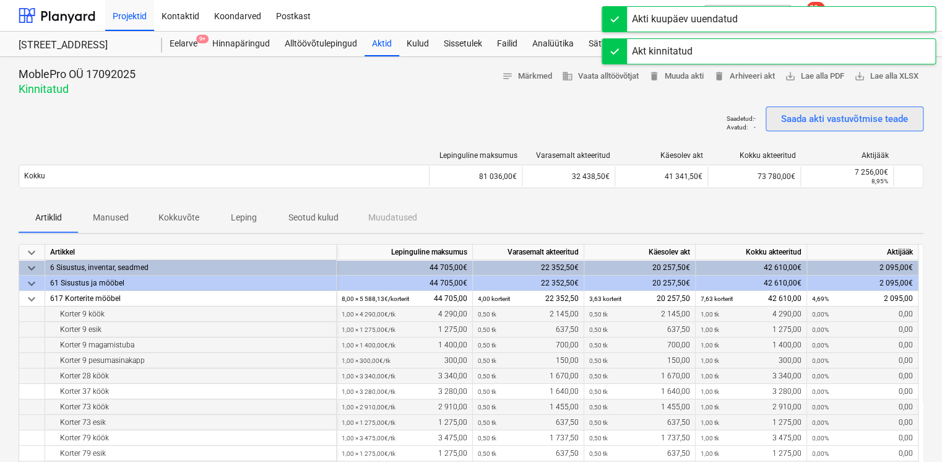
click at [836, 118] on div "Saada akti vastuvõtmise teade" at bounding box center [844, 119] width 127 height 16
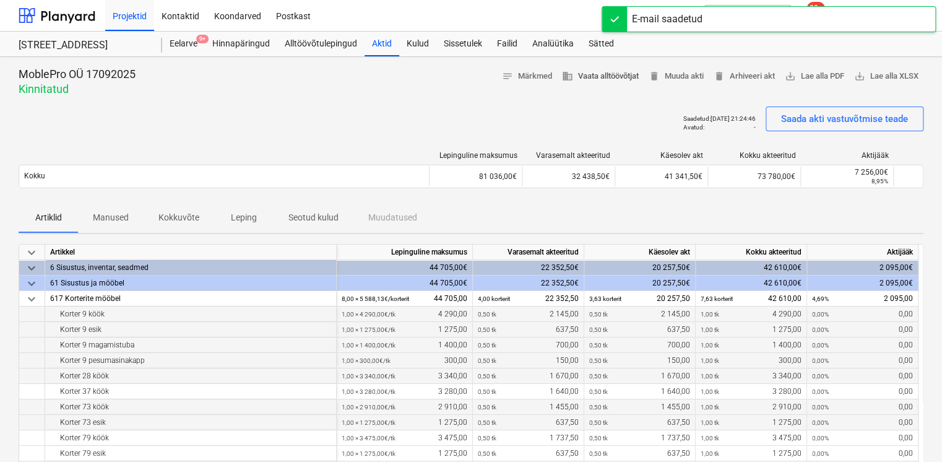
click at [593, 76] on span "business Vaata alltöövõtjat" at bounding box center [600, 76] width 77 height 14
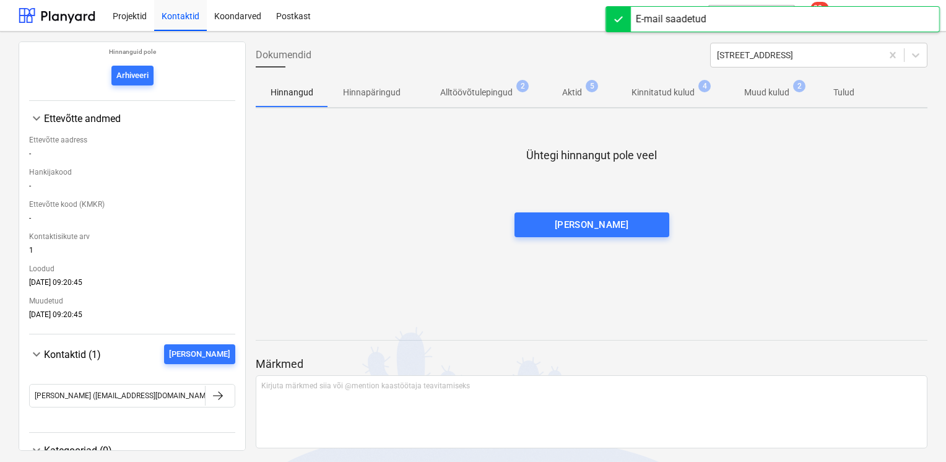
scroll to position [162, 0]
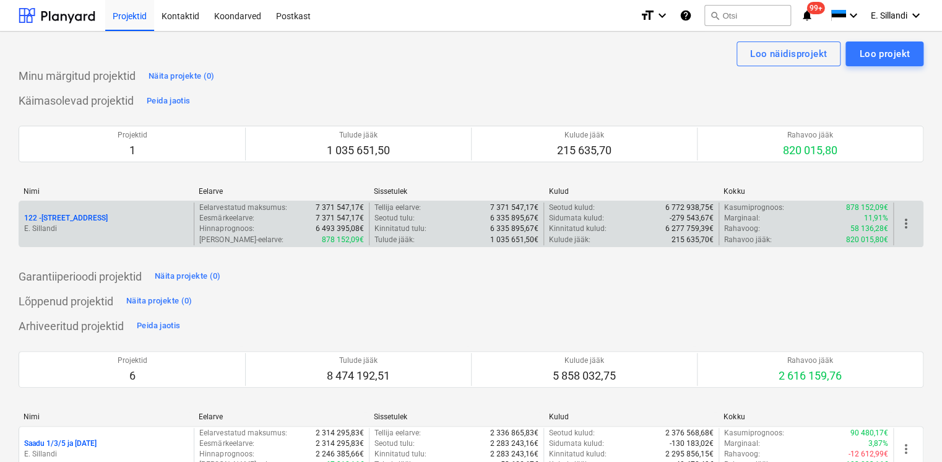
click at [92, 232] on p "E. Sillandi" at bounding box center [106, 229] width 165 height 11
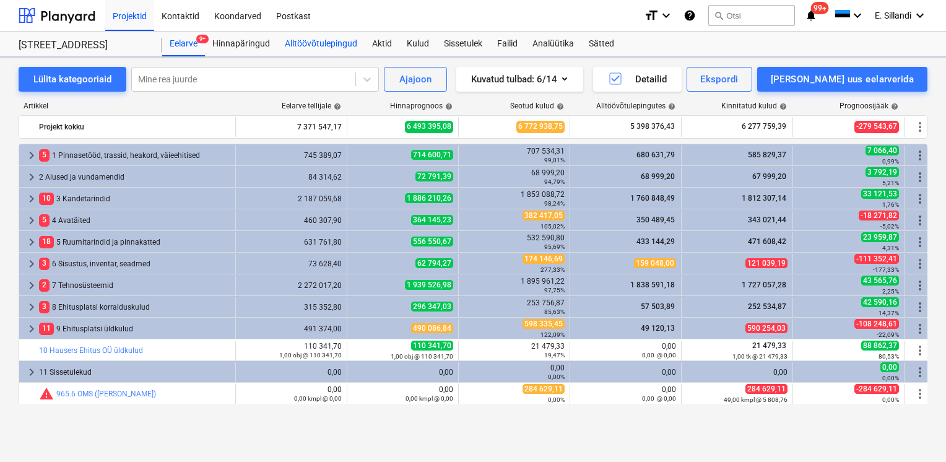
click at [326, 44] on div "Alltöövõtulepingud" at bounding box center [320, 44] width 87 height 25
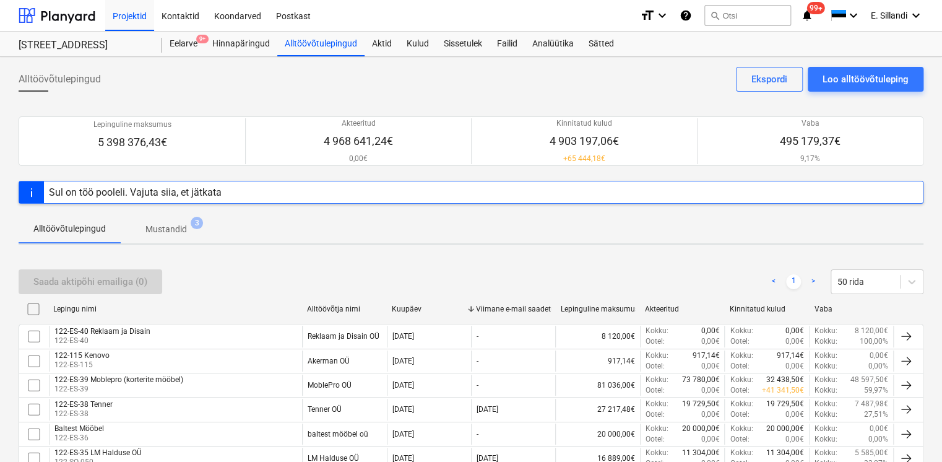
scroll to position [535, 0]
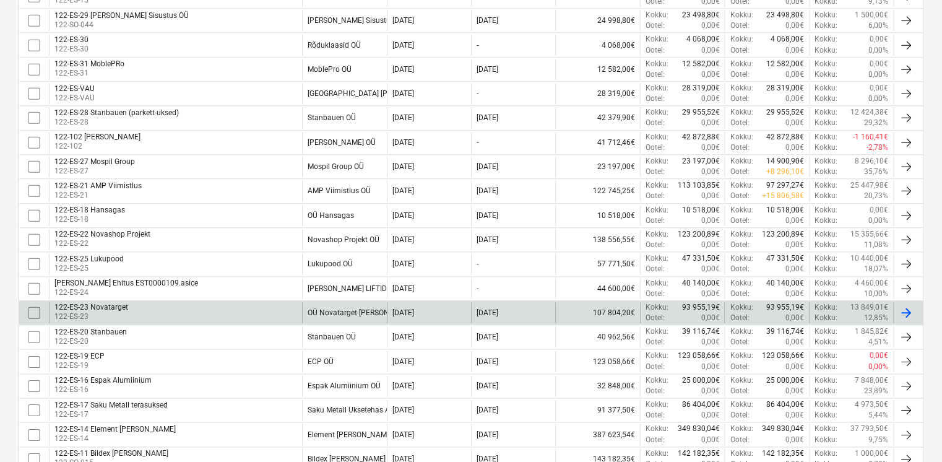
click at [263, 313] on div "122-ES-23 Novatarget 122-ES-23" at bounding box center [175, 312] width 253 height 21
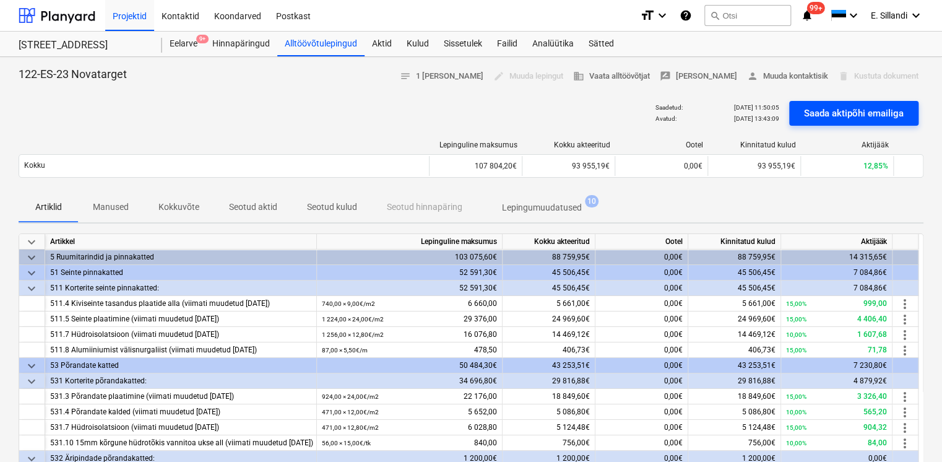
click at [825, 117] on div "Saada aktipõhi emailiga" at bounding box center [854, 113] width 100 height 16
